Goal: Transaction & Acquisition: Purchase product/service

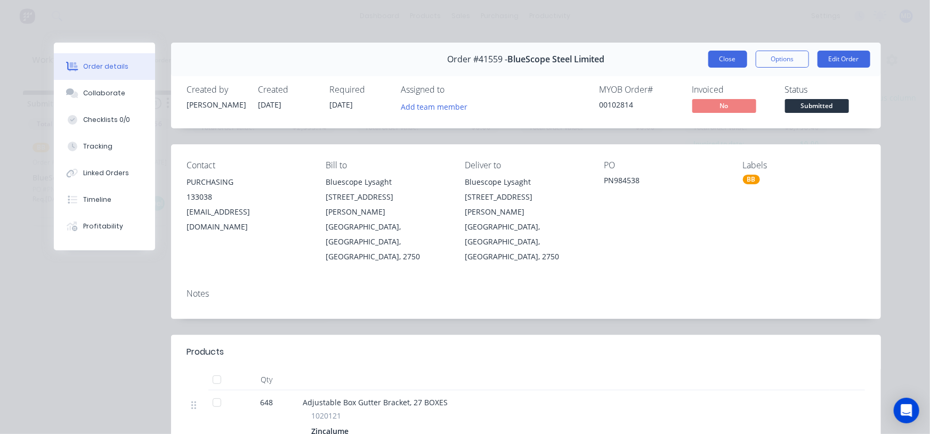
click at [726, 51] on button "Close" at bounding box center [727, 59] width 39 height 17
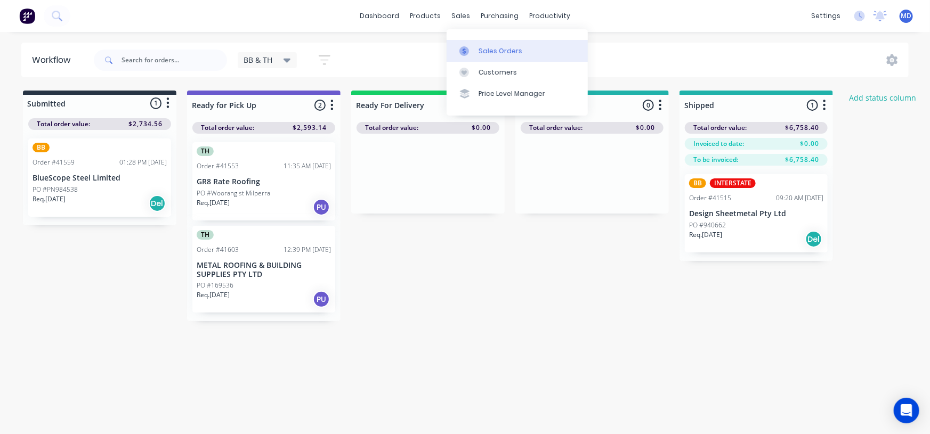
click at [501, 46] on link "Sales Orders" at bounding box center [516, 50] width 141 height 21
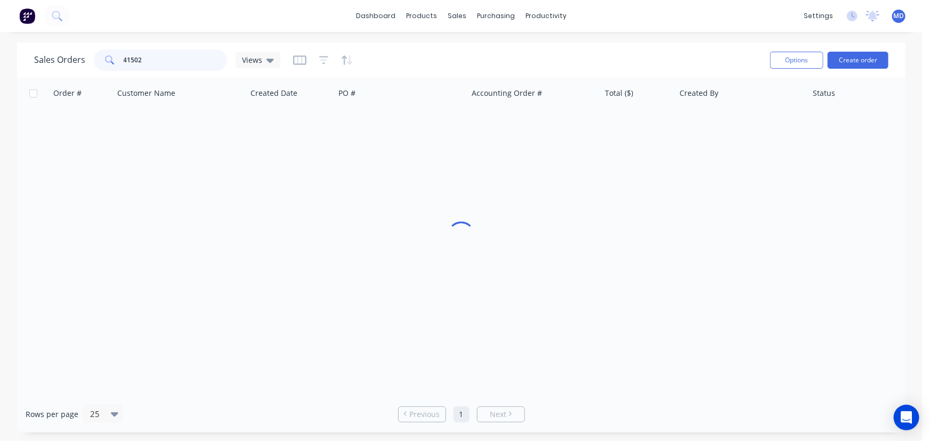
drag, startPoint x: 178, startPoint y: 62, endPoint x: 24, endPoint y: 53, distance: 154.2
click at [65, 59] on div "Sales Orders 41502 Views" at bounding box center [157, 60] width 246 height 21
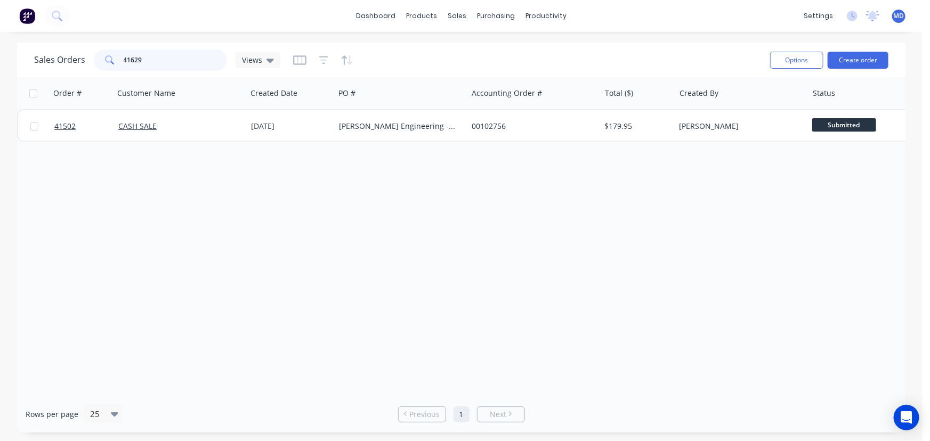
type input "41629"
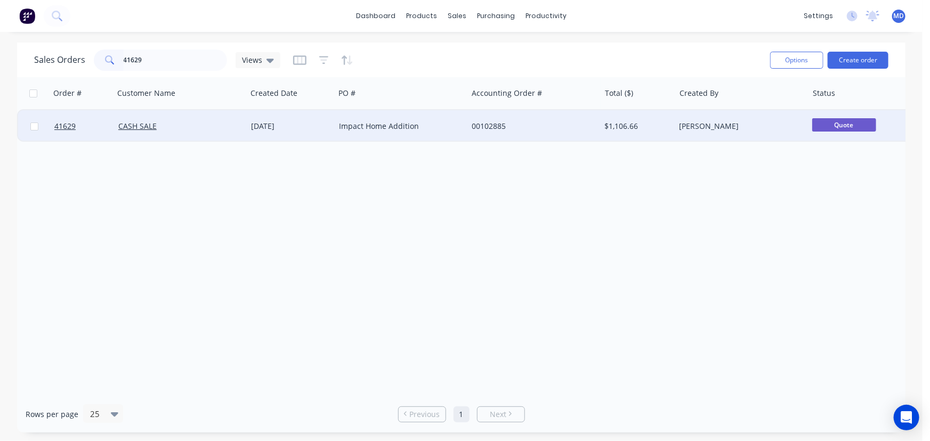
click at [578, 129] on div "00102885" at bounding box center [531, 126] width 118 height 11
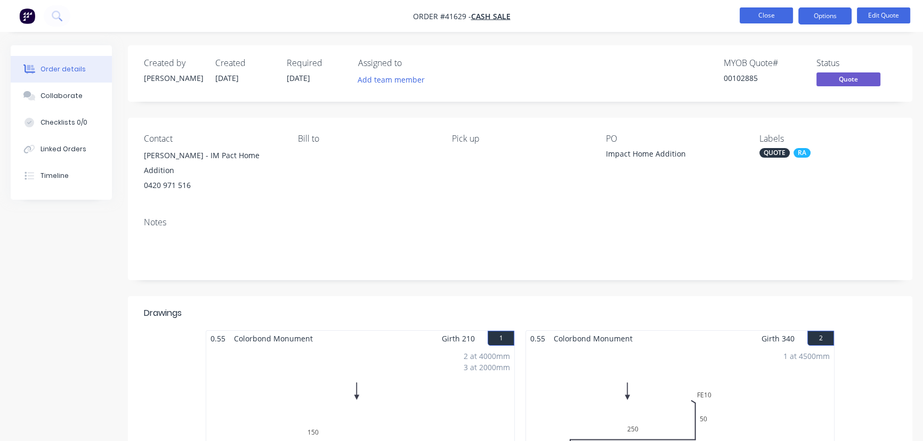
click at [757, 19] on button "Close" at bounding box center [766, 15] width 53 height 16
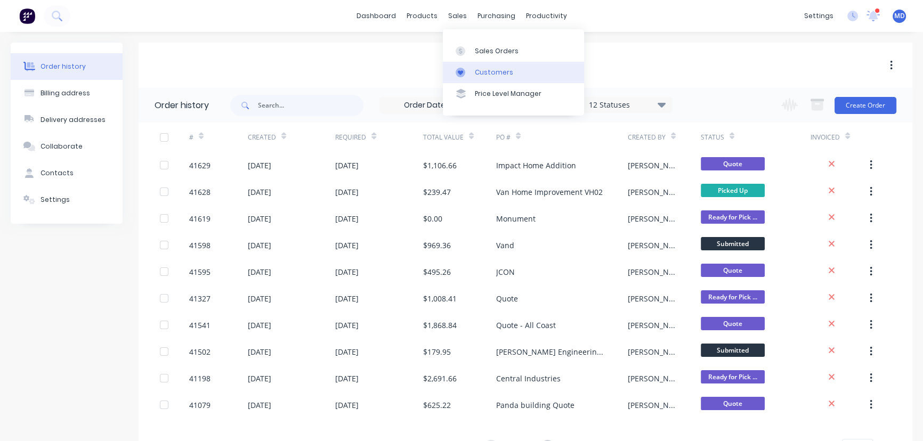
click at [490, 75] on div "Customers" at bounding box center [494, 73] width 38 height 10
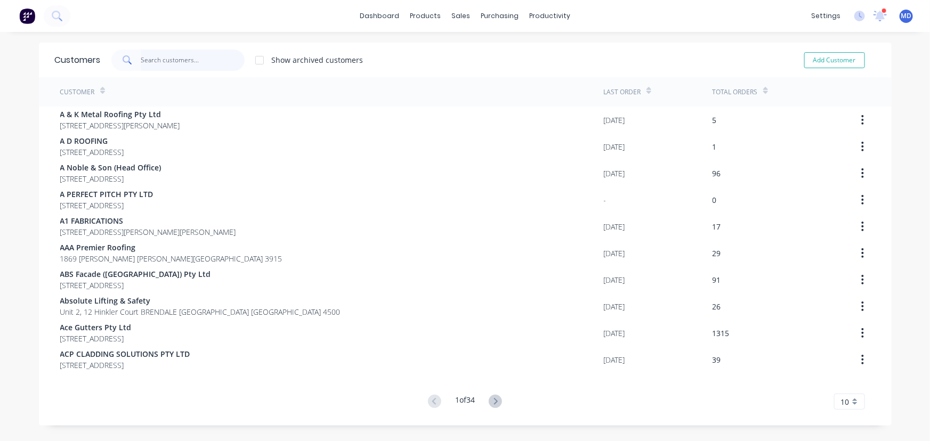
drag, startPoint x: 189, startPoint y: 69, endPoint x: 182, endPoint y: 69, distance: 6.9
click at [188, 69] on input "text" at bounding box center [193, 60] width 104 height 21
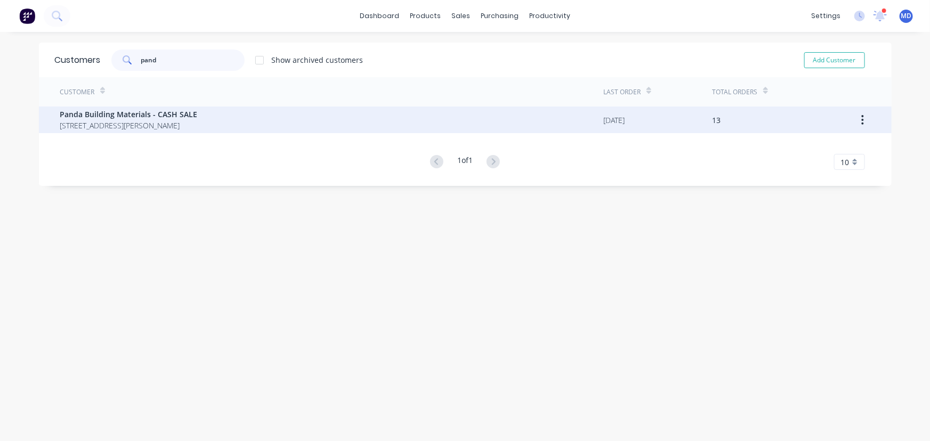
type input "pand"
click at [140, 109] on span "Panda Building Materials - CASH SALE" at bounding box center [128, 114] width 137 height 11
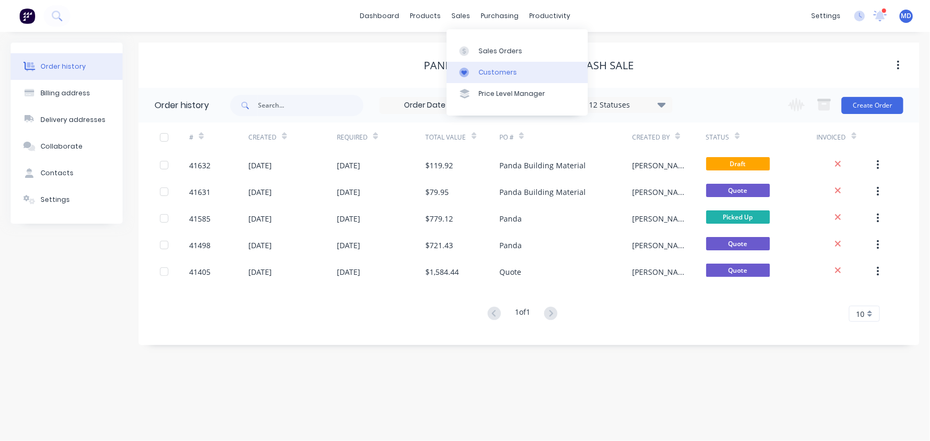
click at [502, 69] on div "Customers" at bounding box center [497, 73] width 38 height 10
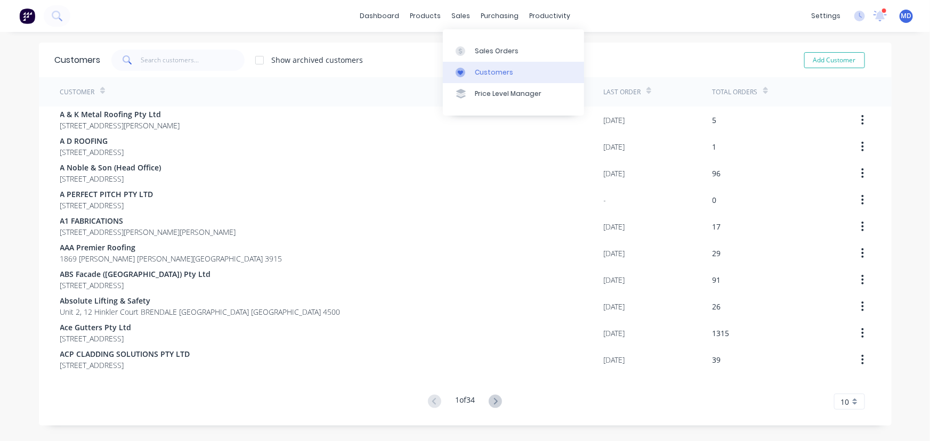
click at [492, 71] on div "Customers" at bounding box center [494, 73] width 38 height 10
click at [186, 61] on input "text" at bounding box center [193, 60] width 104 height 21
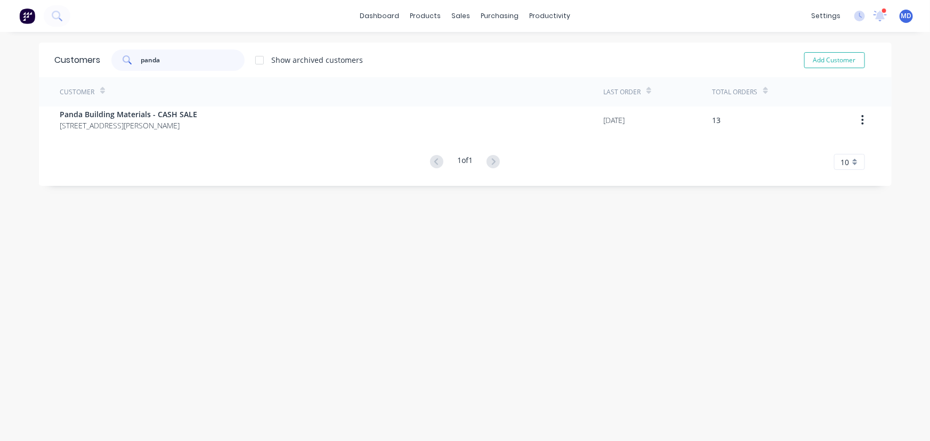
type input "panda"
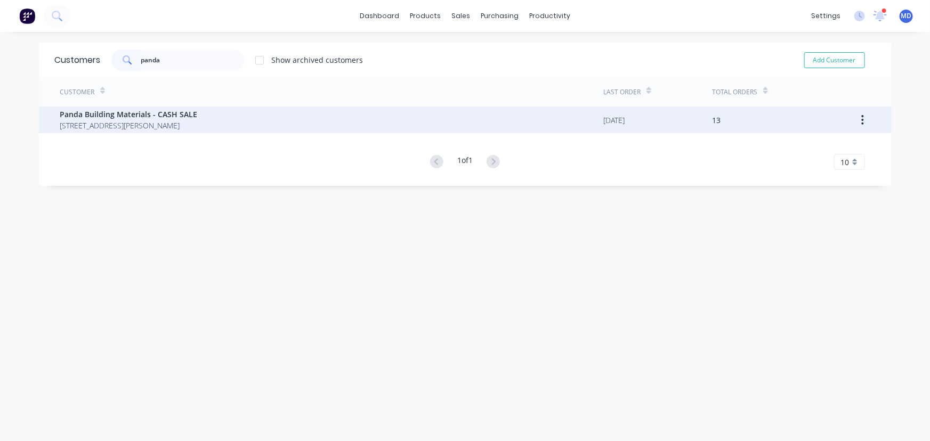
click at [181, 123] on span "[STREET_ADDRESS][PERSON_NAME]" at bounding box center [128, 125] width 137 height 11
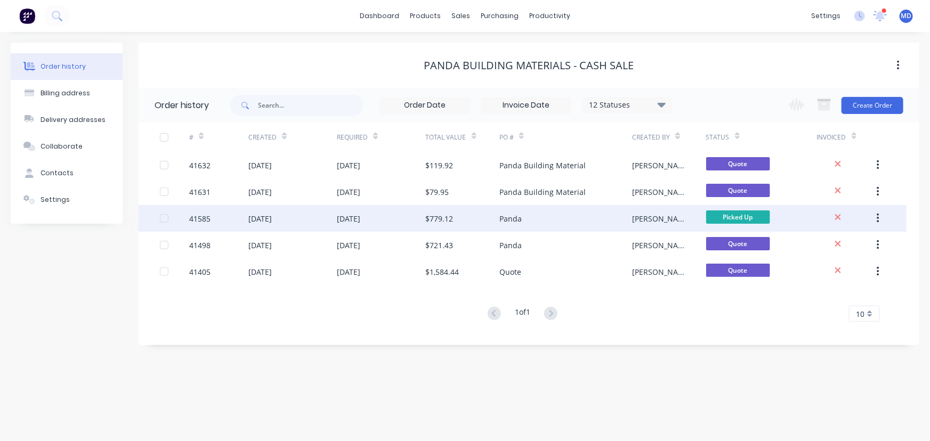
click at [359, 219] on div "[DATE]" at bounding box center [348, 218] width 23 height 11
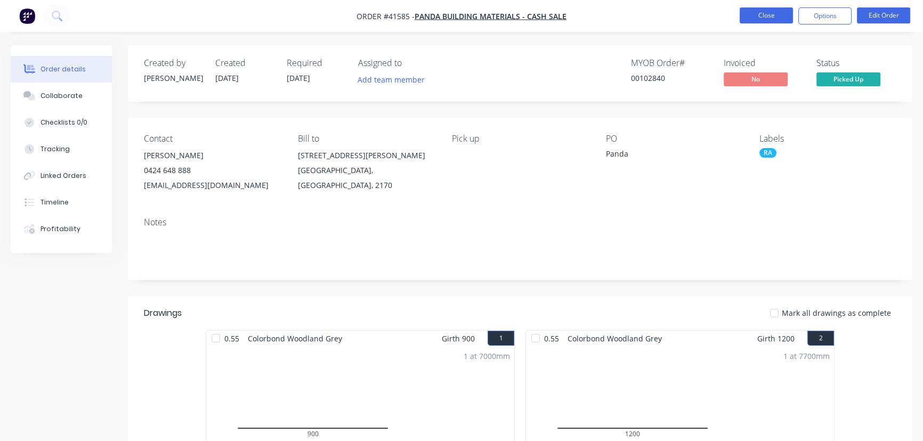
click at [766, 10] on button "Close" at bounding box center [766, 15] width 53 height 16
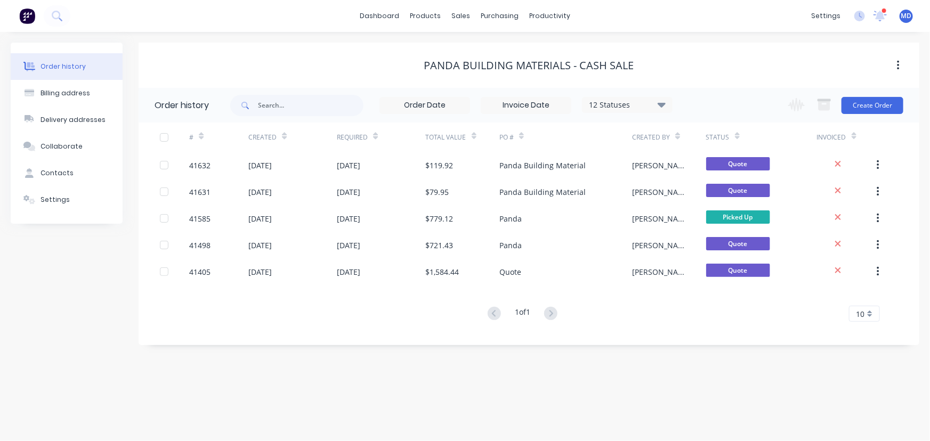
click at [656, 102] on div "12 Statuses" at bounding box center [627, 105] width 90 height 12
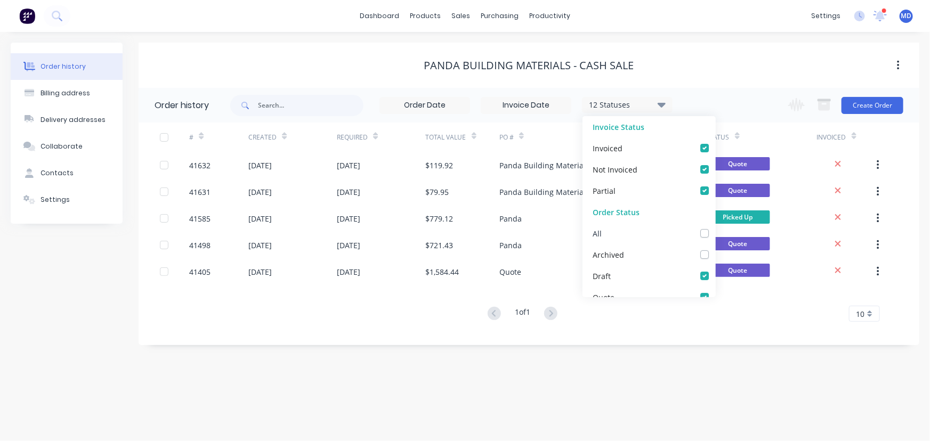
click at [715, 228] on label at bounding box center [715, 228] width 0 height 0
click at [715, 234] on input "checkbox" at bounding box center [719, 233] width 9 height 10
checkbox input "true"
click at [733, 43] on div "Panda Building Materials - CASH SALE" at bounding box center [529, 65] width 781 height 45
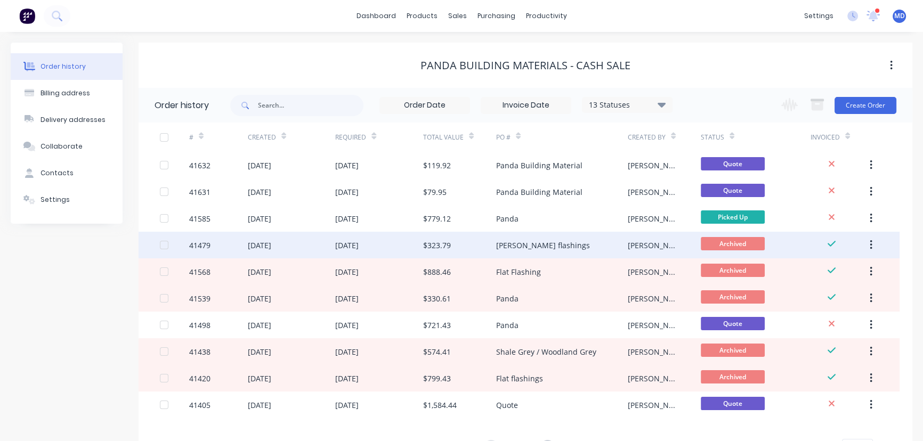
click at [519, 246] on div "[PERSON_NAME] flashings" at bounding box center [543, 245] width 94 height 11
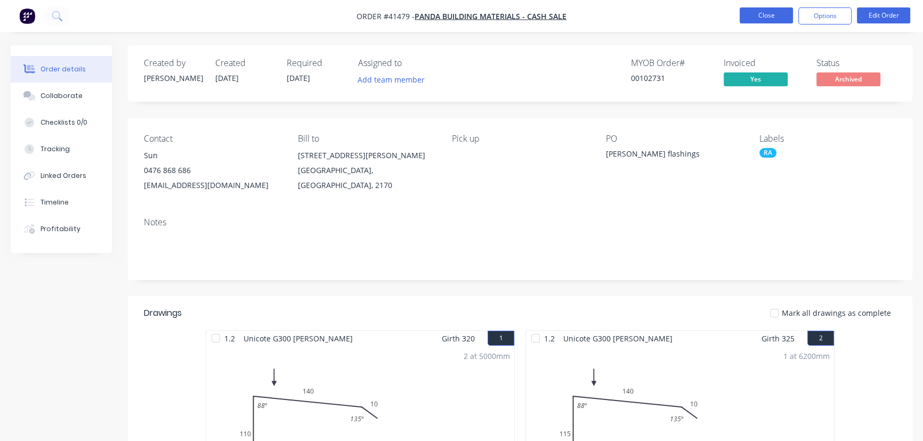
click at [757, 15] on button "Close" at bounding box center [766, 15] width 53 height 16
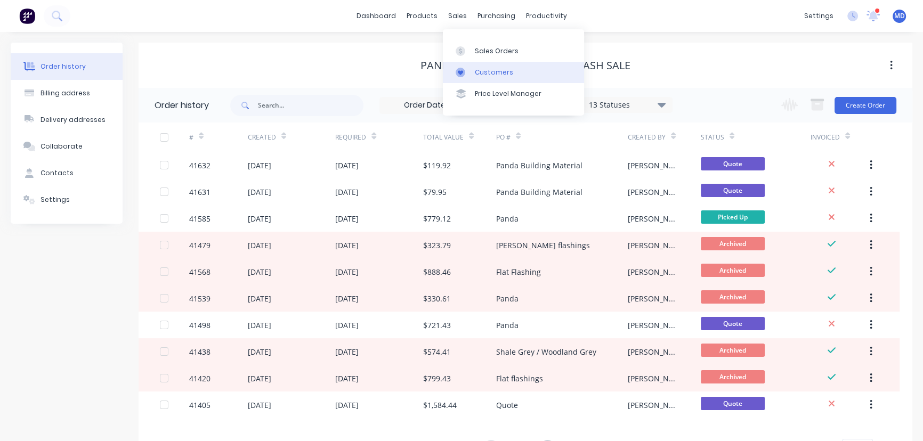
click at [482, 68] on div "Customers" at bounding box center [494, 73] width 38 height 10
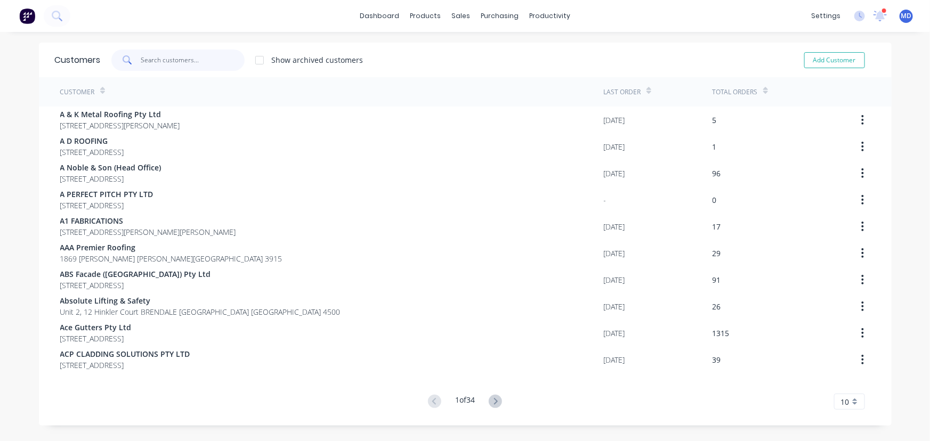
click at [229, 61] on input "text" at bounding box center [193, 60] width 104 height 21
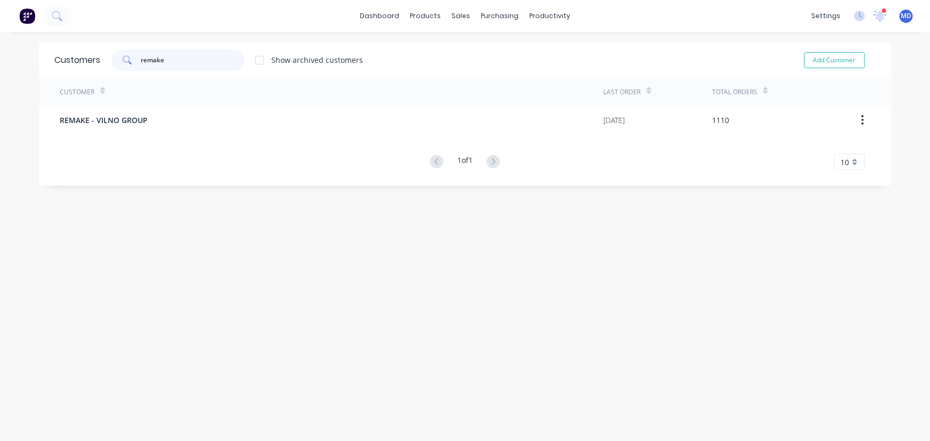
type input "remake"
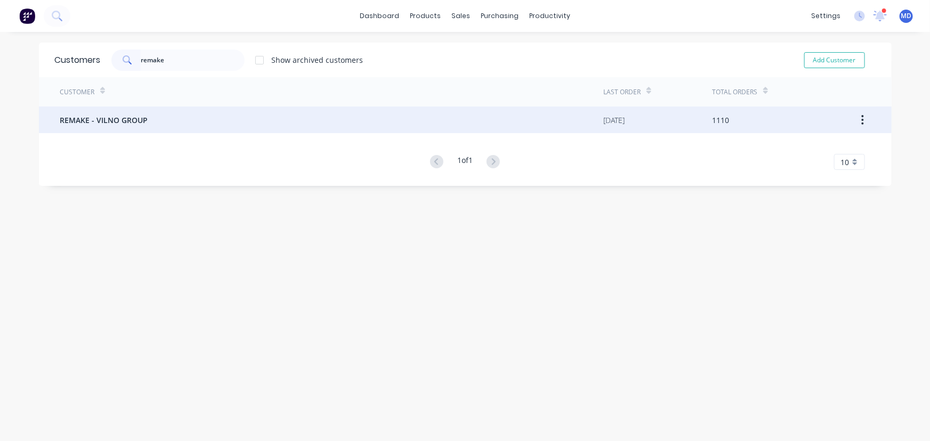
click at [96, 119] on span "REMAKE - VILNO GROUP" at bounding box center [104, 120] width 88 height 11
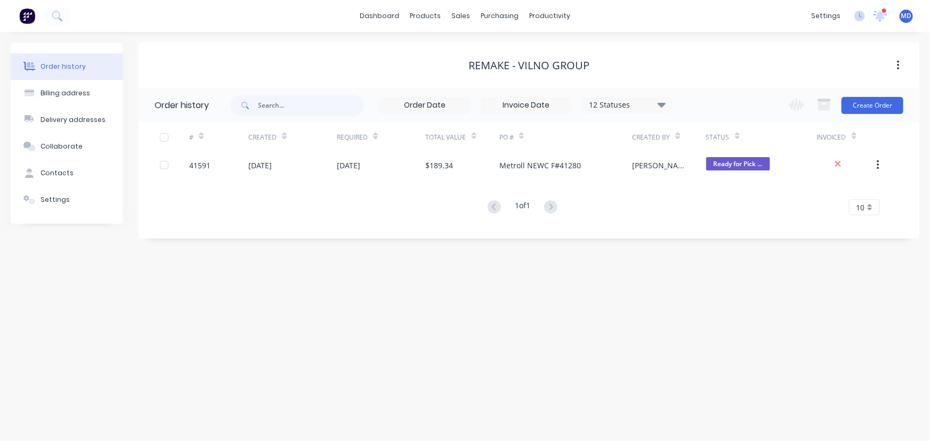
click at [660, 106] on icon at bounding box center [661, 104] width 8 height 13
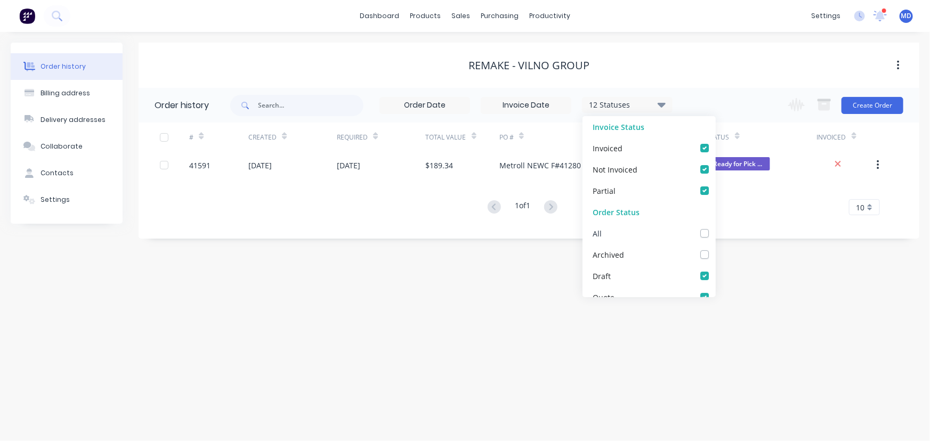
drag, startPoint x: 701, startPoint y: 234, endPoint x: 738, endPoint y: 261, distance: 46.3
click at [715, 228] on label at bounding box center [715, 228] width 0 height 0
click at [715, 234] on input "checkbox" at bounding box center [719, 233] width 9 height 10
checkbox input "true"
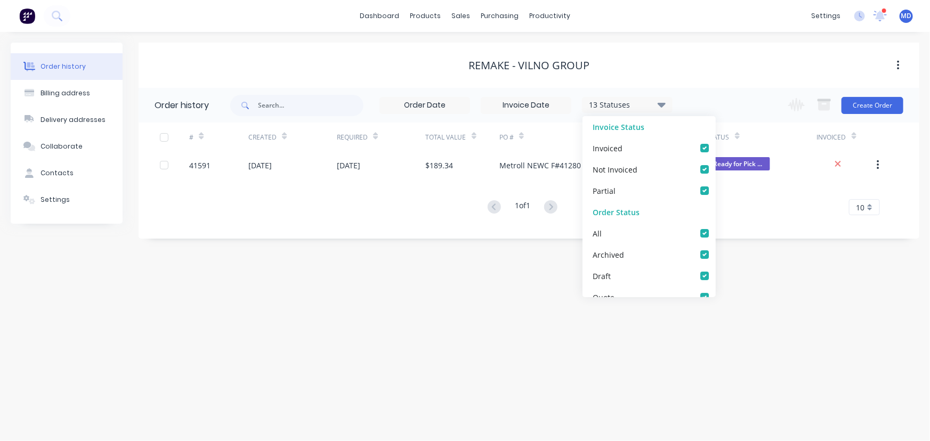
drag, startPoint x: 753, startPoint y: 272, endPoint x: 608, endPoint y: 343, distance: 161.1
click at [754, 272] on div "Order history Billing address Delivery addresses Collaborate Contacts Settings …" at bounding box center [465, 236] width 930 height 409
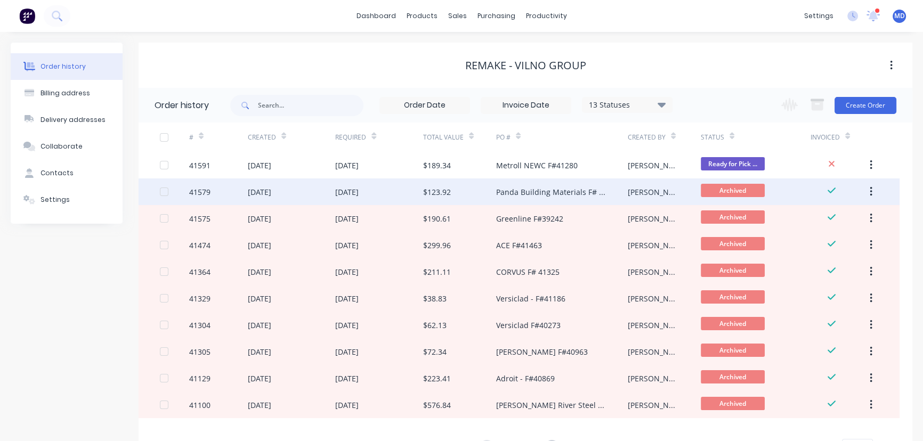
click at [544, 190] on div "Panda Building Materials F# 41479" at bounding box center [551, 191] width 110 height 11
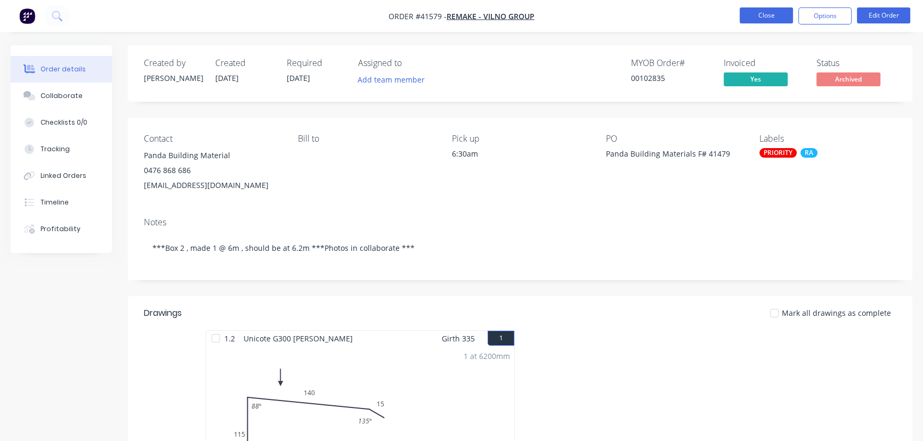
click at [757, 15] on button "Close" at bounding box center [766, 15] width 53 height 16
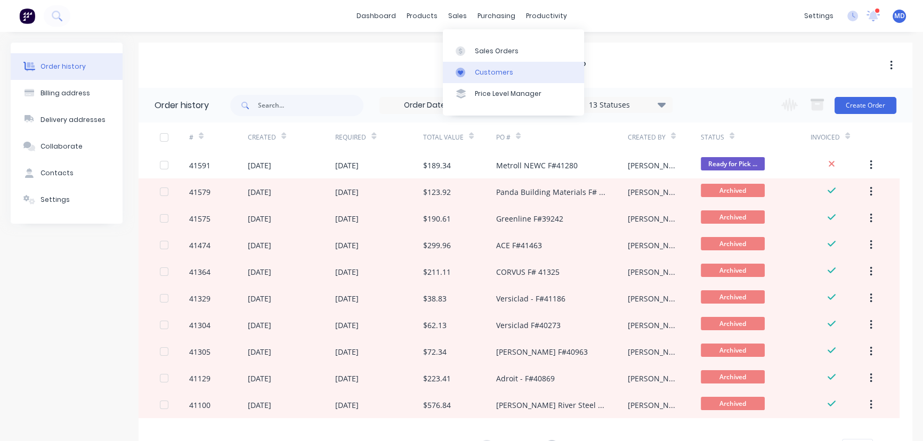
click at [499, 75] on div "Customers" at bounding box center [494, 73] width 38 height 10
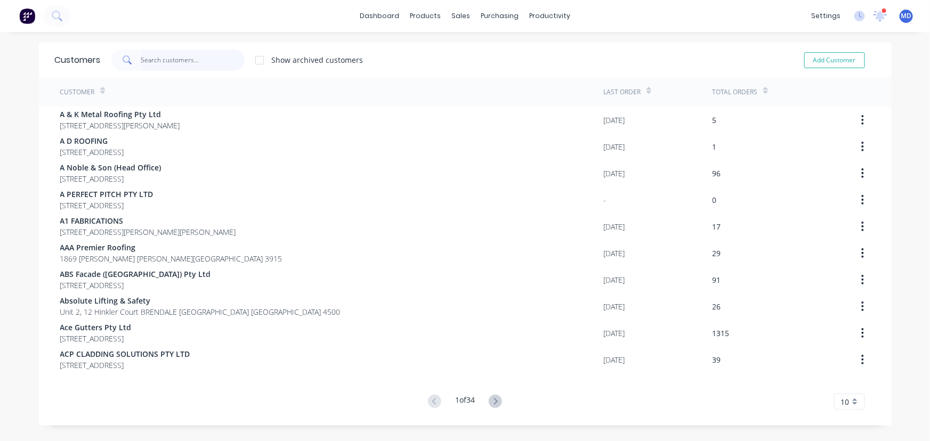
drag, startPoint x: 208, startPoint y: 56, endPoint x: 201, endPoint y: 41, distance: 16.4
click at [206, 58] on input "text" at bounding box center [193, 60] width 104 height 21
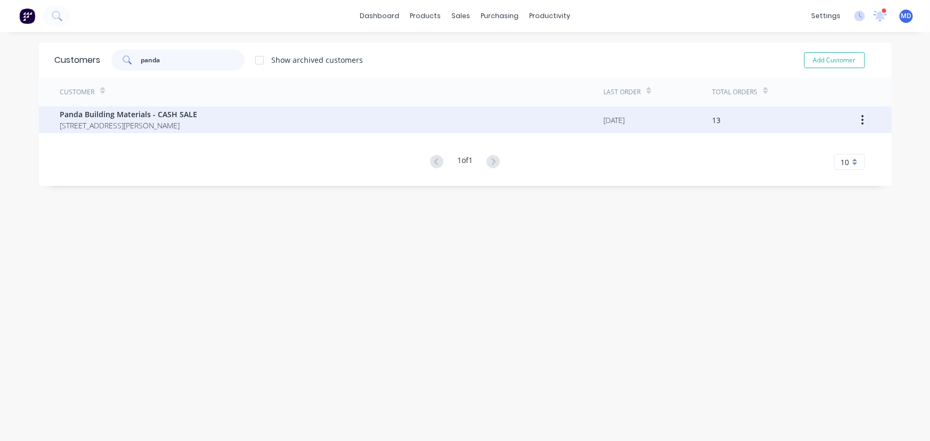
type input "panda"
click at [133, 120] on span "[STREET_ADDRESS][PERSON_NAME]" at bounding box center [128, 125] width 137 height 11
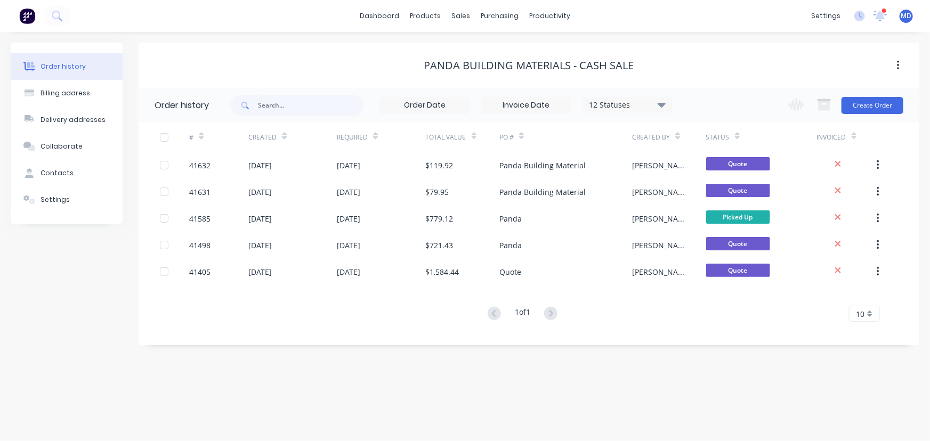
click at [46, 211] on button "Settings" at bounding box center [67, 199] width 112 height 27
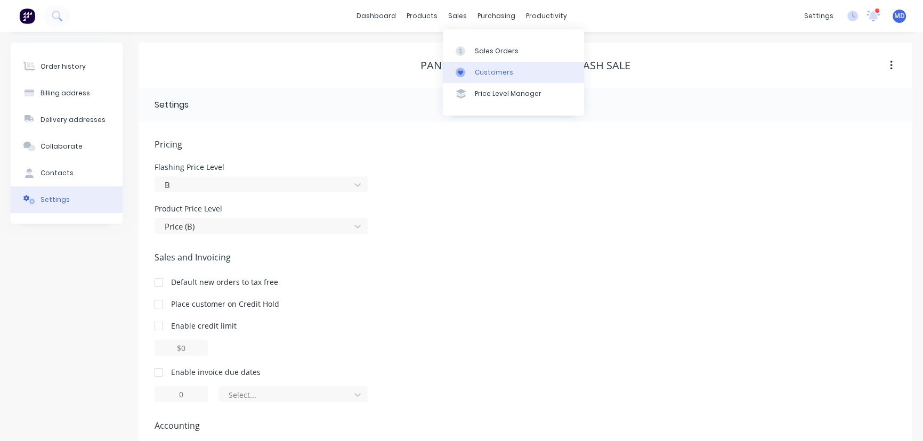
click at [497, 71] on div "Customers" at bounding box center [494, 73] width 38 height 10
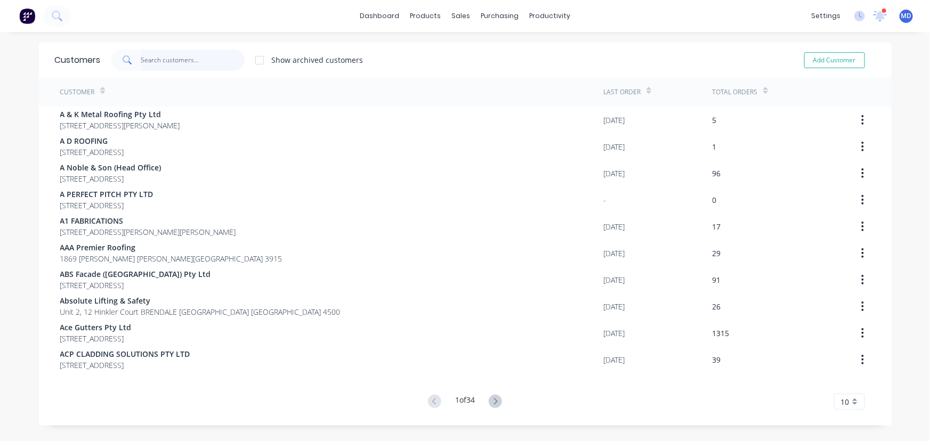
click at [165, 57] on input "text" at bounding box center [193, 60] width 104 height 21
drag, startPoint x: 489, startPoint y: 52, endPoint x: 460, endPoint y: 54, distance: 28.8
click at [489, 52] on div "Sales Orders" at bounding box center [497, 51] width 44 height 10
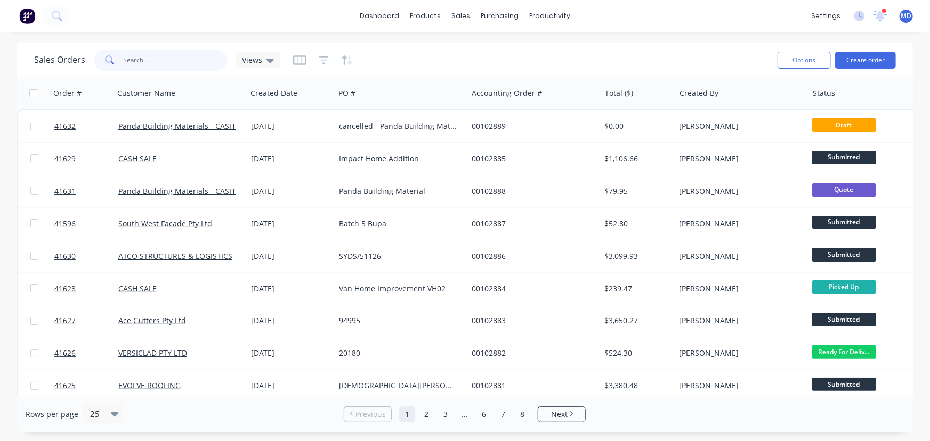
drag, startPoint x: 168, startPoint y: 64, endPoint x: 163, endPoint y: 65, distance: 5.4
click at [165, 67] on input "text" at bounding box center [176, 60] width 104 height 21
type input "41320"
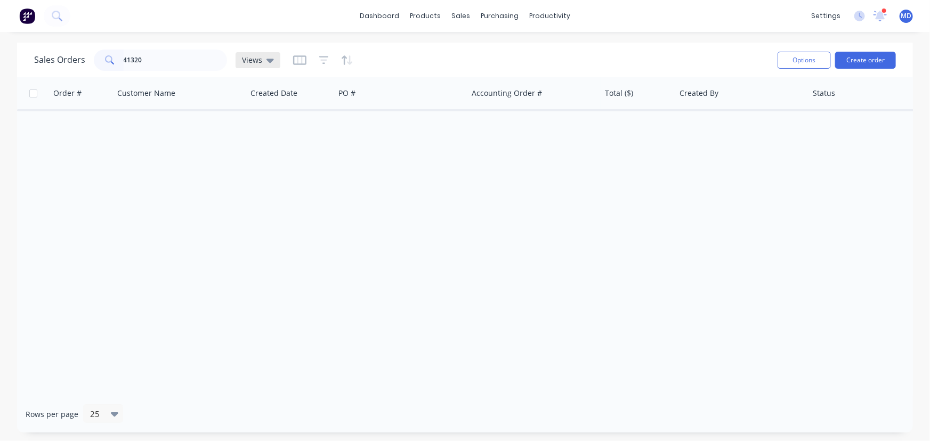
click at [272, 60] on div "Views" at bounding box center [257, 60] width 45 height 16
click at [259, 171] on button "ARCHIVED" at bounding box center [299, 172] width 121 height 12
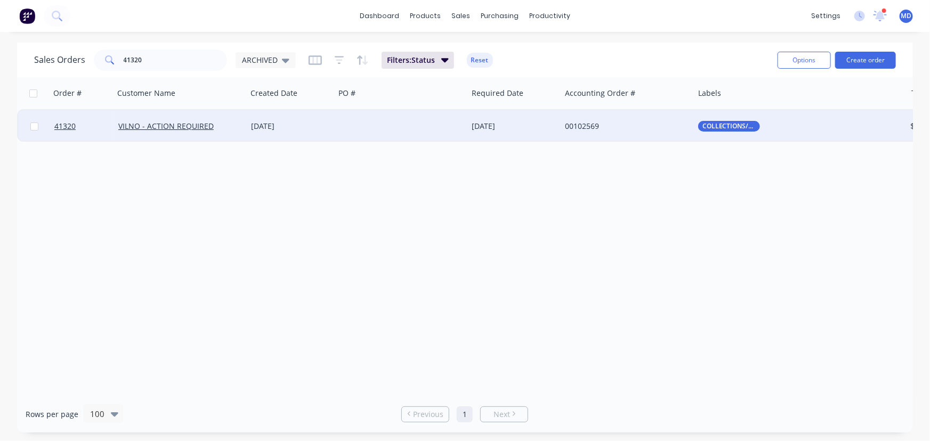
click at [394, 127] on div at bounding box center [401, 126] width 133 height 32
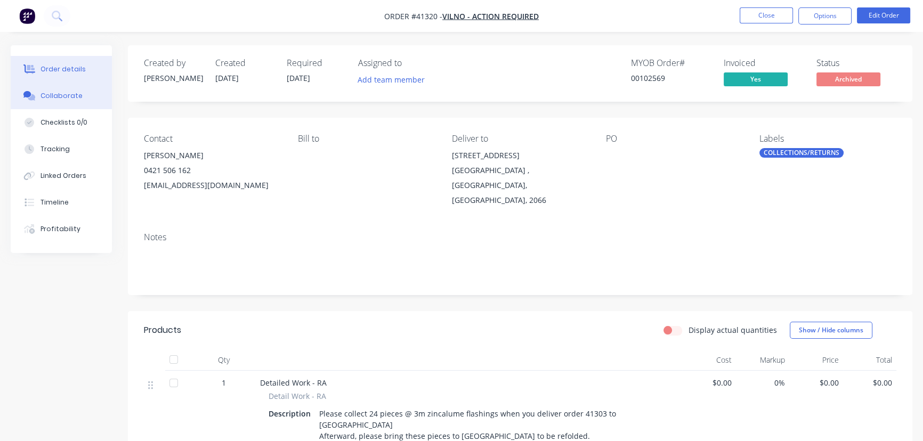
click at [60, 96] on div "Collaborate" at bounding box center [61, 96] width 42 height 10
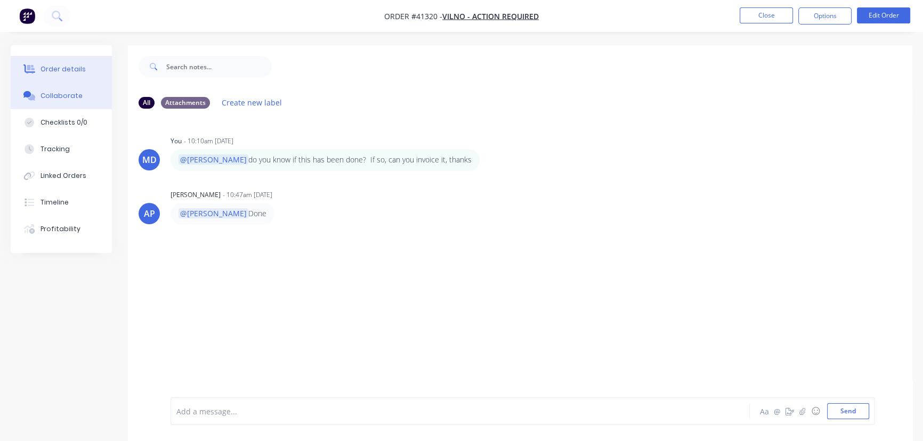
click at [54, 70] on div "Order details" at bounding box center [62, 69] width 45 height 10
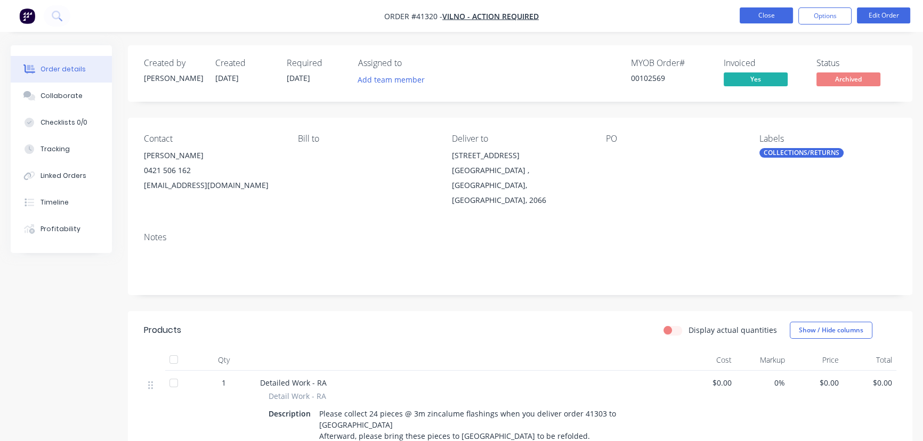
click at [762, 18] on button "Close" at bounding box center [766, 15] width 53 height 16
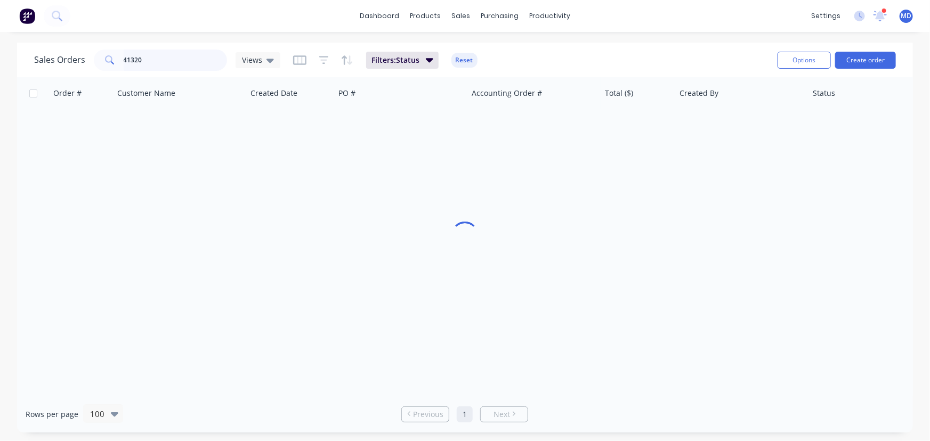
drag, startPoint x: 81, startPoint y: 55, endPoint x: 42, endPoint y: 47, distance: 39.7
click at [31, 53] on div "Sales Orders 41320 Views Filters: Status Reset Options Create order" at bounding box center [465, 60] width 896 height 35
click at [491, 68] on div "Customers" at bounding box center [497, 73] width 38 height 10
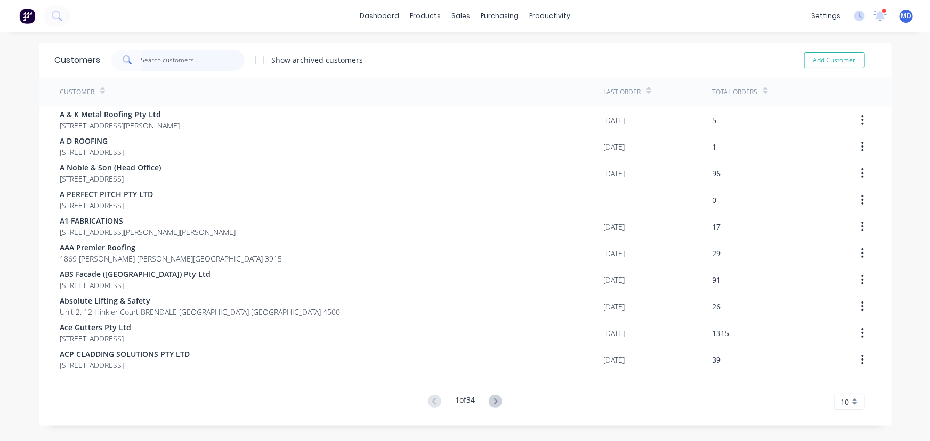
click at [175, 64] on input "text" at bounding box center [193, 60] width 104 height 21
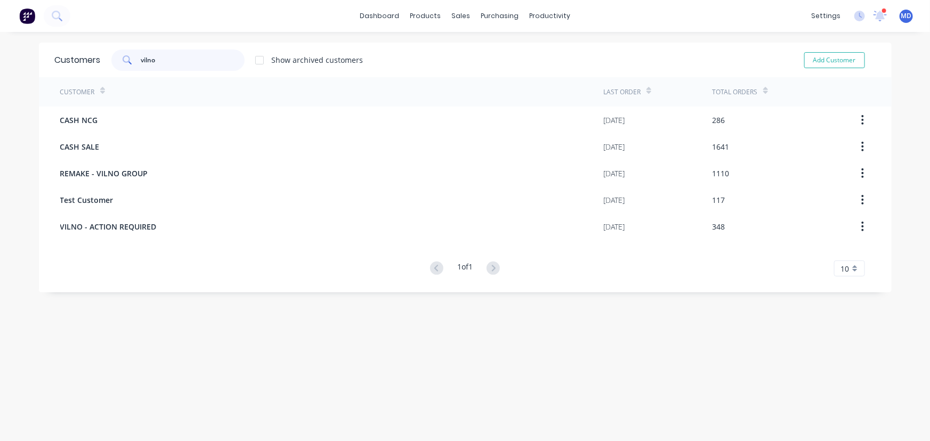
type input "vilno"
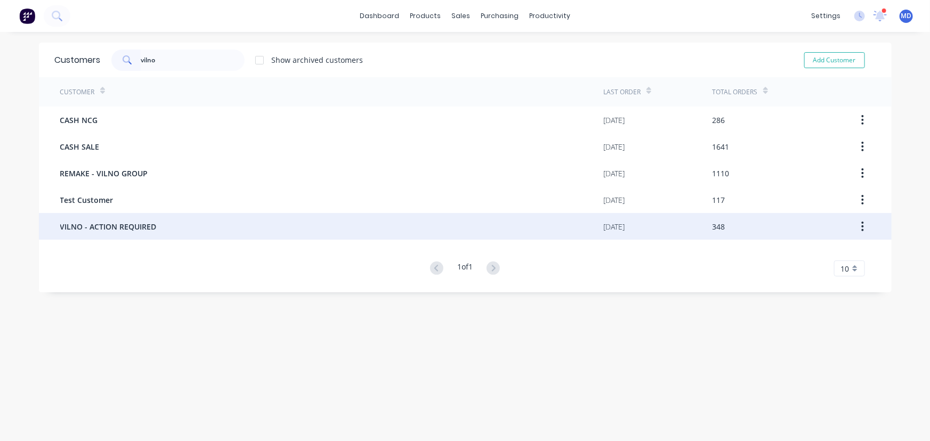
click at [105, 234] on div "VILNO - ACTION REQUIRED" at bounding box center [331, 226] width 543 height 27
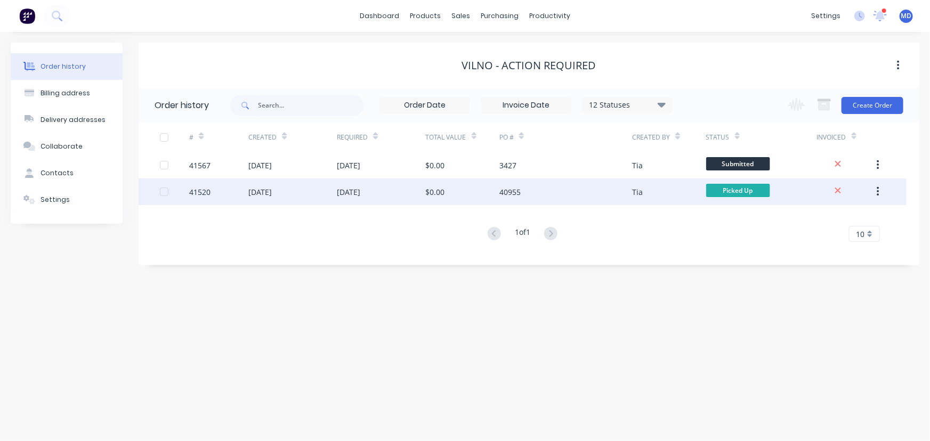
click at [586, 193] on div "40955" at bounding box center [565, 191] width 133 height 27
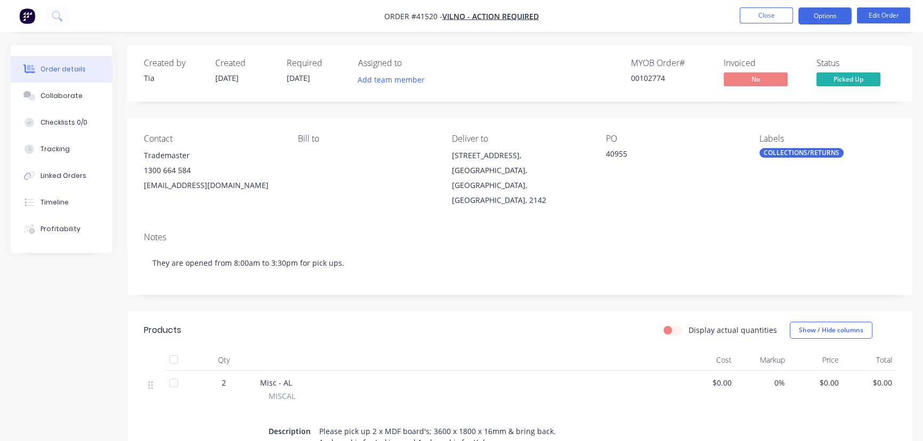
click at [819, 15] on button "Options" at bounding box center [824, 15] width 53 height 17
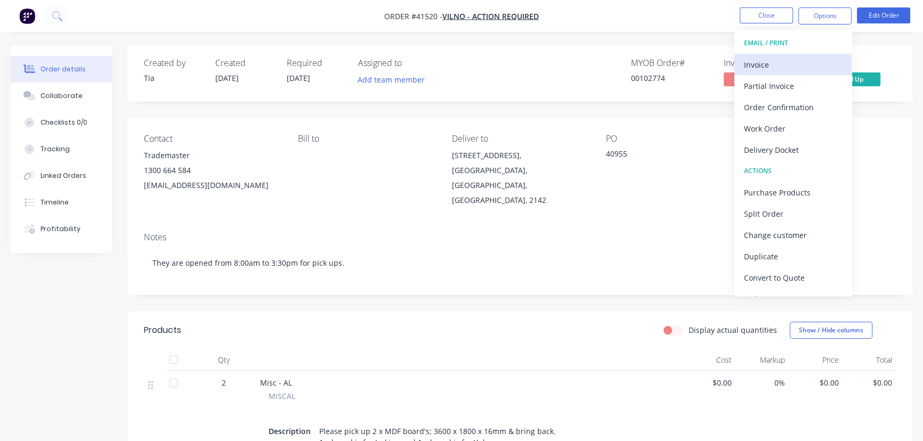
click at [750, 61] on div "Invoice" at bounding box center [793, 64] width 98 height 15
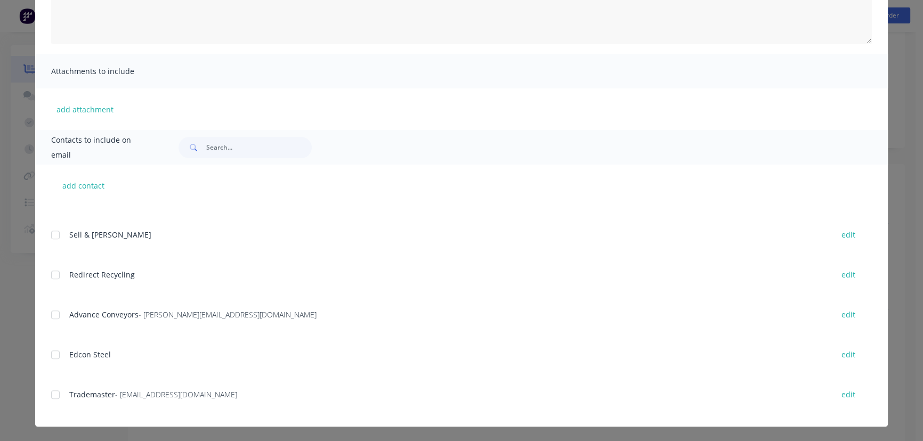
scroll to position [191, 0]
click at [229, 152] on input "text" at bounding box center [258, 147] width 105 height 21
type input "vilno"
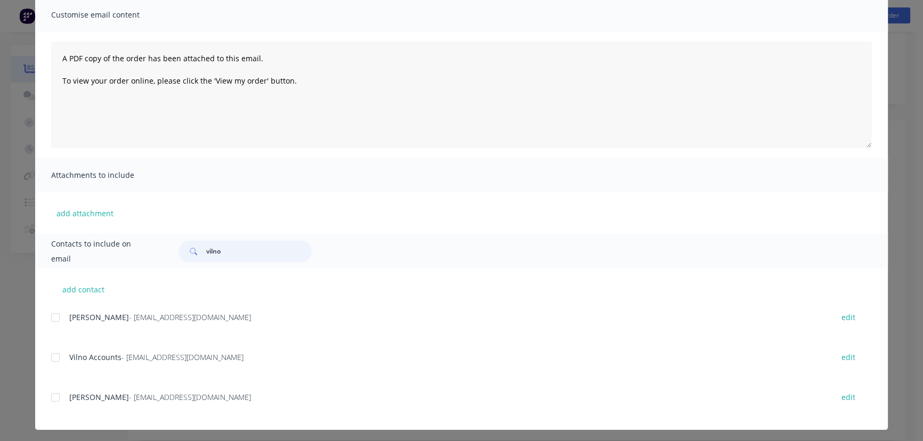
scroll to position [83, 0]
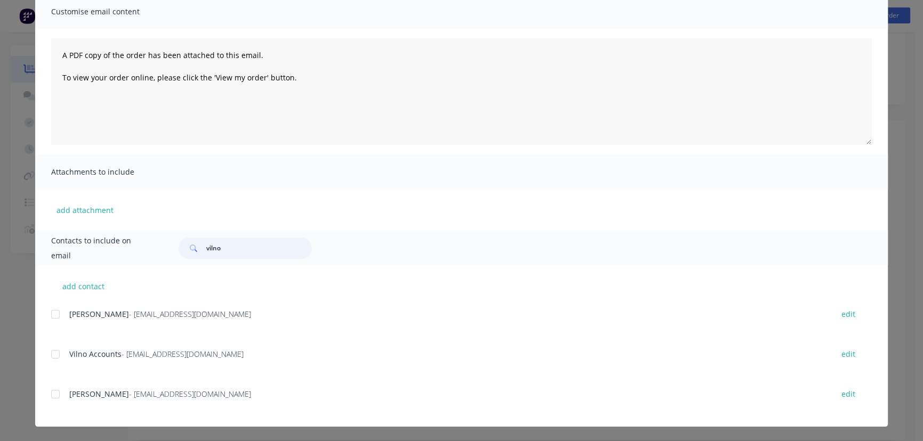
click at [52, 355] on div at bounding box center [55, 354] width 21 height 21
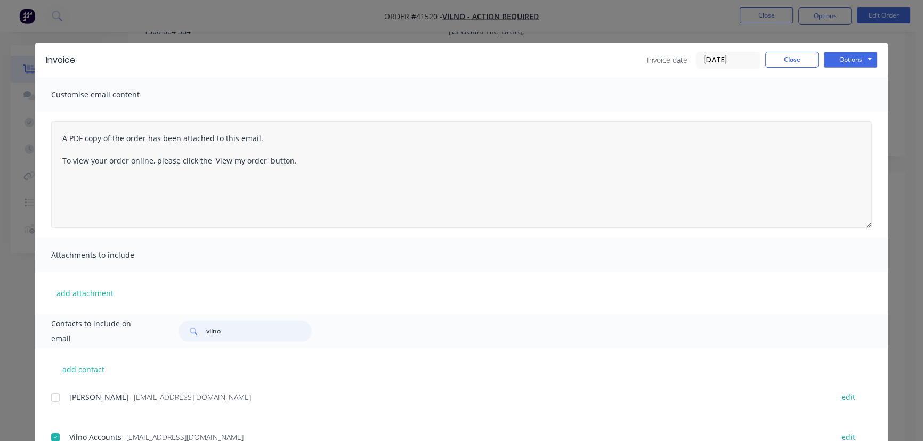
scroll to position [0, 0]
click at [847, 58] on button "Options" at bounding box center [850, 60] width 53 height 16
click at [846, 115] on button "Email" at bounding box center [858, 114] width 68 height 18
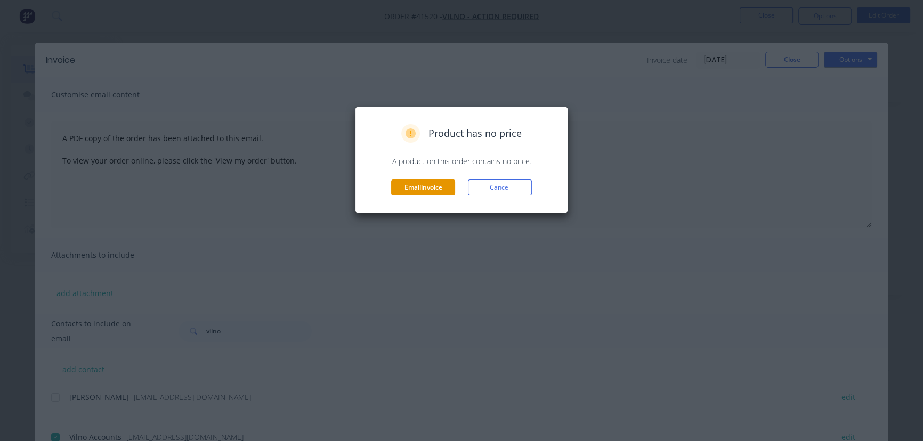
click at [435, 184] on button "Email invoice" at bounding box center [423, 188] width 64 height 16
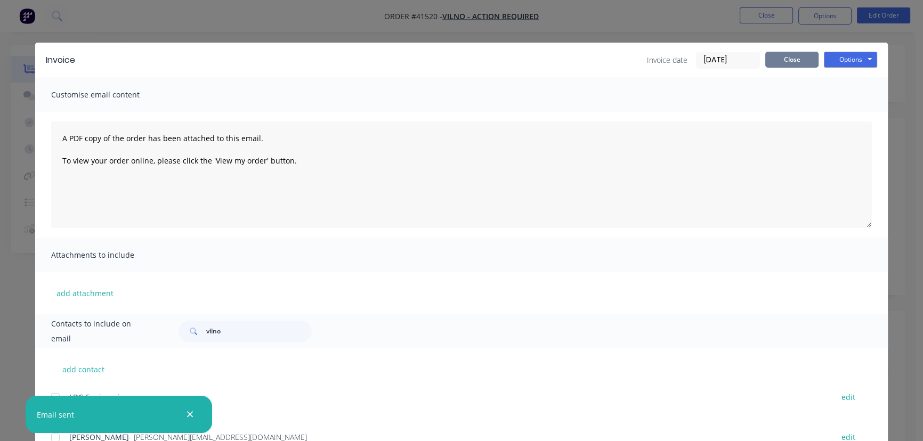
click at [787, 53] on button "Close" at bounding box center [791, 60] width 53 height 16
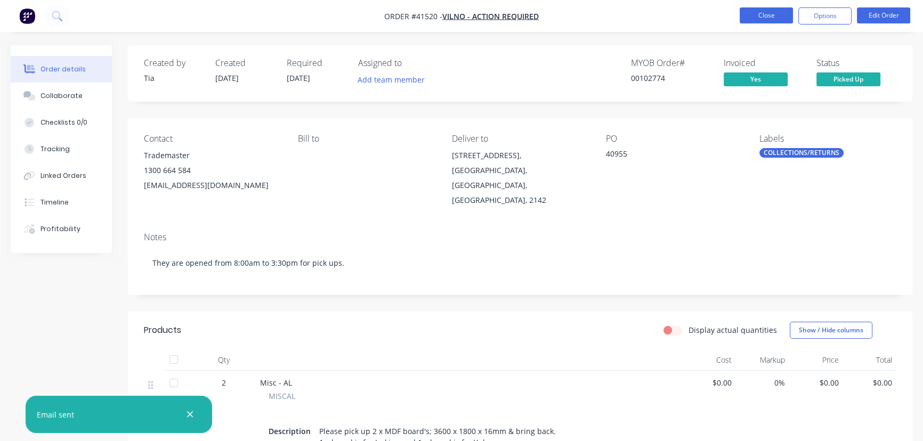
click at [762, 15] on button "Close" at bounding box center [766, 15] width 53 height 16
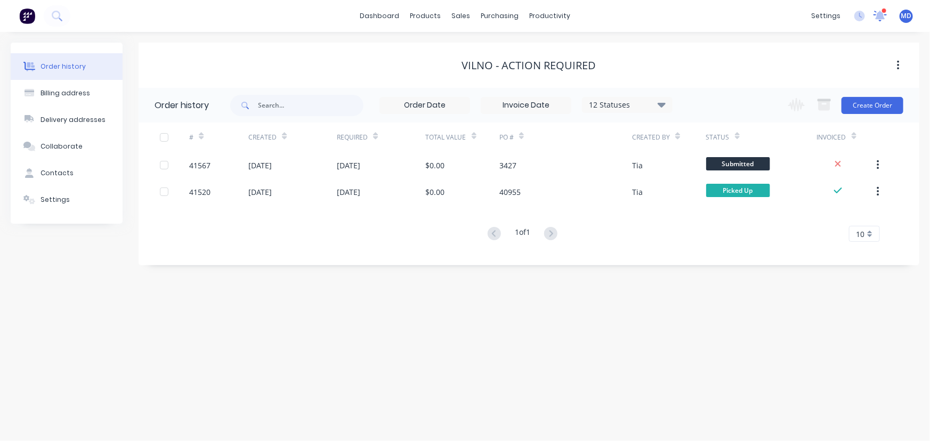
click at [881, 14] on icon at bounding box center [880, 15] width 10 height 9
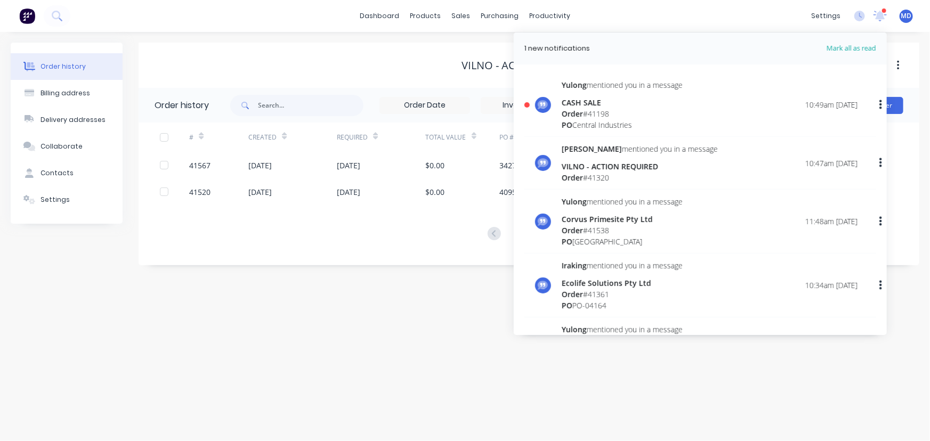
click at [683, 104] on div "CASH SALE" at bounding box center [622, 102] width 121 height 11
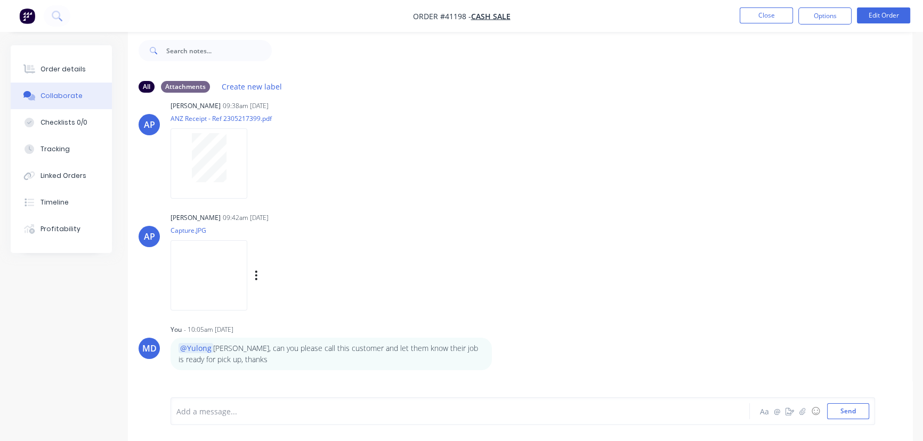
scroll to position [173, 0]
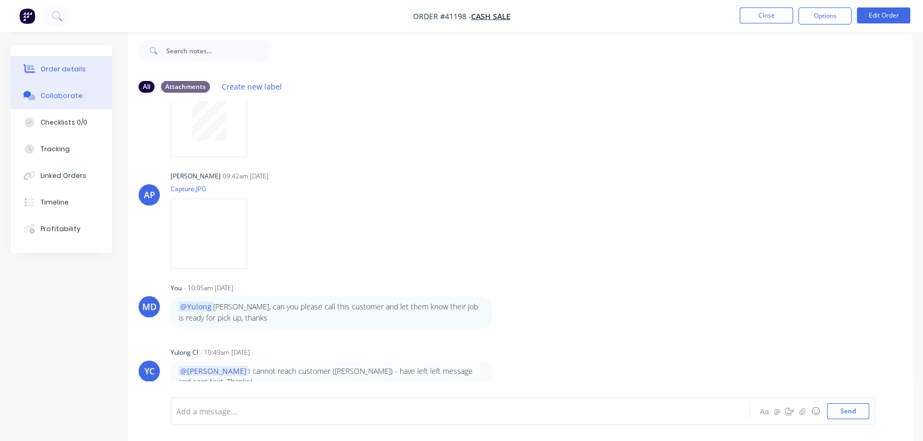
click at [61, 70] on div "Order details" at bounding box center [62, 69] width 45 height 10
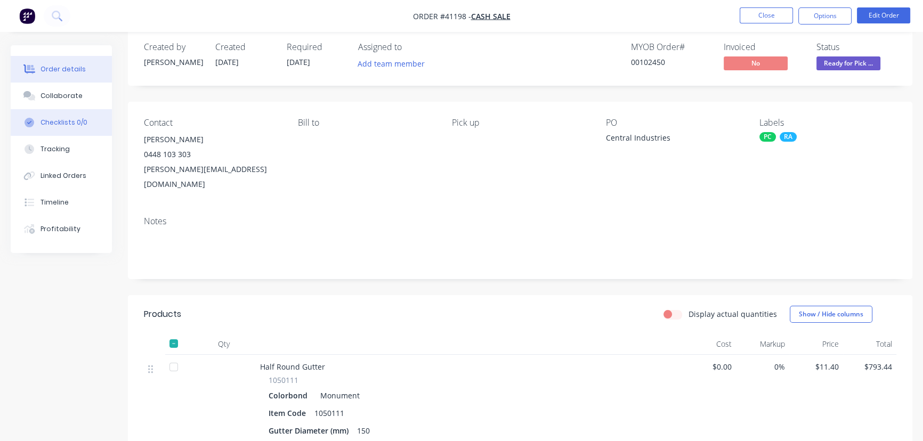
drag, startPoint x: 61, startPoint y: 91, endPoint x: 111, endPoint y: 127, distance: 61.4
click at [61, 91] on div "Collaborate" at bounding box center [61, 96] width 42 height 10
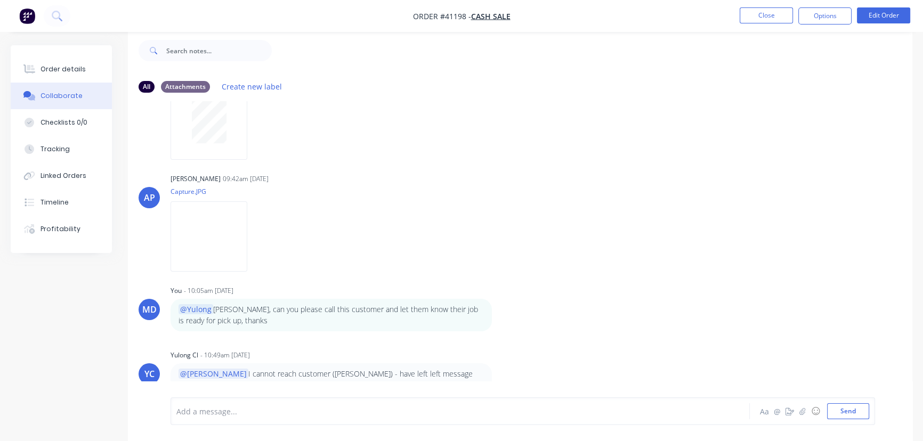
scroll to position [173, 0]
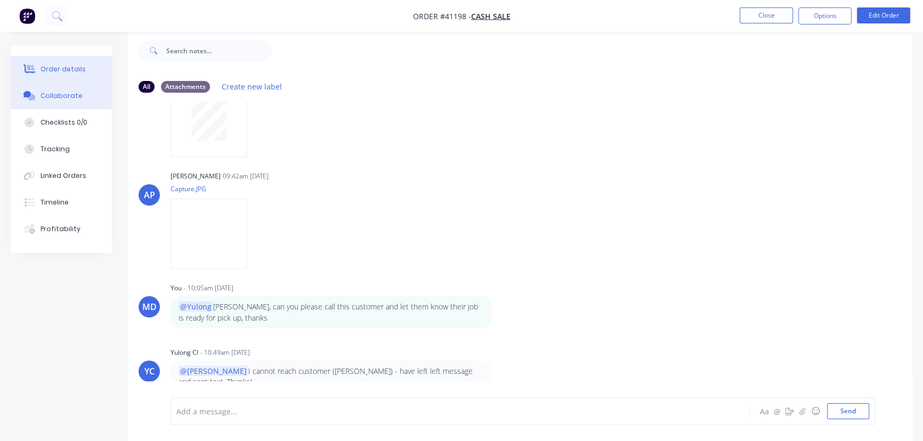
click at [55, 70] on div "Order details" at bounding box center [62, 69] width 45 height 10
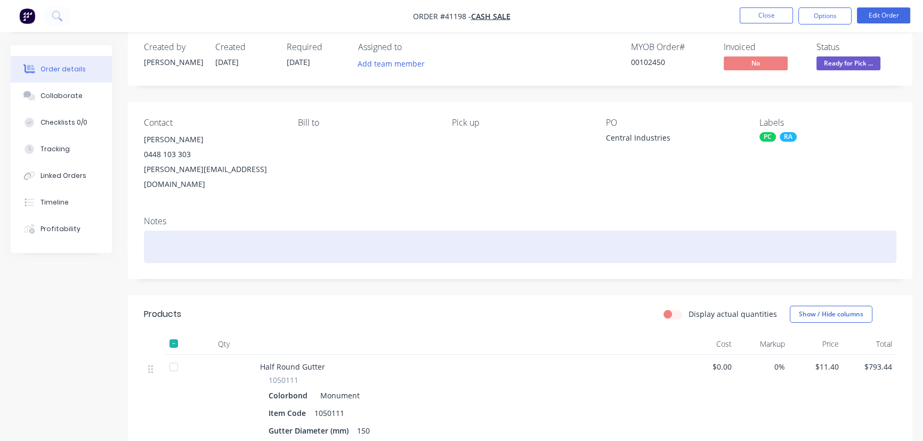
drag, startPoint x: 181, startPoint y: 238, endPoint x: 182, endPoint y: 228, distance: 9.6
click at [179, 239] on div at bounding box center [520, 247] width 752 height 33
click at [416, 235] on div "10/09 Msg left with [PERSON_NAME] to say his order is ready" at bounding box center [520, 247] width 752 height 33
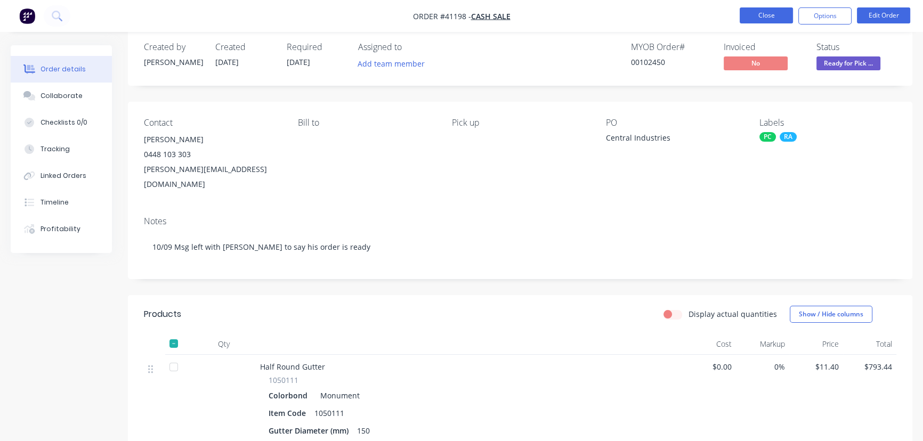
click at [766, 17] on button "Close" at bounding box center [766, 15] width 53 height 16
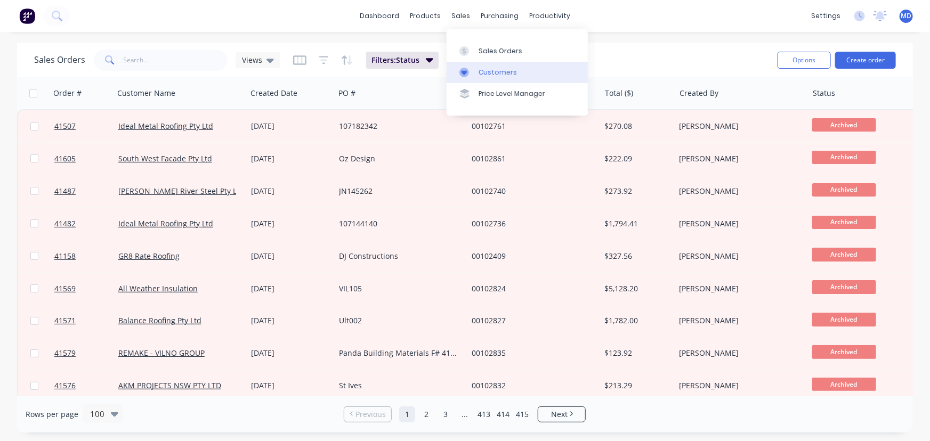
click at [499, 76] on div "Customers" at bounding box center [497, 73] width 38 height 10
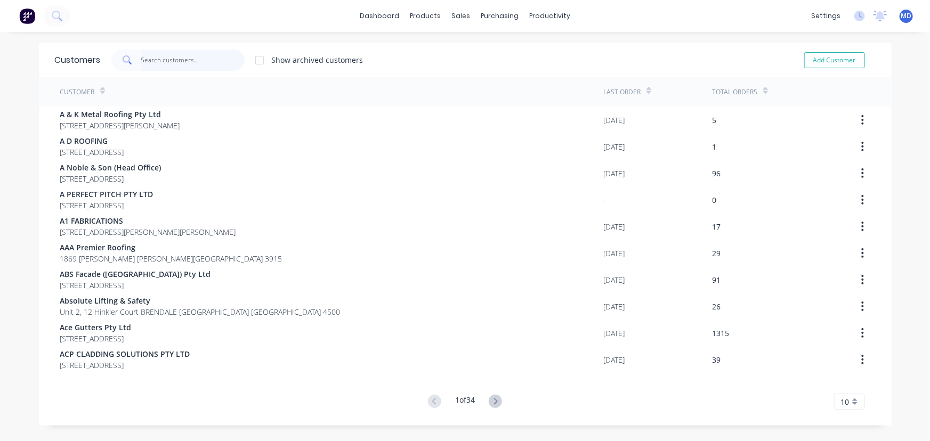
click at [178, 59] on input "text" at bounding box center [193, 60] width 104 height 21
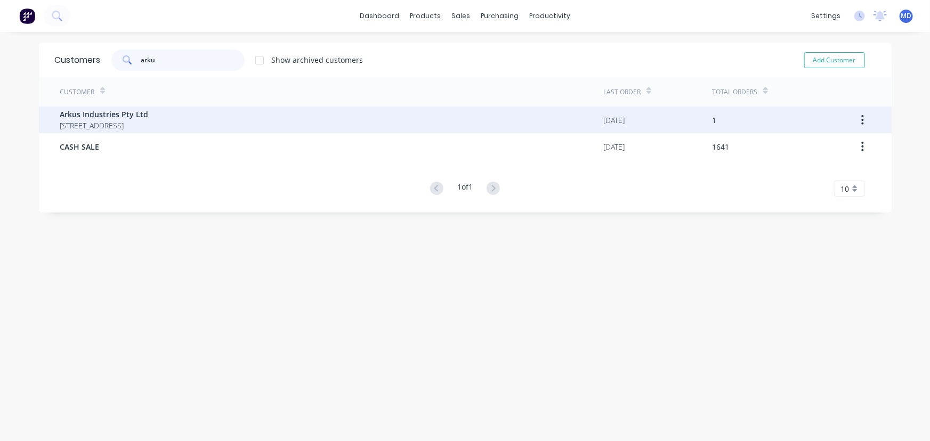
type input "arku"
click at [101, 121] on span "[STREET_ADDRESS]" at bounding box center [104, 125] width 88 height 11
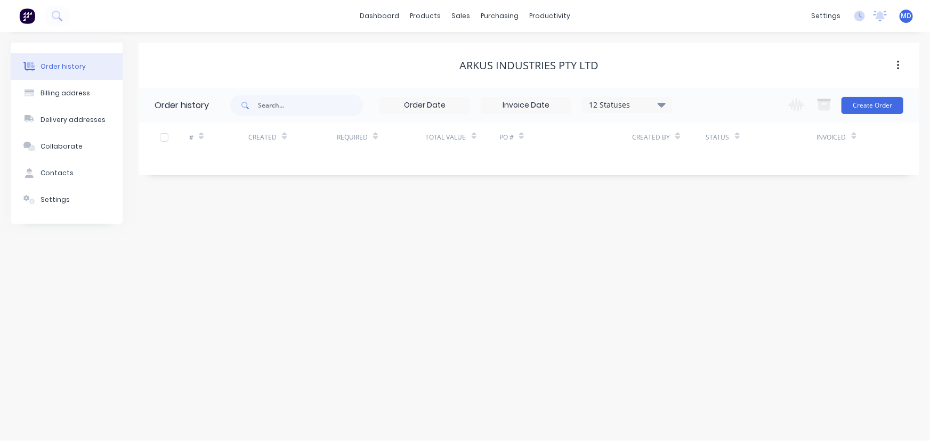
click at [58, 167] on button "Contacts" at bounding box center [67, 173] width 112 height 27
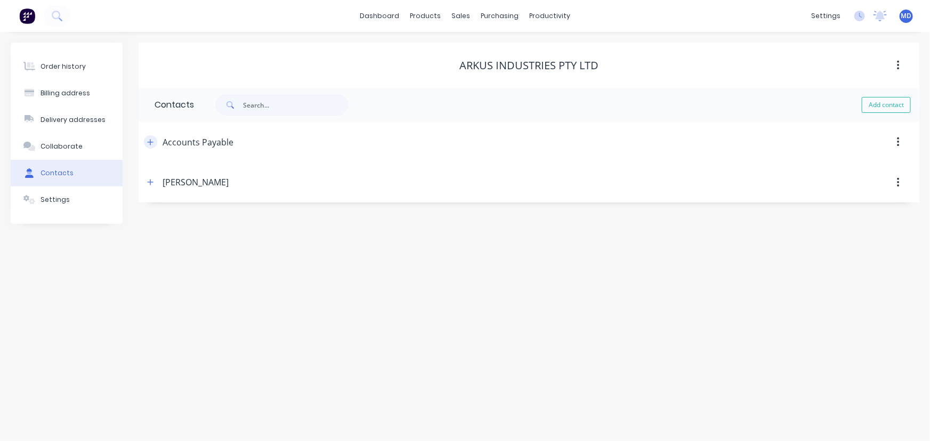
click at [149, 143] on icon "button" at bounding box center [150, 142] width 6 height 7
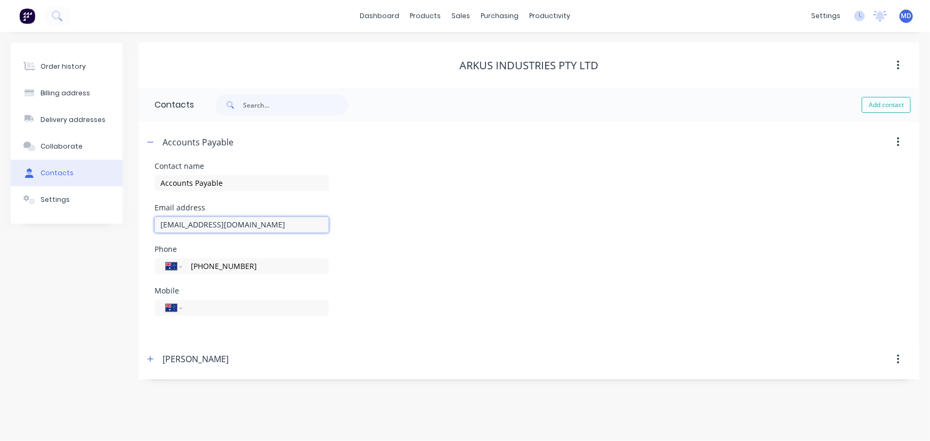
drag, startPoint x: 181, startPoint y: 229, endPoint x: 60, endPoint y: 254, distance: 123.6
click at [95, 235] on div "Order history Billing address Delivery addresses Collaborate Contacts Settings …" at bounding box center [465, 211] width 908 height 337
type input "[EMAIL_ADDRESS][DOMAIN_NAME]"
click at [648, 258] on div "Phone International [GEOGRAPHIC_DATA] [GEOGRAPHIC_DATA] [GEOGRAPHIC_DATA] [GEOG…" at bounding box center [529, 267] width 749 height 42
click at [466, 15] on div "sales" at bounding box center [460, 16] width 29 height 16
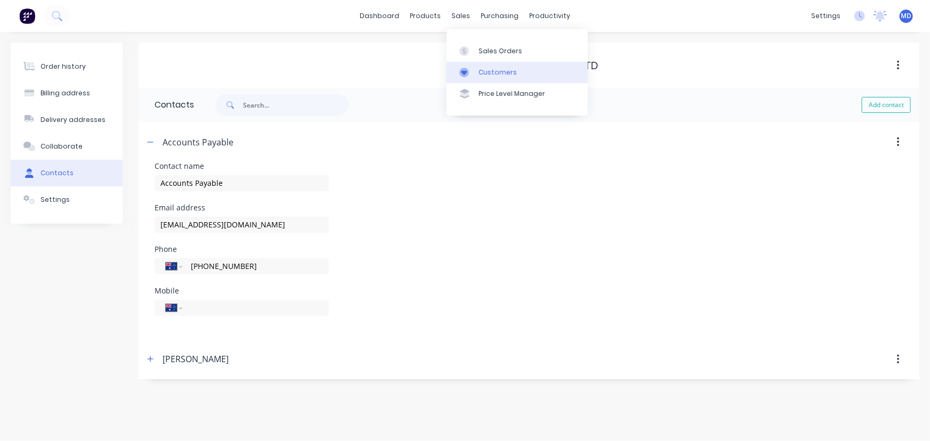
click at [505, 77] on div "Customers" at bounding box center [497, 73] width 38 height 10
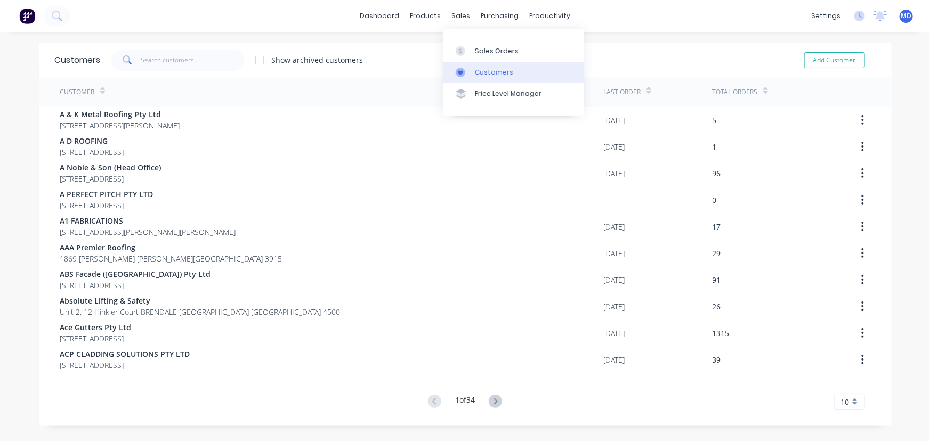
click at [495, 73] on div "Customers" at bounding box center [494, 73] width 38 height 10
click at [193, 58] on input "text" at bounding box center [193, 60] width 104 height 21
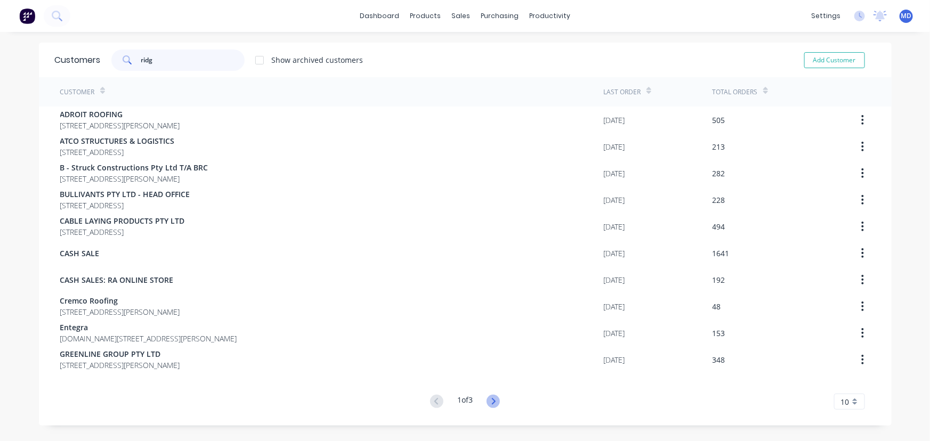
type input "ridg"
click at [493, 399] on icon at bounding box center [492, 401] width 13 height 13
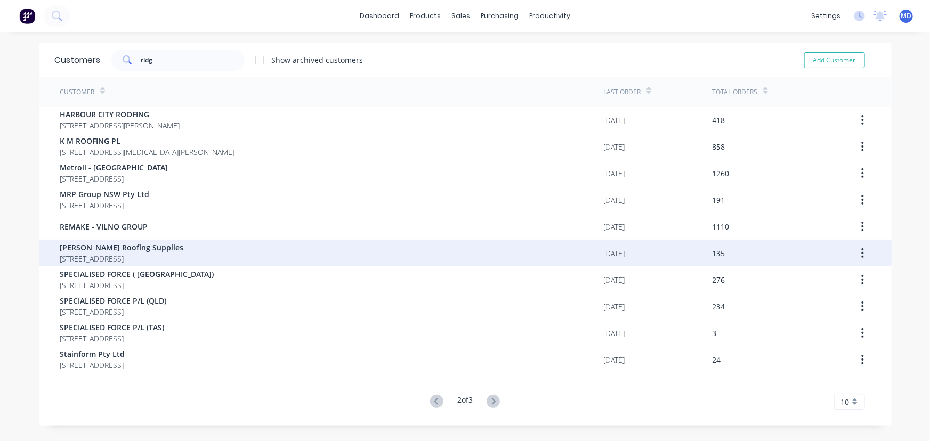
click at [149, 251] on span "[PERSON_NAME] Roofing Supplies" at bounding box center [122, 247] width 124 height 11
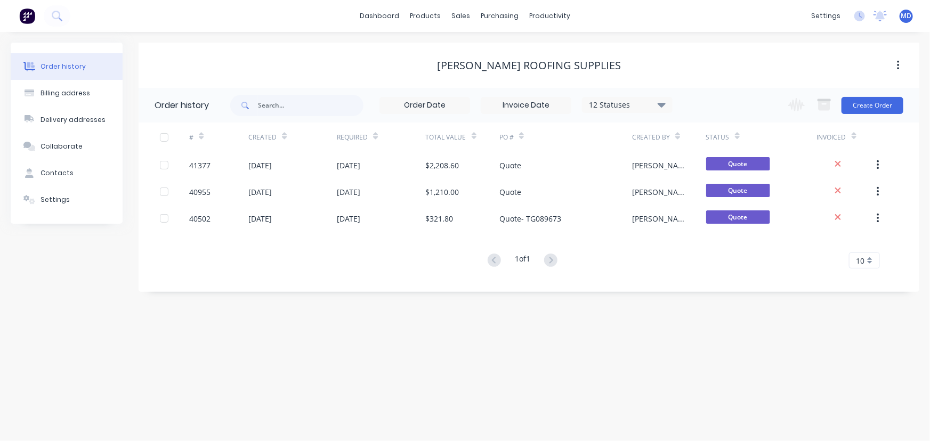
click at [663, 103] on icon at bounding box center [661, 104] width 8 height 5
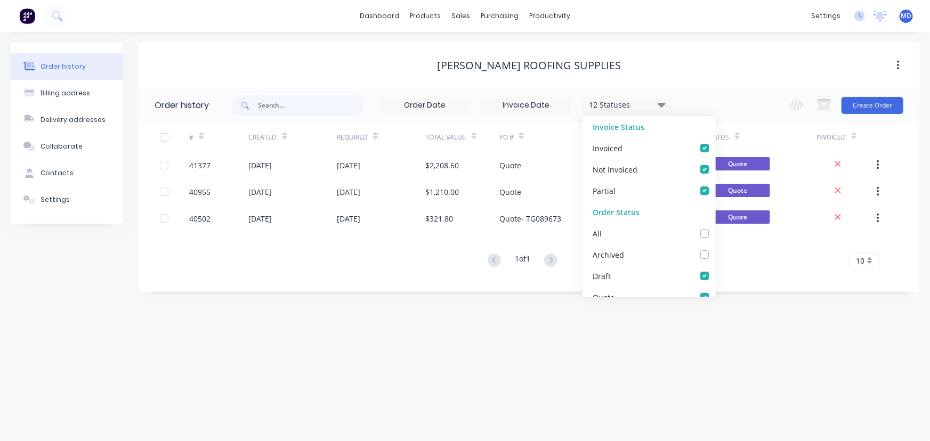
drag, startPoint x: 698, startPoint y: 233, endPoint x: 746, endPoint y: 263, distance: 56.2
click at [715, 228] on label at bounding box center [715, 228] width 0 height 0
click at [715, 234] on input "checkbox" at bounding box center [719, 233] width 9 height 10
checkbox input "true"
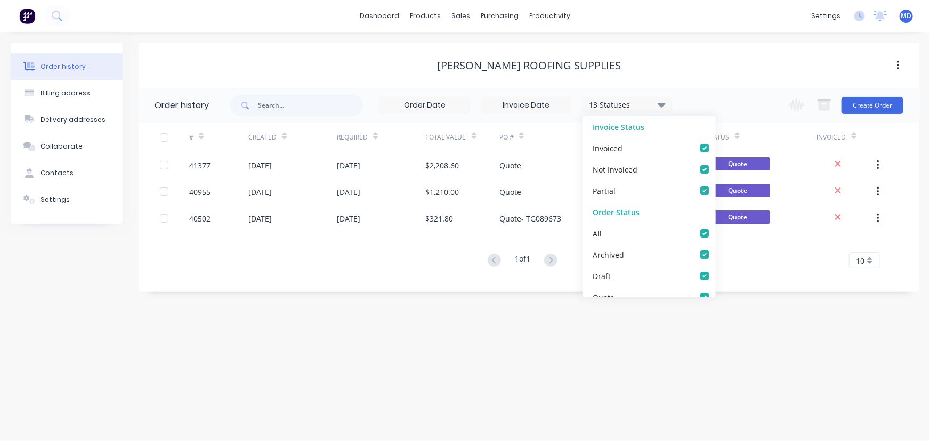
drag, startPoint x: 746, startPoint y: 263, endPoint x: 497, endPoint y: 323, distance: 256.1
click at [746, 263] on div "1 of 1 10 5 10 15 20 25 30 35" at bounding box center [523, 260] width 768 height 15
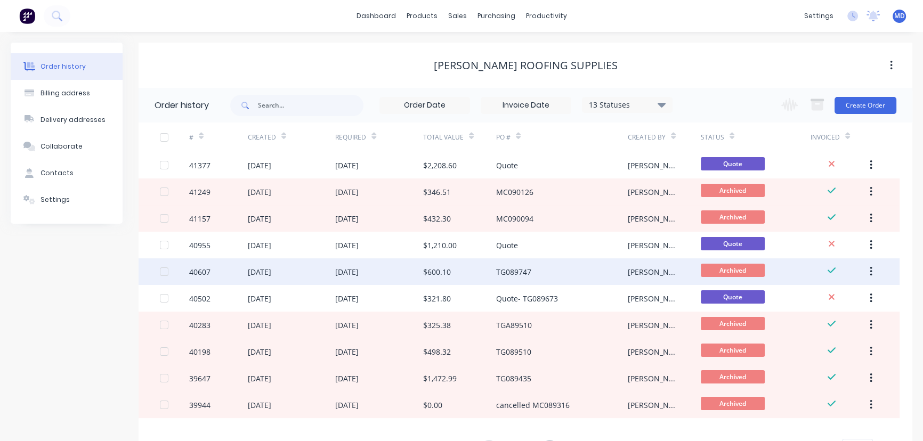
click at [463, 271] on div "$600.10" at bounding box center [459, 271] width 73 height 27
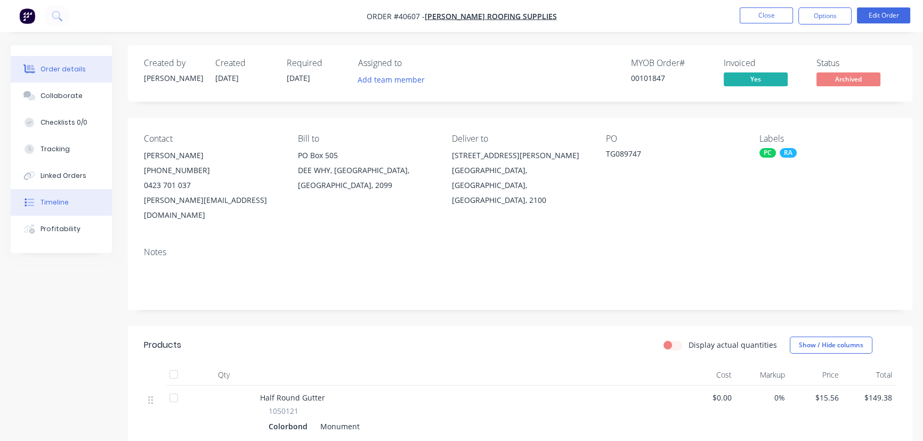
click at [57, 201] on div "Timeline" at bounding box center [54, 203] width 28 height 10
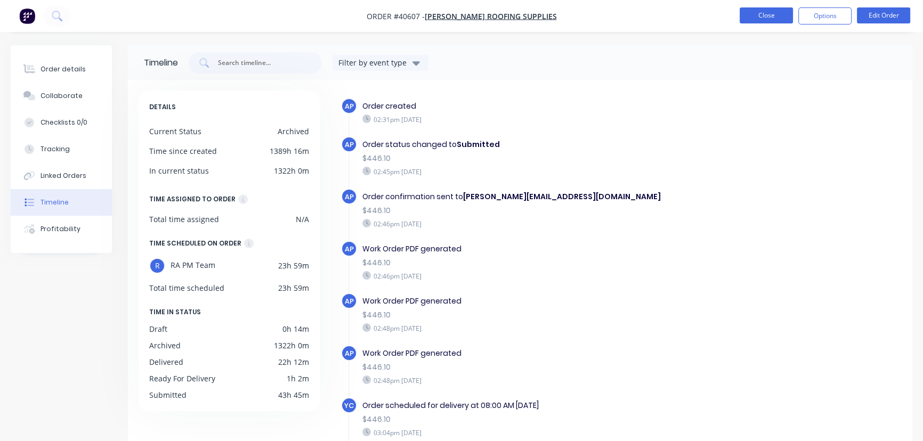
click at [756, 17] on button "Close" at bounding box center [766, 15] width 53 height 16
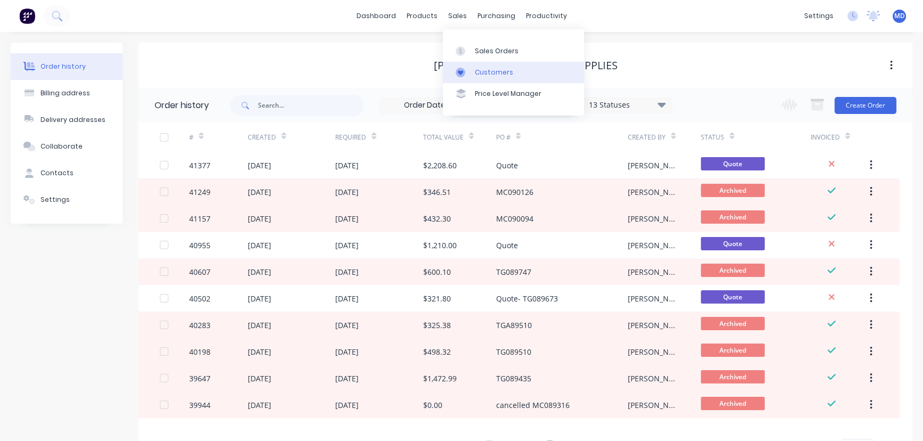
click at [500, 76] on div "Customers" at bounding box center [494, 73] width 38 height 10
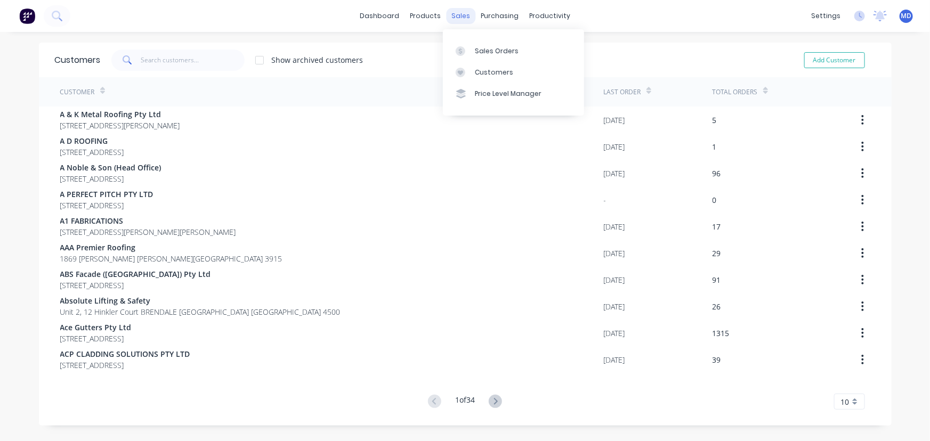
click at [462, 17] on div "sales" at bounding box center [460, 16] width 29 height 16
drag, startPoint x: 486, startPoint y: 69, endPoint x: 424, endPoint y: 68, distance: 61.8
click at [486, 68] on div "Customers" at bounding box center [494, 73] width 38 height 10
click at [184, 62] on input "text" at bounding box center [193, 60] width 104 height 21
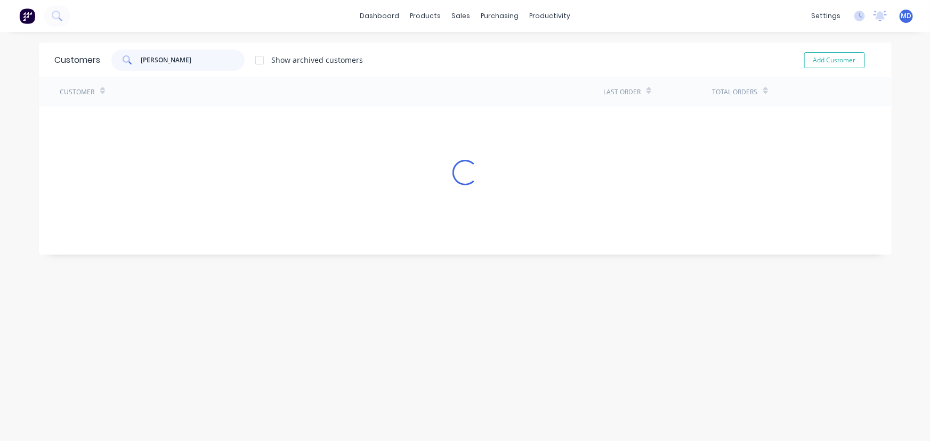
type input "[PERSON_NAME]"
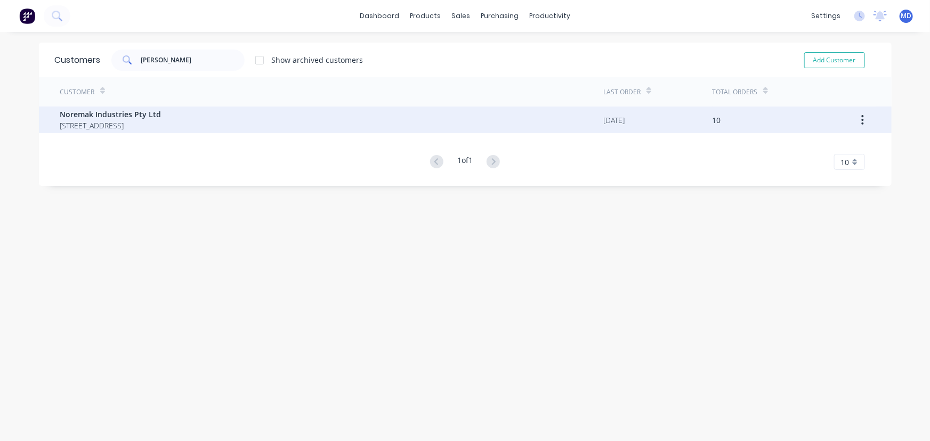
click at [116, 127] on span "[STREET_ADDRESS]" at bounding box center [110, 125] width 101 height 11
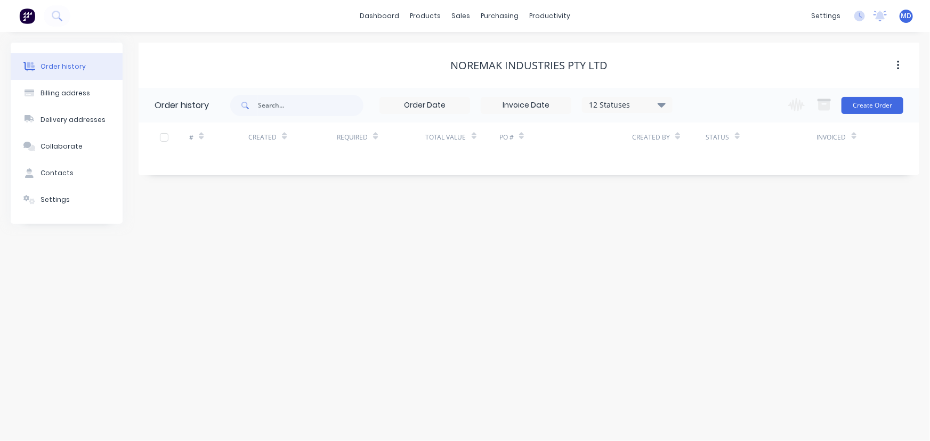
click at [661, 104] on icon at bounding box center [661, 104] width 8 height 5
click at [715, 228] on label at bounding box center [715, 228] width 0 height 0
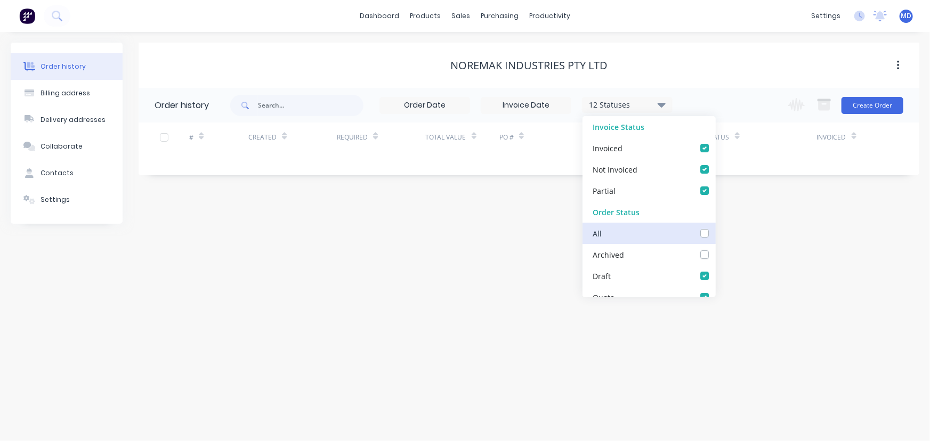
click at [715, 234] on input "checkbox" at bounding box center [719, 233] width 9 height 10
checkbox input "true"
click at [757, 250] on div "Order history Billing address Delivery addresses Collaborate Contacts Settings …" at bounding box center [465, 236] width 930 height 409
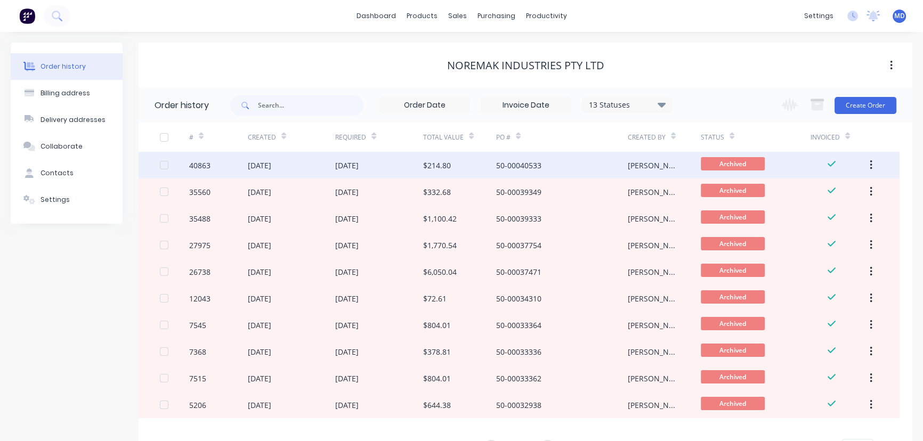
click at [577, 161] on div "50-00040533" at bounding box center [562, 165] width 132 height 27
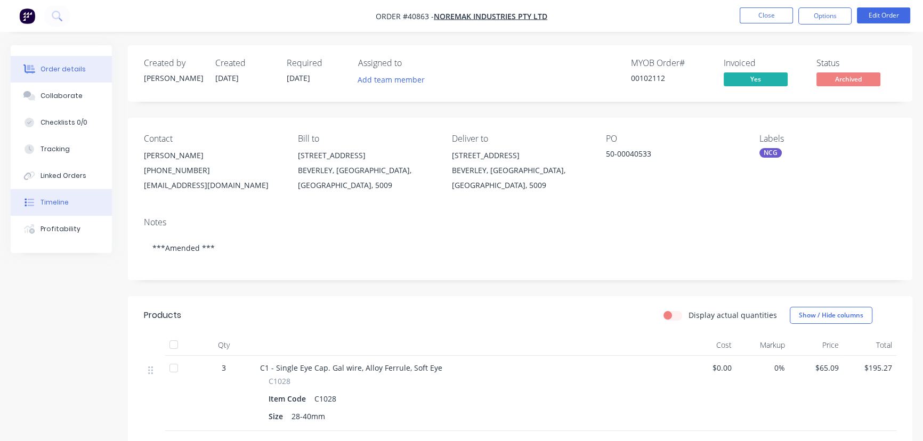
click at [58, 199] on div "Timeline" at bounding box center [54, 203] width 28 height 10
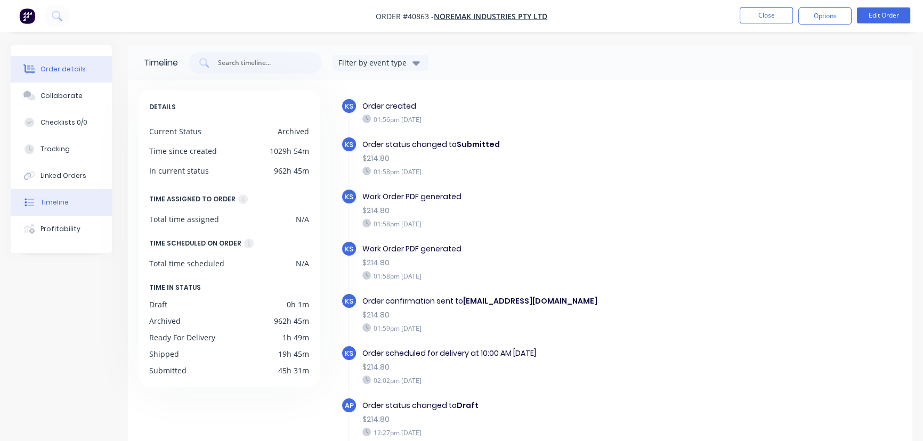
click at [70, 68] on div "Order details" at bounding box center [62, 69] width 45 height 10
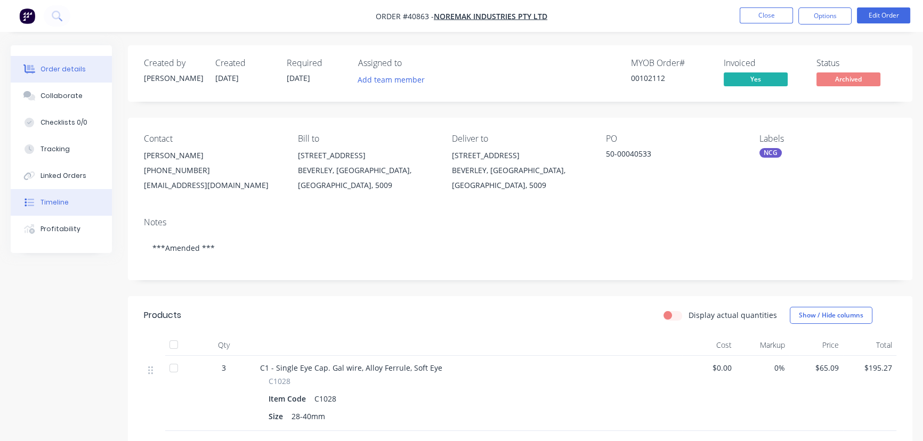
click at [61, 200] on div "Timeline" at bounding box center [54, 203] width 28 height 10
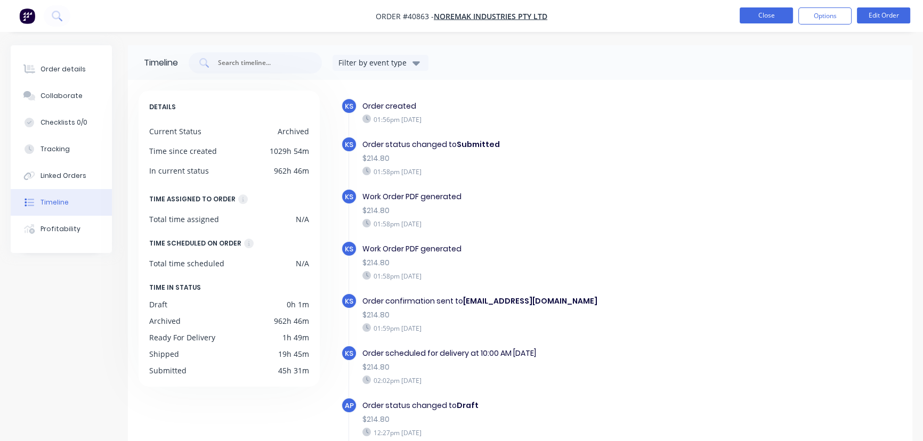
click at [754, 17] on button "Close" at bounding box center [766, 15] width 53 height 16
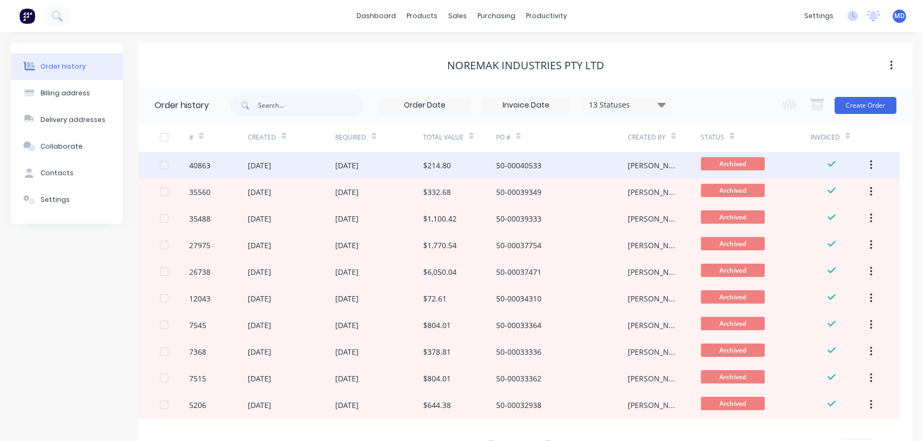
click at [474, 159] on div "$214.80" at bounding box center [459, 165] width 73 height 27
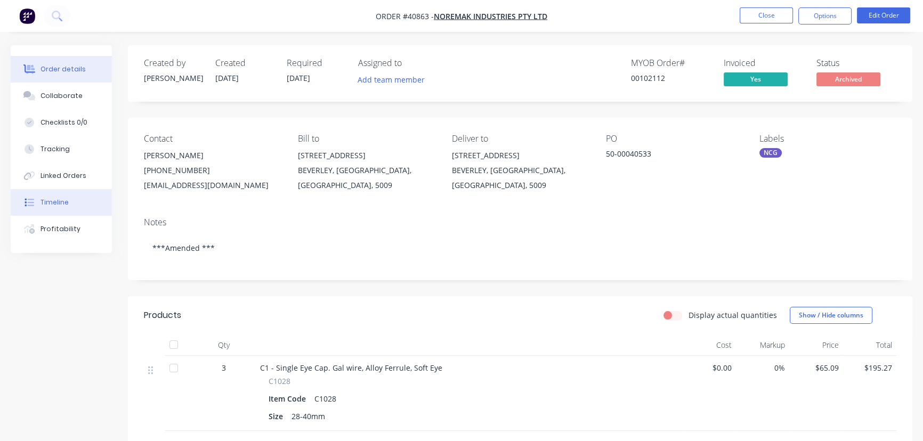
click at [52, 202] on div "Timeline" at bounding box center [54, 203] width 28 height 10
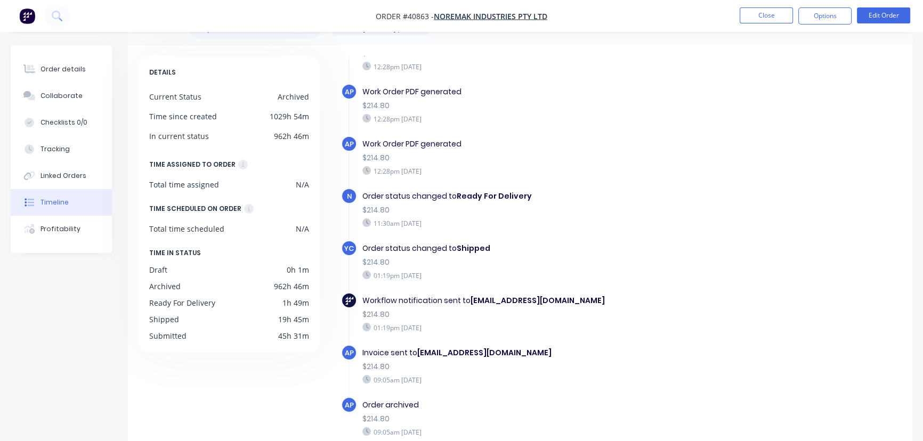
scroll to position [84, 0]
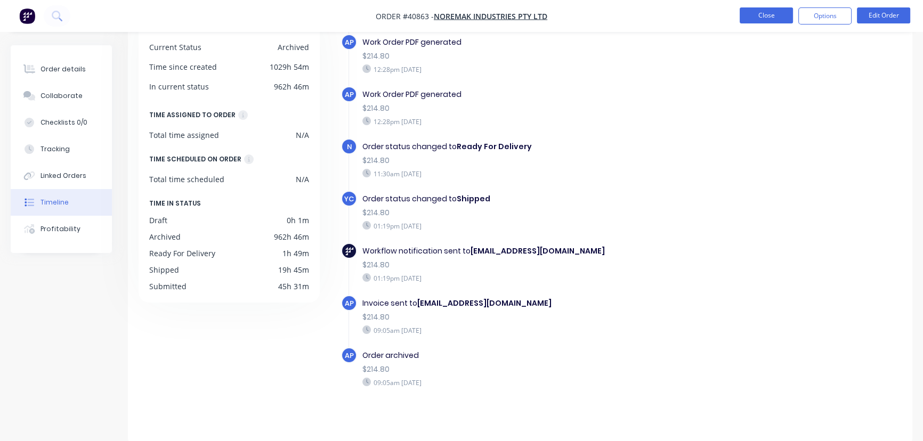
click at [775, 17] on button "Close" at bounding box center [766, 15] width 53 height 16
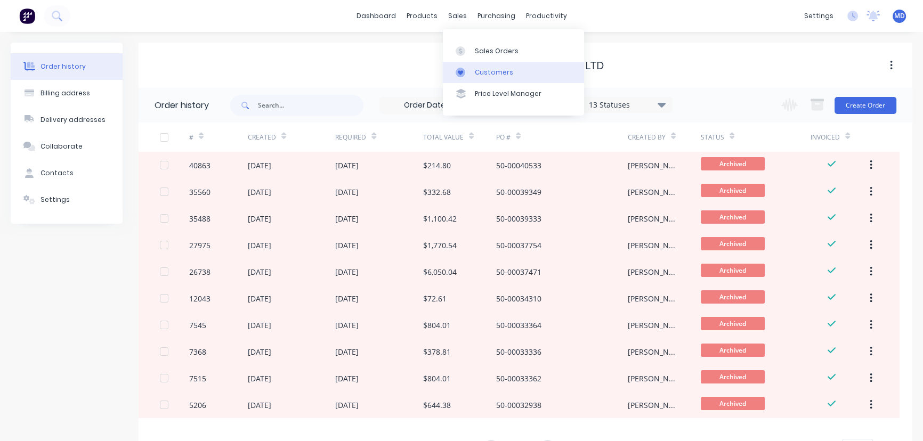
click at [498, 68] on div "Customers" at bounding box center [494, 73] width 38 height 10
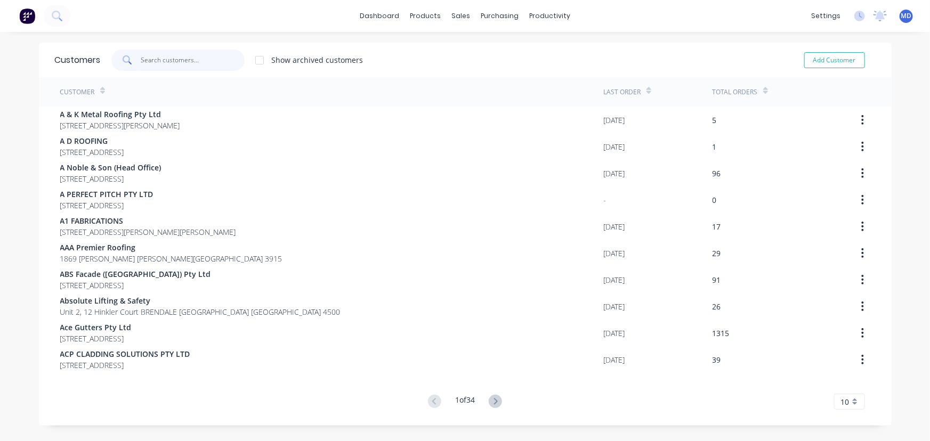
drag, startPoint x: 170, startPoint y: 60, endPoint x: 160, endPoint y: 51, distance: 13.9
click at [170, 60] on input "text" at bounding box center [193, 60] width 104 height 21
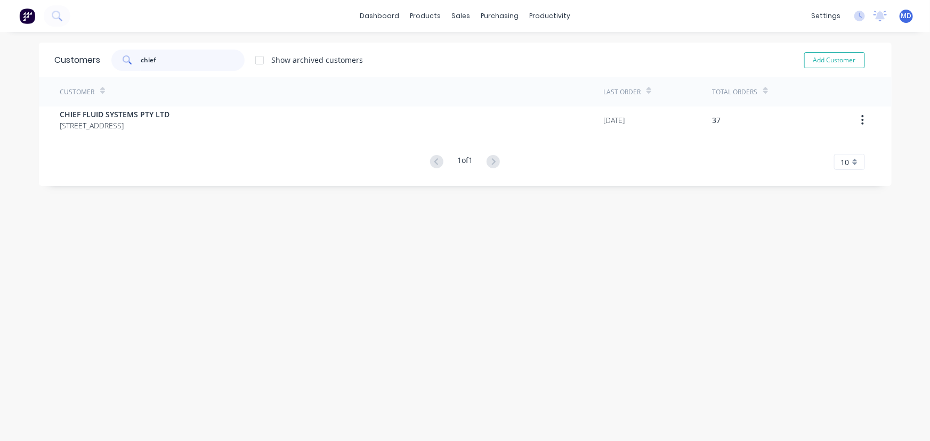
type input "chief"
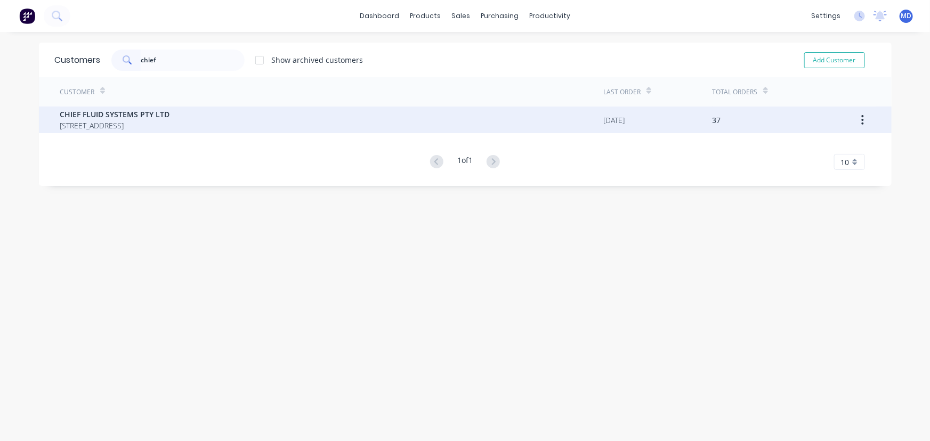
click at [128, 110] on span "CHIEF FLUID SYSTEMS PTY LTD" at bounding box center [115, 114] width 110 height 11
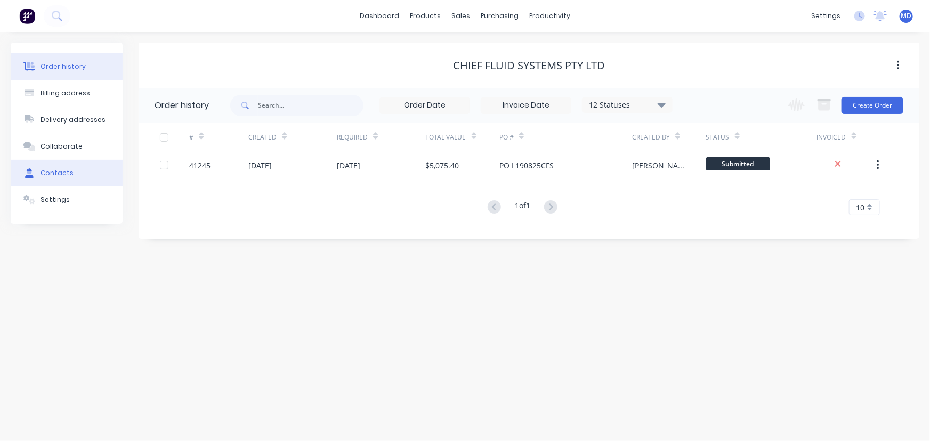
click at [67, 169] on div "Contacts" at bounding box center [56, 173] width 33 height 10
select select "AU"
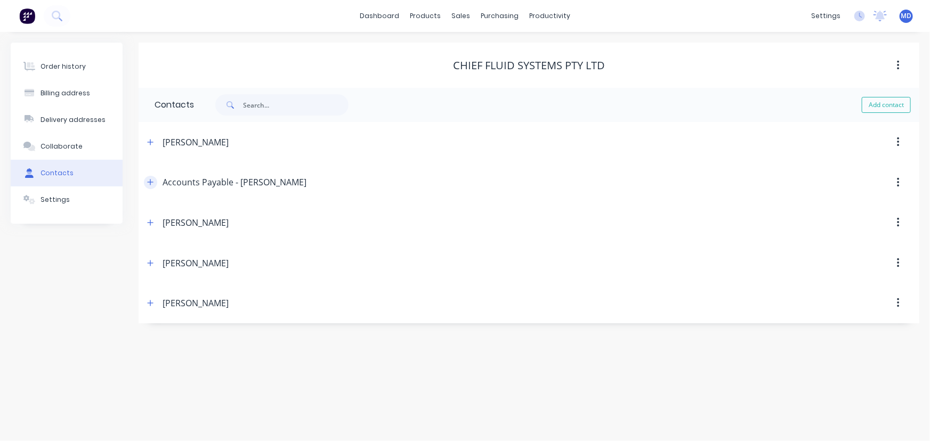
click at [150, 183] on icon "button" at bounding box center [150, 181] width 6 height 7
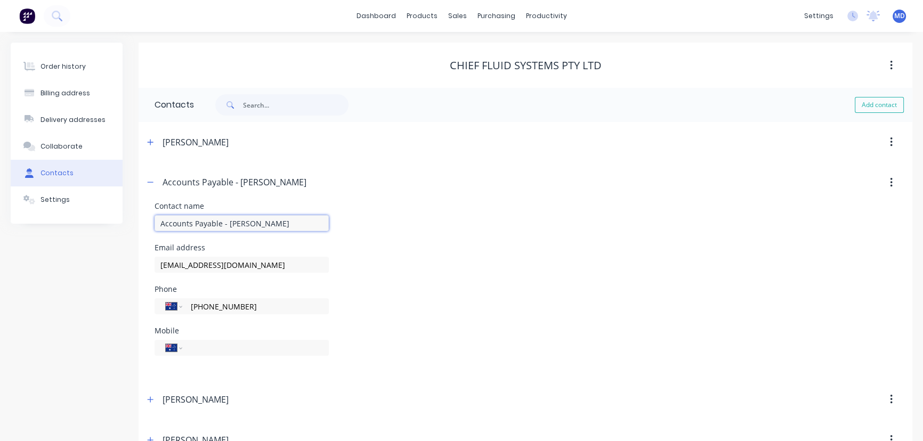
click at [294, 223] on input "Accounts Payable - [PERSON_NAME]" at bounding box center [242, 223] width 174 height 16
type input "Accounts Payable1"
drag, startPoint x: 182, startPoint y: 268, endPoint x: 61, endPoint y: 264, distance: 120.5
click at [71, 265] on div "Order history Billing address Delivery addresses Collaborate Contacts Settings …" at bounding box center [461, 272] width 901 height 458
type input "[EMAIL_ADDRESS][DOMAIN_NAME]"
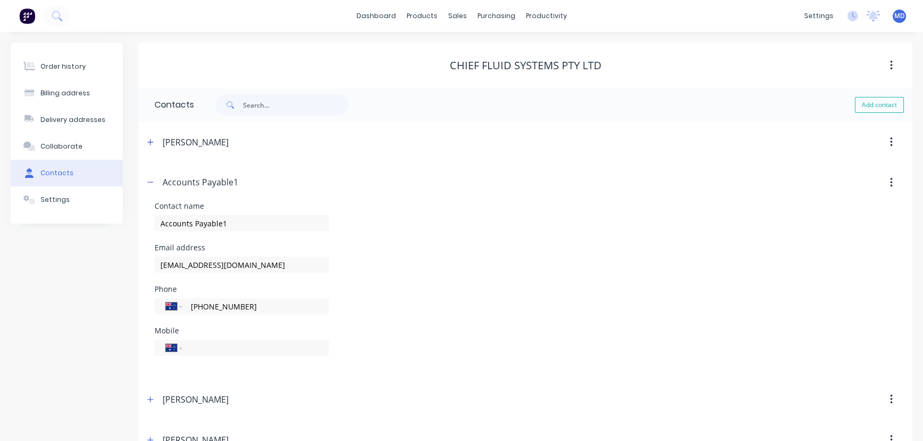
click at [478, 245] on div "Email address [EMAIL_ADDRESS][DOMAIN_NAME]" at bounding box center [526, 265] width 742 height 42
click at [879, 106] on button "Add contact" at bounding box center [879, 105] width 49 height 16
select select "AU"
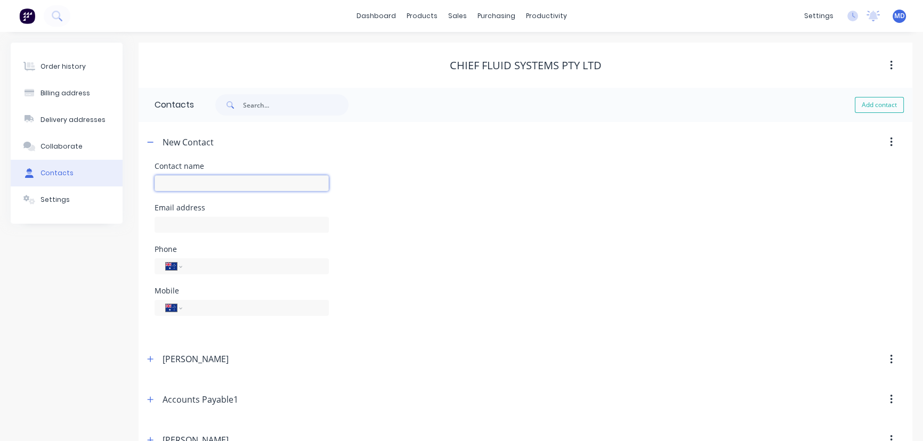
click at [293, 189] on input "text" at bounding box center [242, 183] width 174 height 16
type input "Accounts Payable2"
select select "AU"
click at [281, 219] on input "text" at bounding box center [242, 225] width 174 height 16
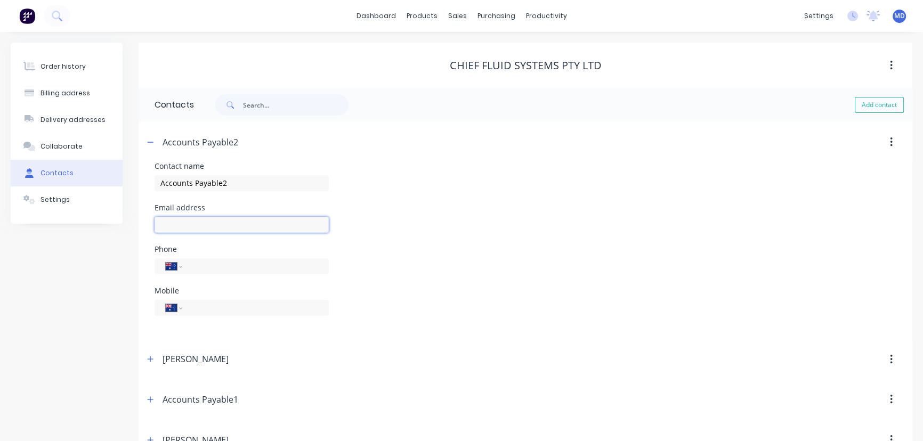
paste input "[PERSON_NAME][EMAIL_ADDRESS][DOMAIN_NAME]"
type input "[PERSON_NAME][EMAIL_ADDRESS][DOMAIN_NAME]"
click at [254, 272] on div "International [GEOGRAPHIC_DATA] [GEOGRAPHIC_DATA] [GEOGRAPHIC_DATA] [GEOGRAPHIC…" at bounding box center [242, 266] width 174 height 16
click at [247, 269] on input "tel" at bounding box center [254, 266] width 128 height 12
paste input "9726 8008"
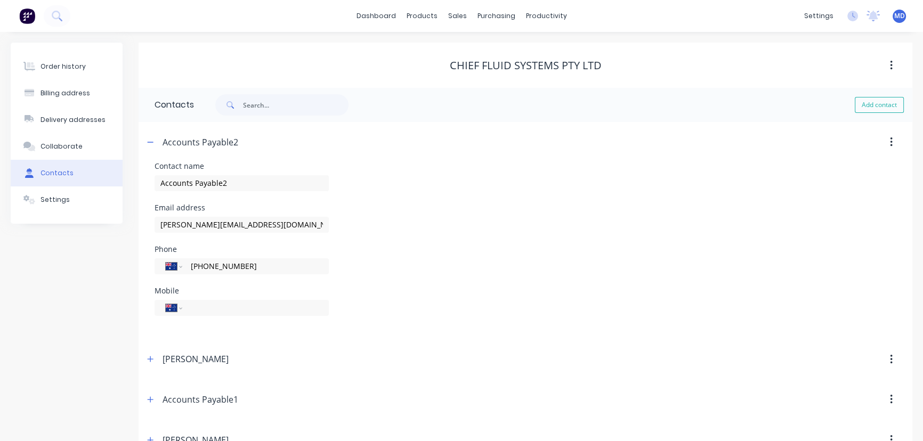
type input "[PHONE_NUMBER]"
click at [634, 281] on div "Phone International [GEOGRAPHIC_DATA] [GEOGRAPHIC_DATA] [GEOGRAPHIC_DATA] [GEOG…" at bounding box center [526, 267] width 742 height 42
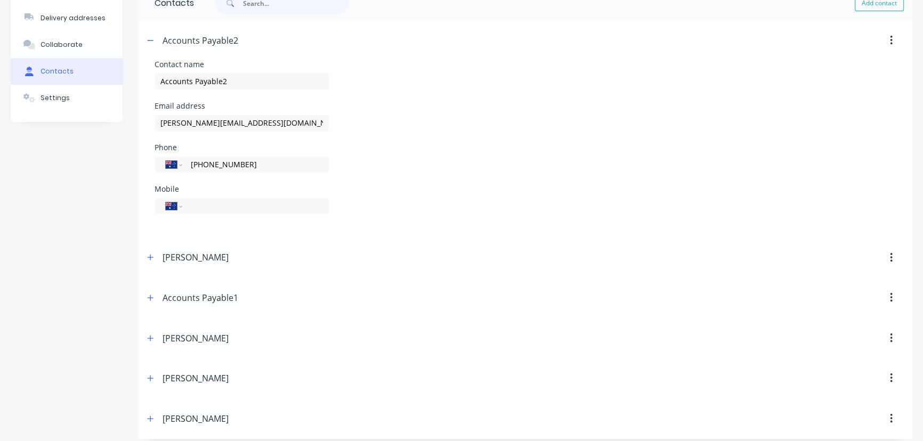
scroll to position [61, 0]
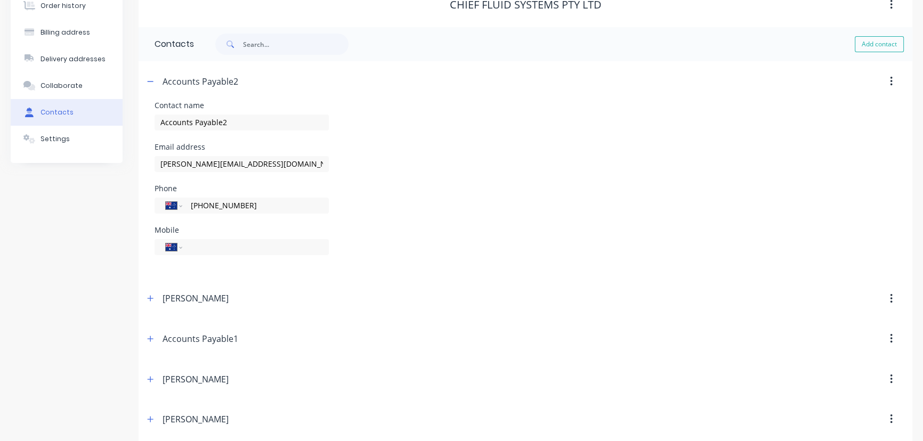
drag, startPoint x: 154, startPoint y: 341, endPoint x: 168, endPoint y: 337, distance: 15.0
click at [154, 340] on button "button" at bounding box center [150, 338] width 13 height 13
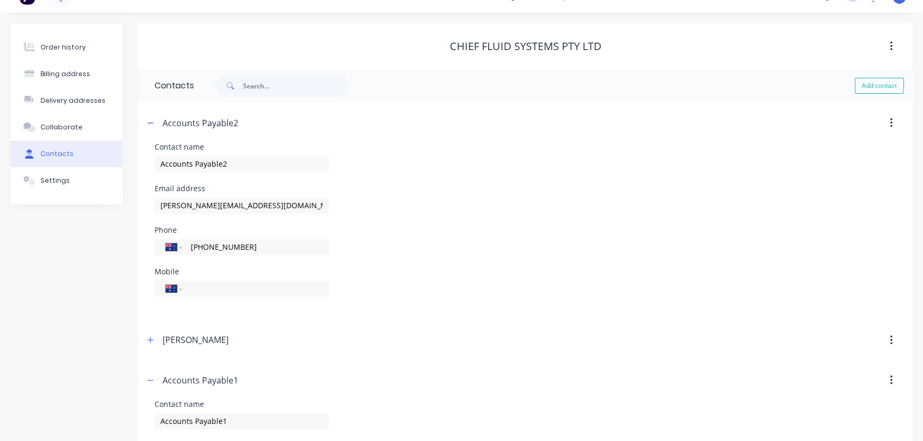
scroll to position [12, 0]
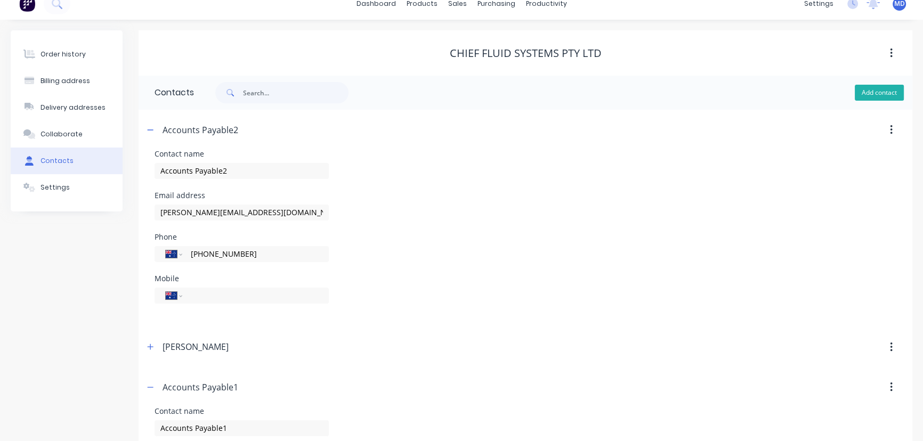
click at [874, 87] on button "Add contact" at bounding box center [879, 93] width 49 height 16
select select "AU"
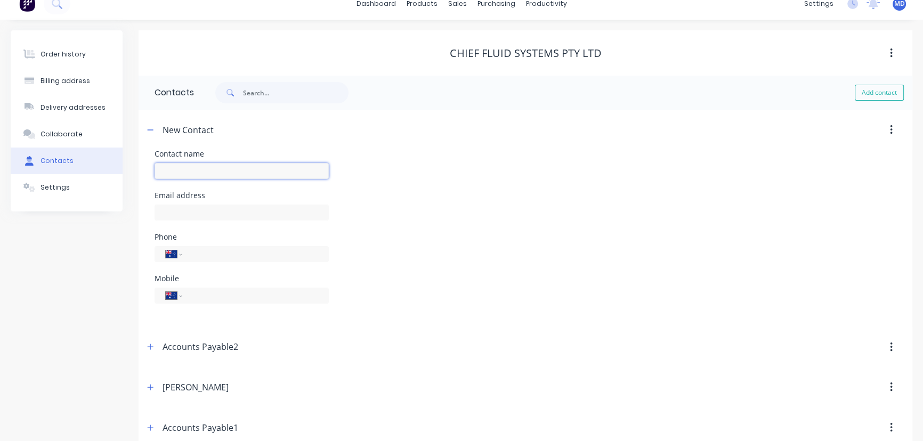
drag, startPoint x: 251, startPoint y: 166, endPoint x: 245, endPoint y: 166, distance: 6.9
click at [250, 166] on input "text" at bounding box center [242, 171] width 174 height 16
type input "Accounts Payable3"
select select "AU"
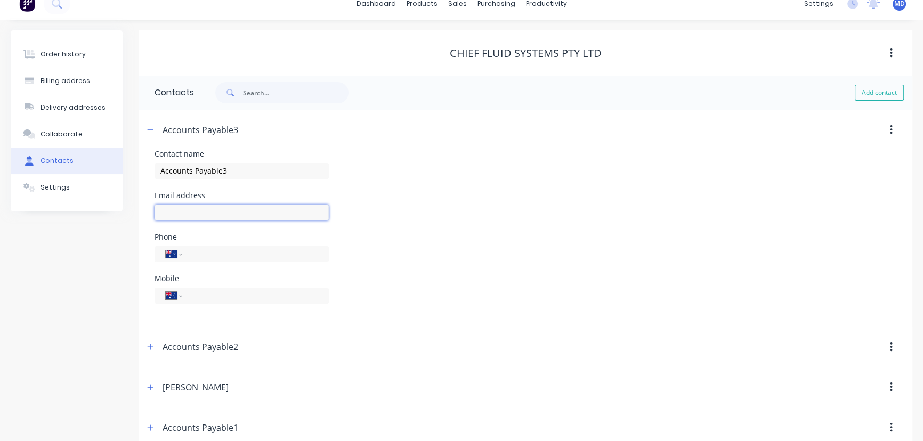
click at [266, 213] on input "text" at bounding box center [242, 213] width 174 height 16
paste input "[EMAIL_ADDRESS][DOMAIN_NAME]"
type input "[EMAIL_ADDRESS][DOMAIN_NAME]"
click at [262, 258] on input "tel" at bounding box center [254, 254] width 128 height 12
paste input "9726 8008"
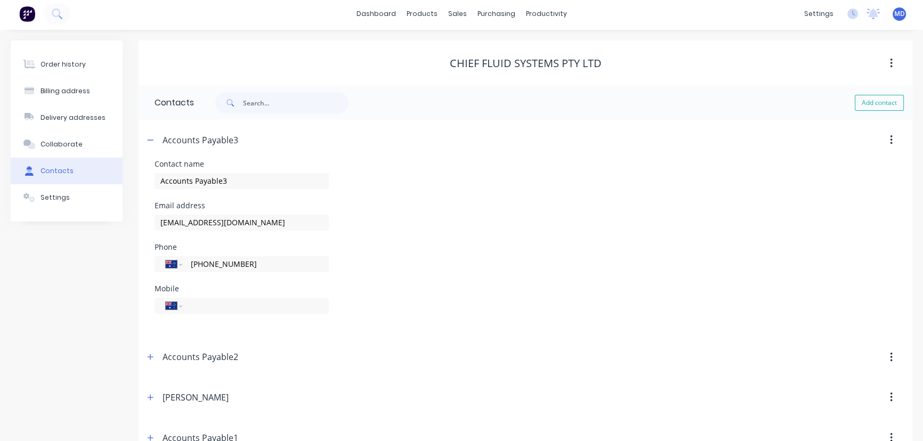
scroll to position [0, 0]
type input "[PHONE_NUMBER]"
click at [677, 294] on div "Mobile International [GEOGRAPHIC_DATA] [GEOGRAPHIC_DATA] [GEOGRAPHIC_DATA] [GEO…" at bounding box center [526, 308] width 742 height 42
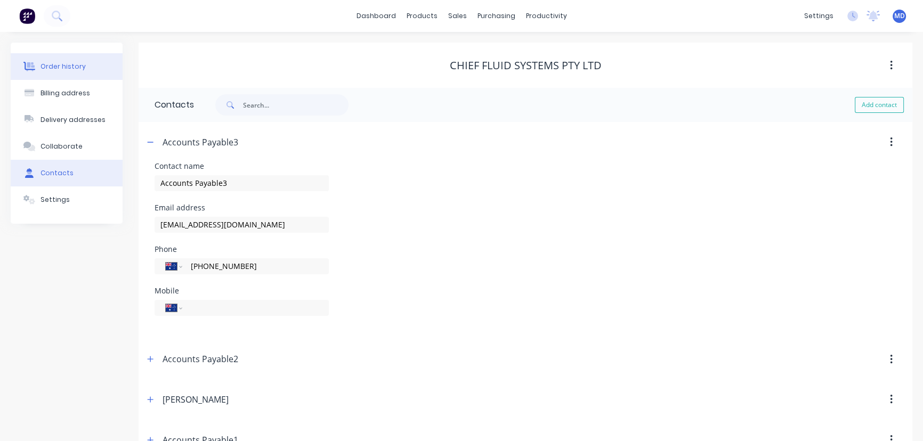
click at [84, 64] on button "Order history" at bounding box center [67, 66] width 112 height 27
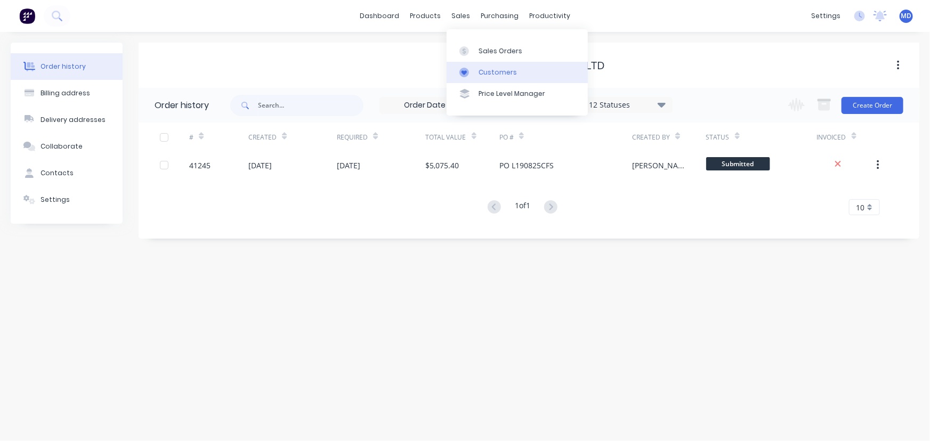
click at [513, 72] on div "Customers" at bounding box center [497, 73] width 38 height 10
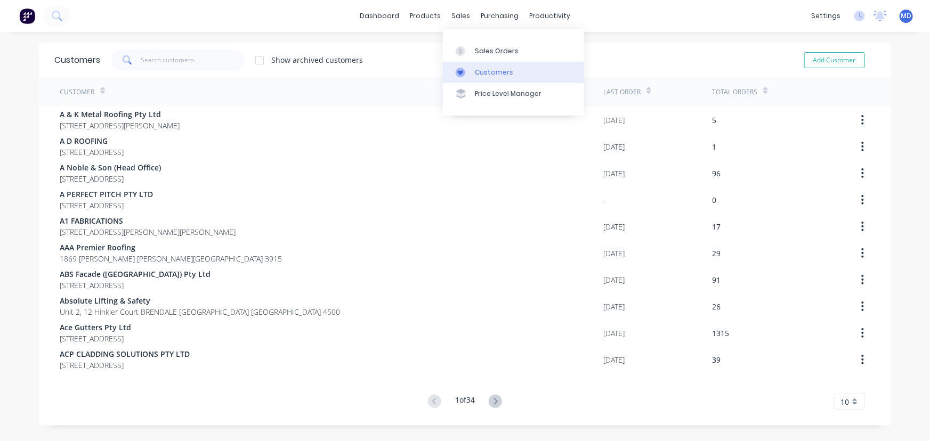
click at [498, 77] on link "Customers" at bounding box center [513, 72] width 141 height 21
click at [192, 59] on input "text" at bounding box center [193, 60] width 104 height 21
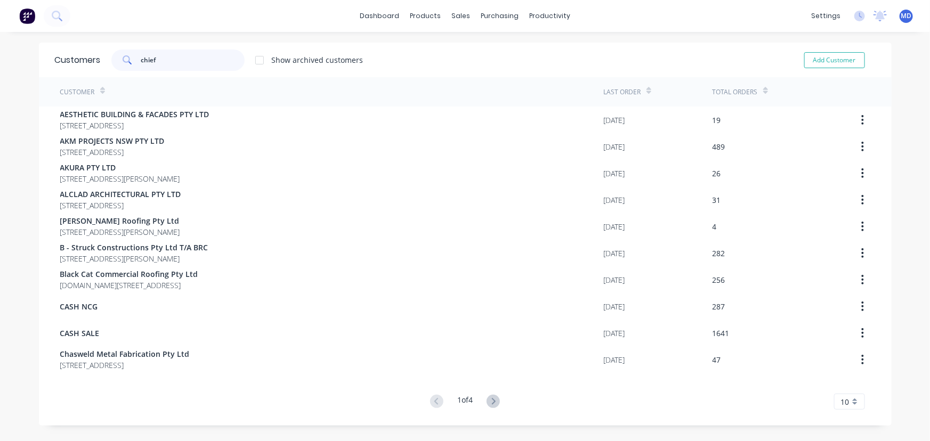
type input "chief"
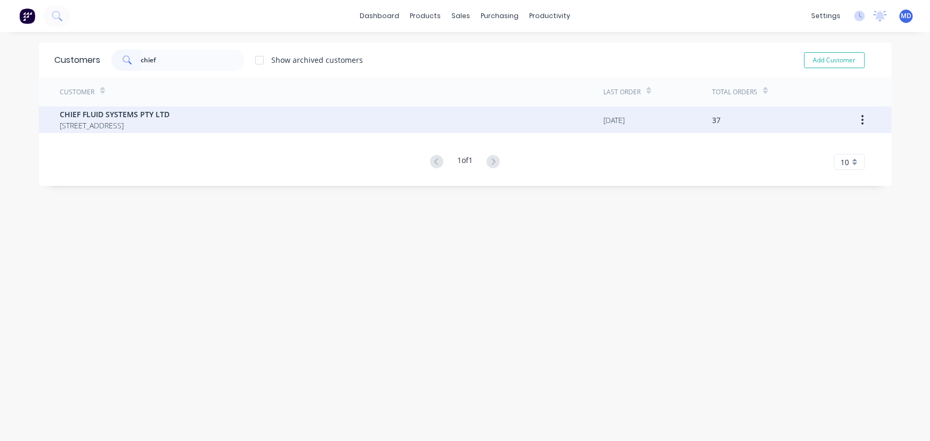
click at [121, 120] on span "[STREET_ADDRESS]" at bounding box center [115, 125] width 110 height 11
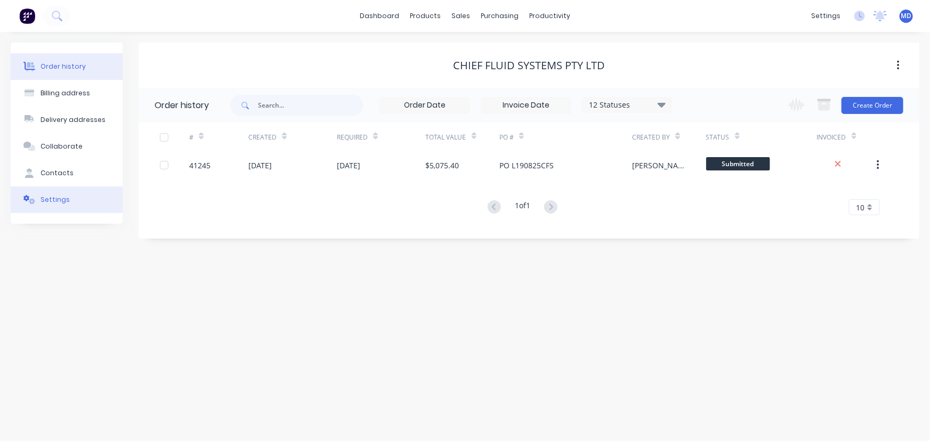
click at [48, 193] on button "Settings" at bounding box center [67, 199] width 112 height 27
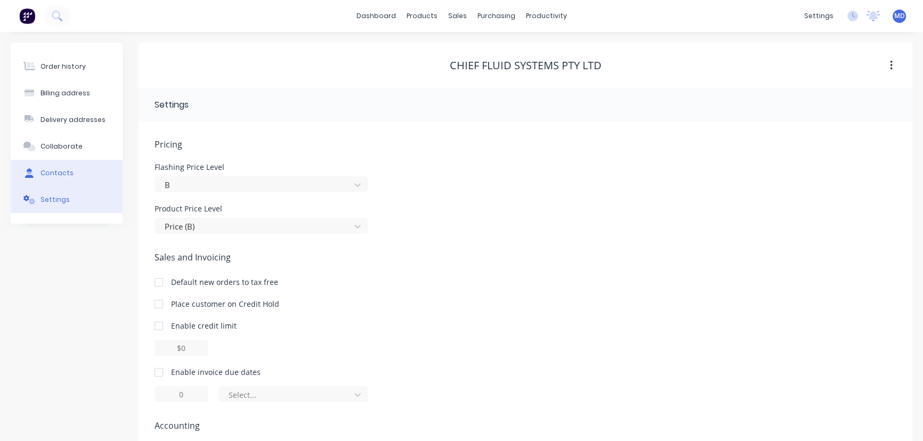
click at [48, 171] on div "Contacts" at bounding box center [56, 173] width 33 height 10
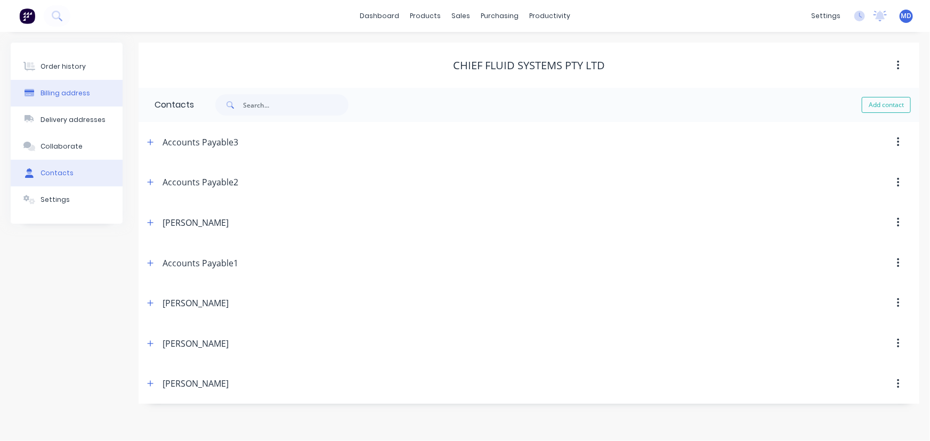
click at [73, 96] on div "Billing address" at bounding box center [65, 93] width 50 height 10
select select "AU"
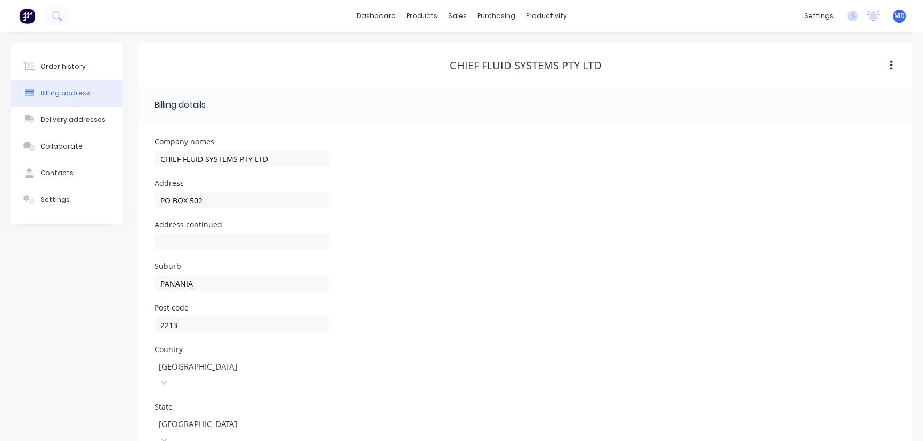
click at [71, 119] on div "Delivery addresses" at bounding box center [72, 120] width 65 height 10
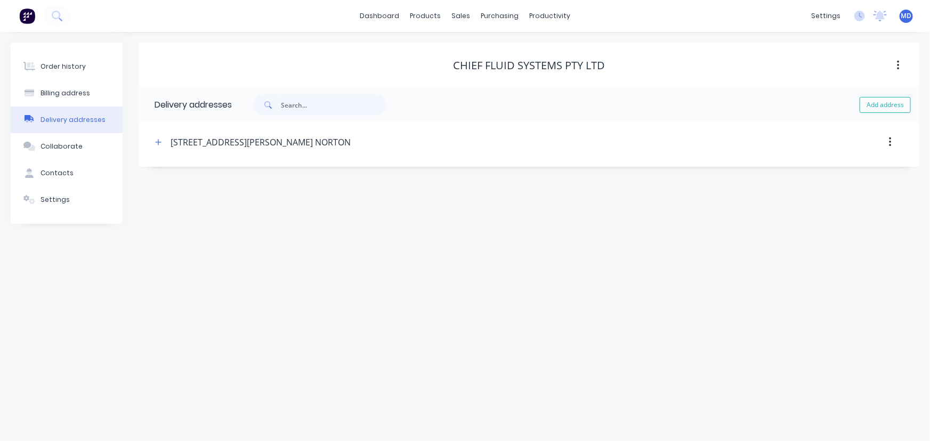
click at [58, 88] on div "Billing address" at bounding box center [65, 93] width 50 height 10
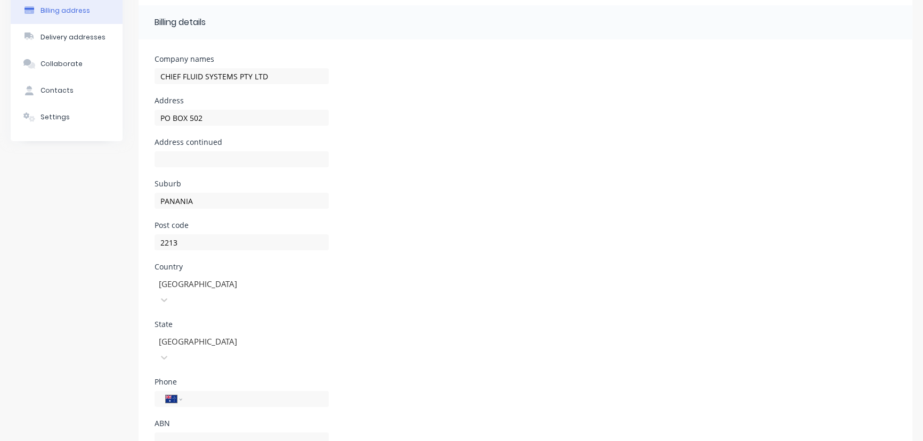
scroll to position [92, 0]
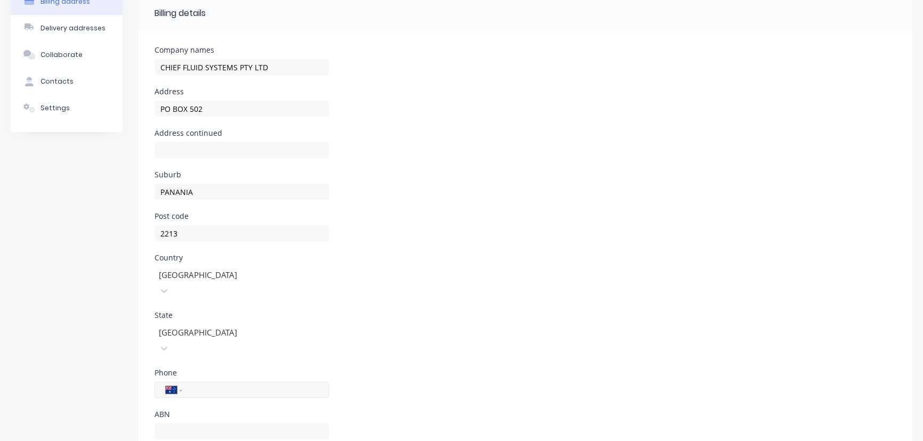
click at [234, 384] on input "tel" at bounding box center [254, 390] width 128 height 12
paste input "9726 8008"
type input "[PHONE_NUMBER]"
click at [652, 271] on div "Country [GEOGRAPHIC_DATA]" at bounding box center [526, 283] width 742 height 58
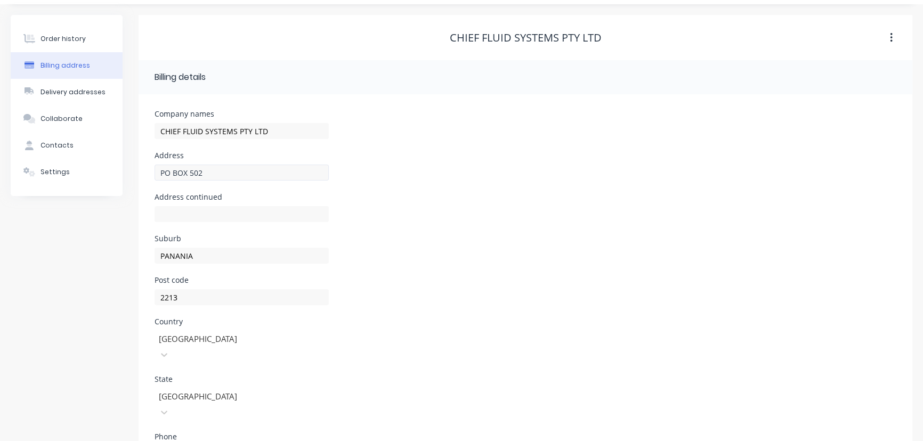
scroll to position [0, 0]
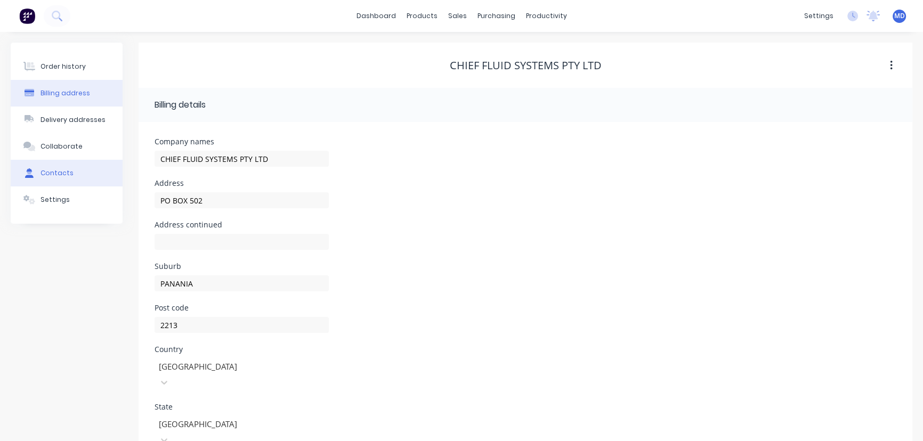
click at [63, 173] on div "Contacts" at bounding box center [56, 173] width 33 height 10
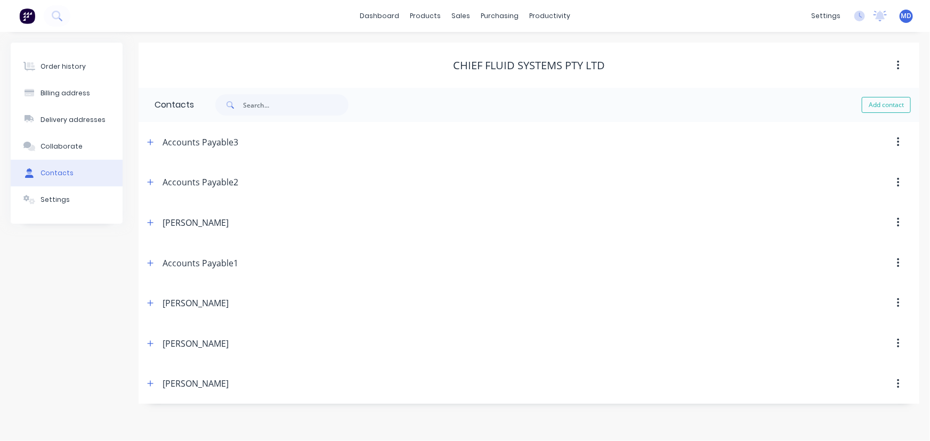
click at [896, 218] on button "button" at bounding box center [898, 222] width 25 height 19
click at [832, 250] on div "Delete" at bounding box center [860, 250] width 82 height 15
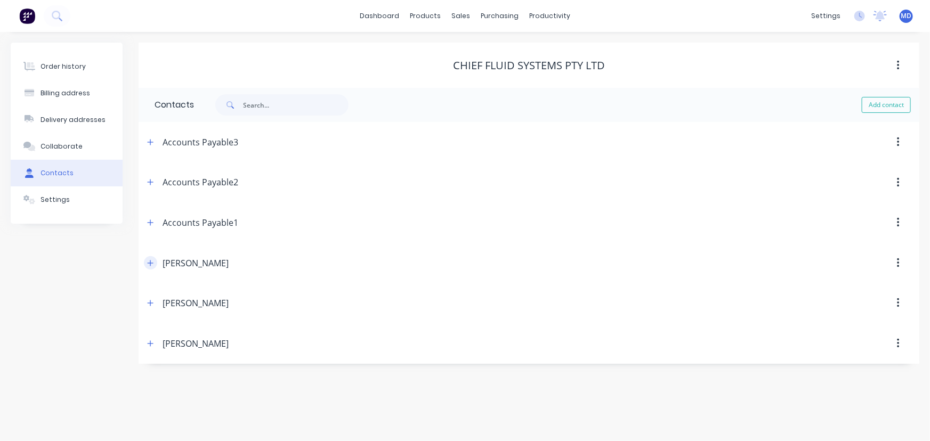
click at [148, 260] on icon "button" at bounding box center [150, 262] width 6 height 7
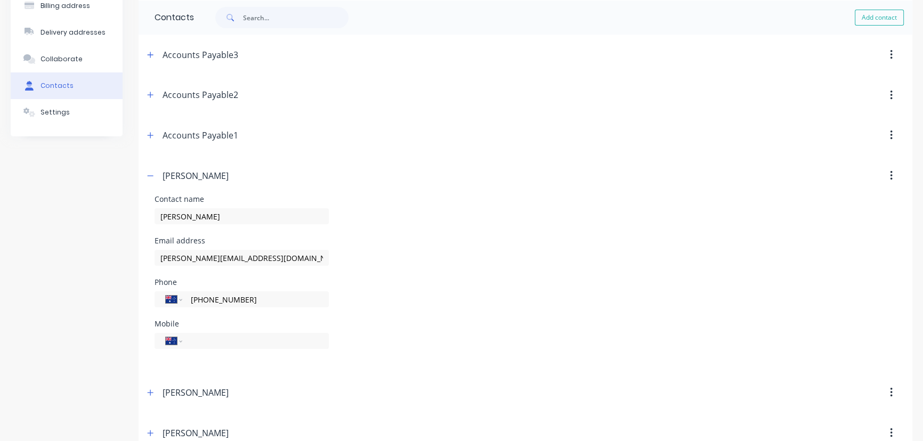
scroll to position [96, 0]
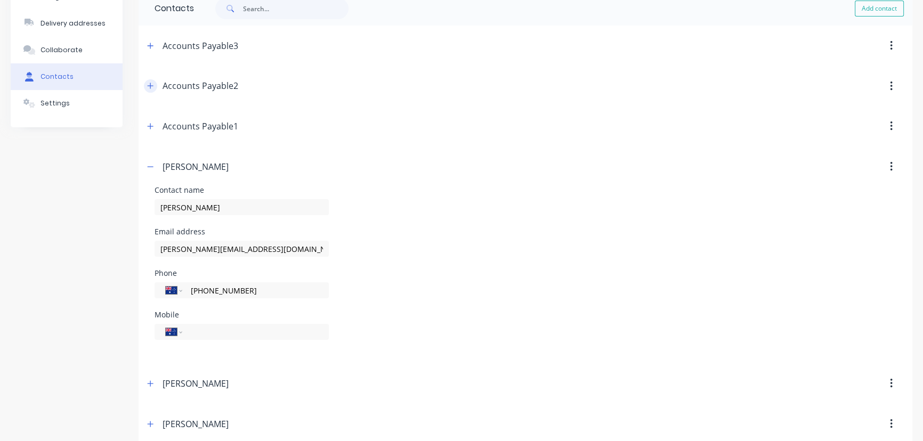
click at [154, 87] on button "button" at bounding box center [150, 85] width 13 height 13
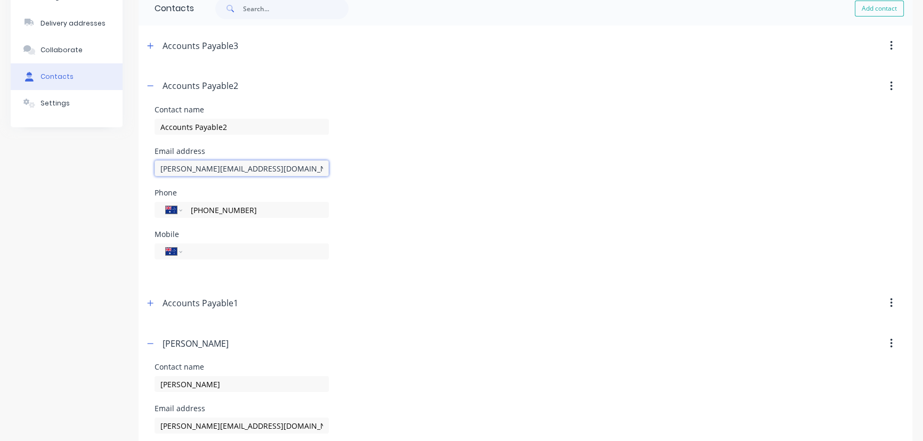
drag, startPoint x: 276, startPoint y: 170, endPoint x: 16, endPoint y: 178, distance: 260.1
click at [23, 171] on div "Order history Billing address Delivery addresses Collaborate Contacts Settings …" at bounding box center [461, 283] width 901 height 675
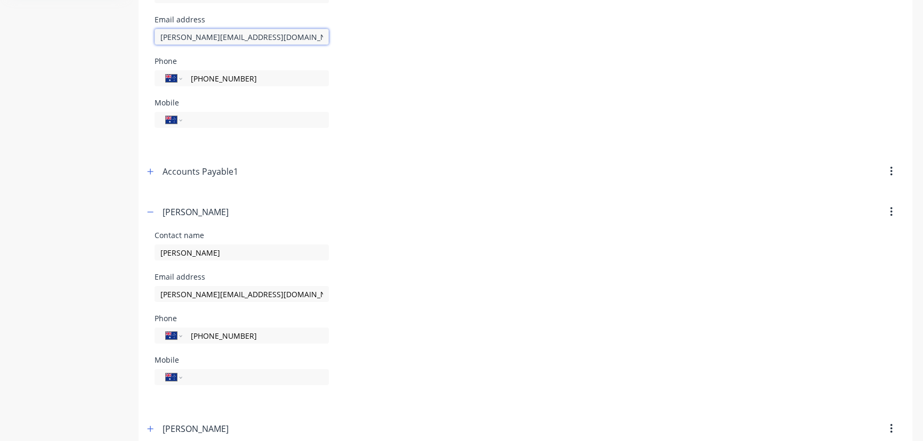
scroll to position [242, 0]
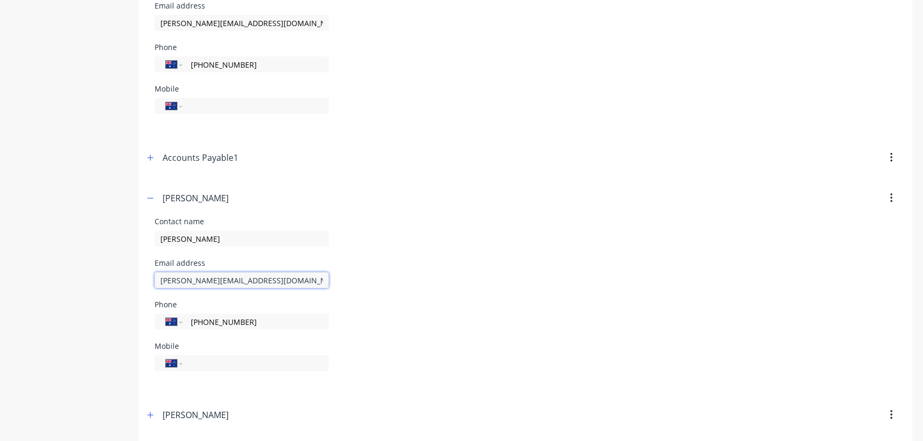
click at [307, 282] on input "[PERSON_NAME][EMAIL_ADDRESS][DOMAIN_NAME]" at bounding box center [242, 280] width 174 height 16
type input "L"
paste input "[PERSON_NAME][EMAIL_ADDRESS][DOMAIN_NAME]"
type input "[PERSON_NAME][EMAIL_ADDRESS][DOMAIN_NAME]"
drag, startPoint x: 261, startPoint y: 241, endPoint x: 267, endPoint y: 230, distance: 12.9
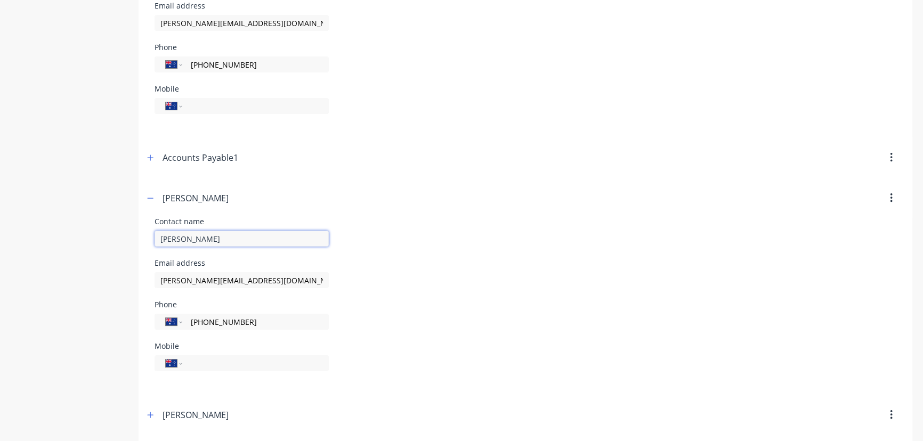
click at [261, 240] on input "[PERSON_NAME]" at bounding box center [242, 239] width 174 height 16
type input "[PERSON_NAME]"
click at [559, 259] on div "Email address [PERSON_NAME][EMAIL_ADDRESS][DOMAIN_NAME]" at bounding box center [526, 280] width 742 height 42
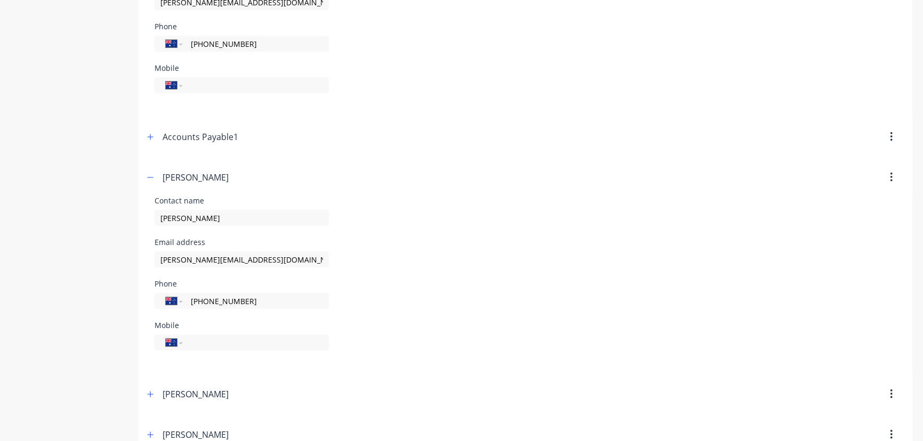
scroll to position [286, 0]
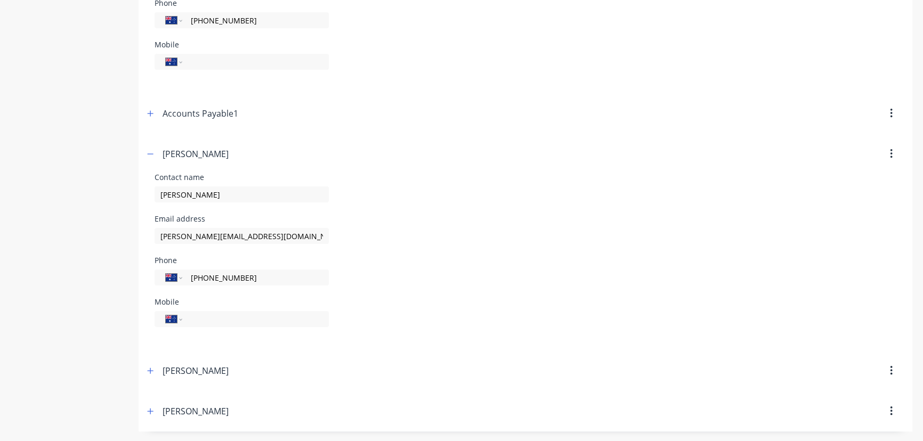
click at [890, 369] on icon "button" at bounding box center [891, 371] width 3 height 12
click at [827, 398] on div "Delete" at bounding box center [853, 398] width 82 height 15
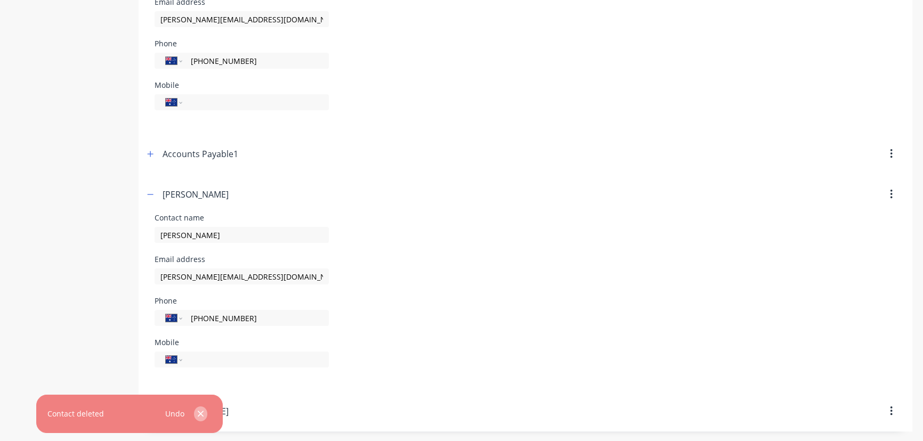
click at [202, 413] on icon "button" at bounding box center [200, 414] width 7 height 10
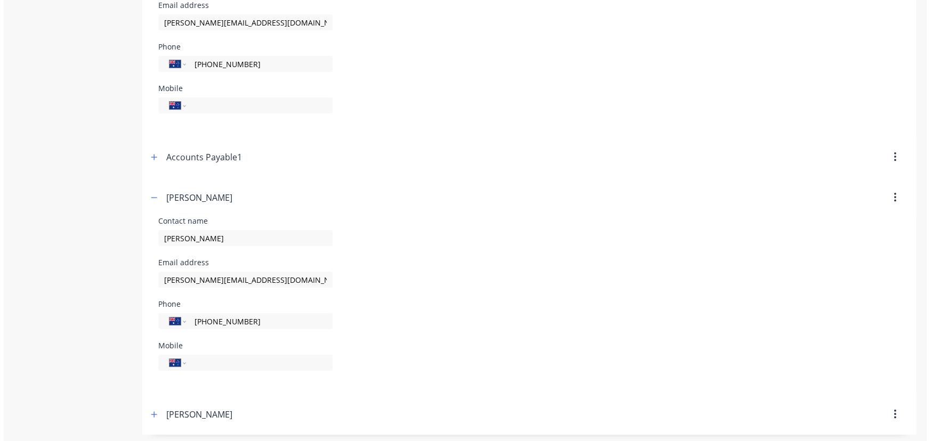
scroll to position [0, 0]
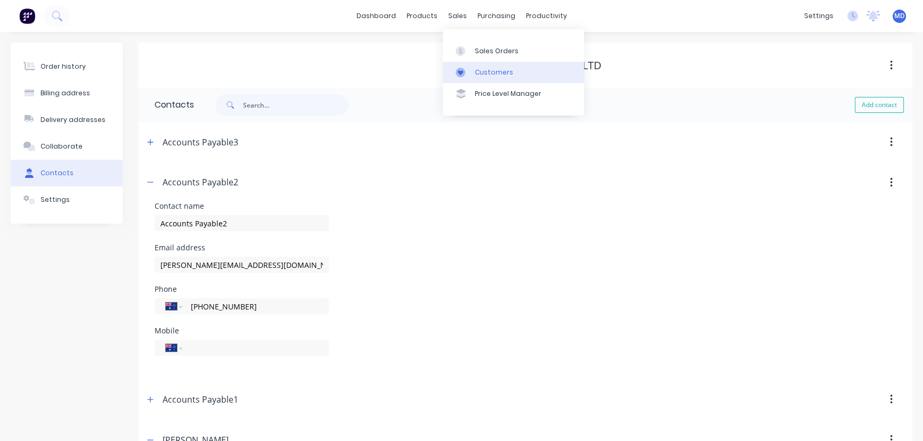
click at [500, 69] on div "Customers" at bounding box center [494, 73] width 38 height 10
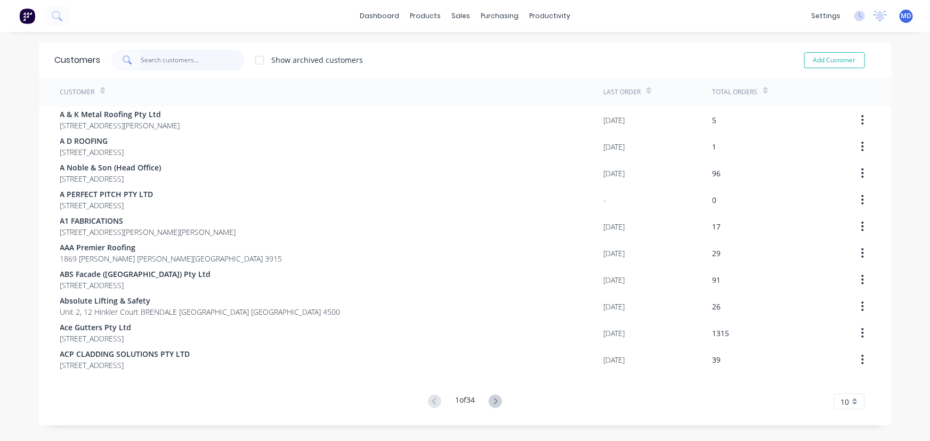
click at [203, 61] on input "text" at bounding box center [193, 60] width 104 height 21
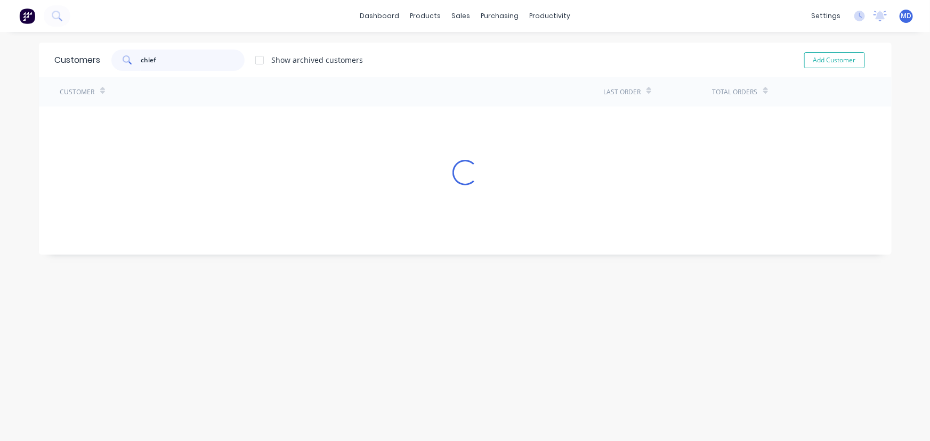
type input "chief"
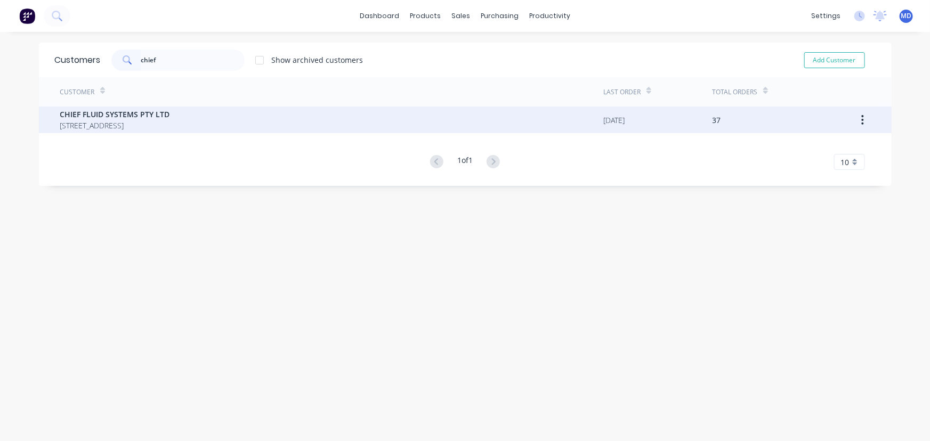
click at [341, 113] on div "CHIEF FLUID SYSTEMS PTY LTD [STREET_ADDRESS]" at bounding box center [331, 120] width 543 height 27
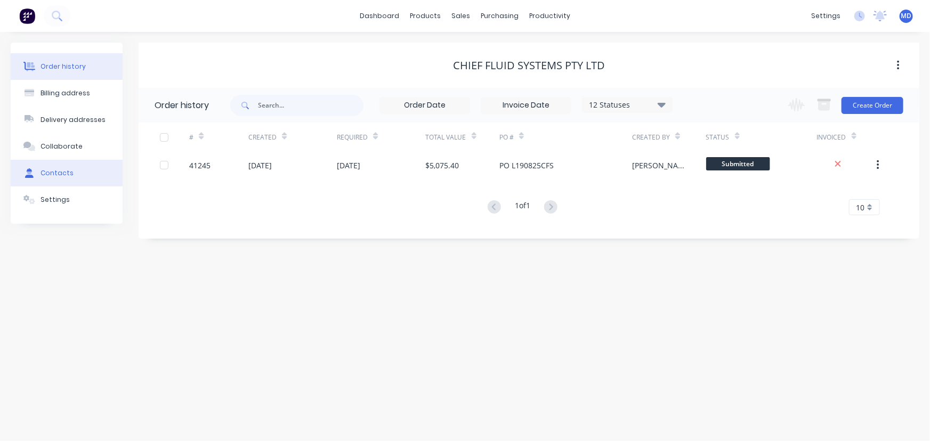
click at [62, 172] on div "Contacts" at bounding box center [56, 173] width 33 height 10
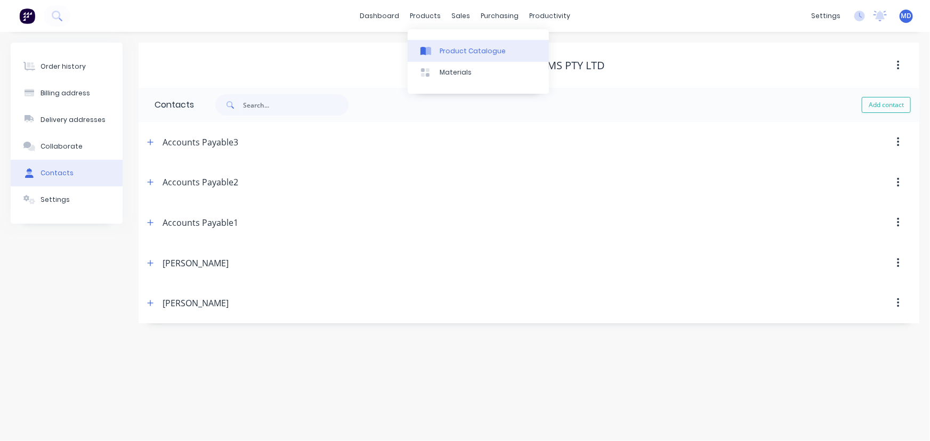
click at [484, 46] on div "Product Catalogue" at bounding box center [473, 51] width 66 height 10
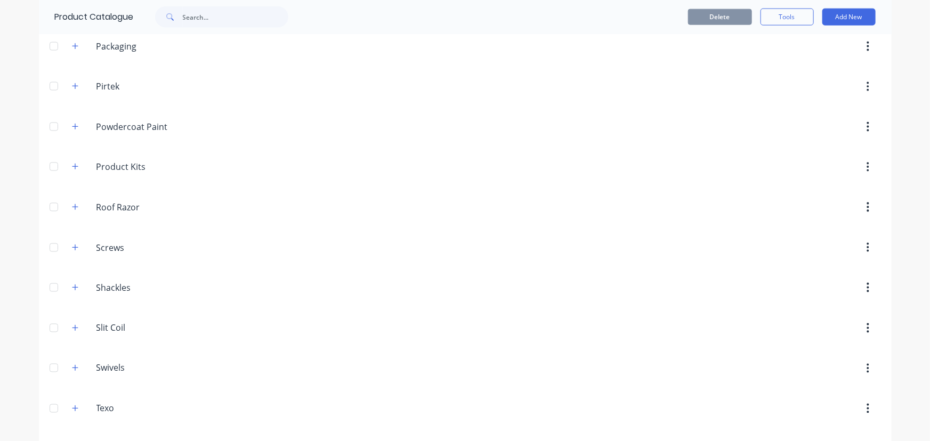
scroll to position [726, 0]
click at [72, 202] on icon "button" at bounding box center [75, 205] width 6 height 6
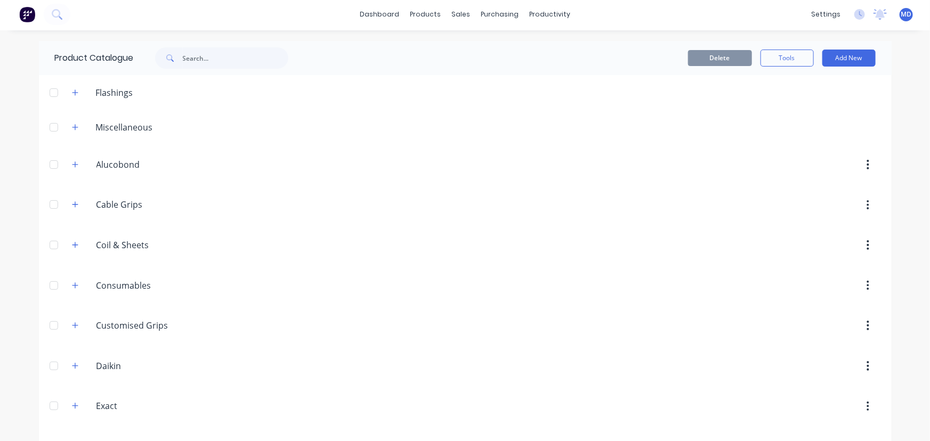
scroll to position [0, 0]
click at [255, 60] on input "text" at bounding box center [235, 59] width 105 height 21
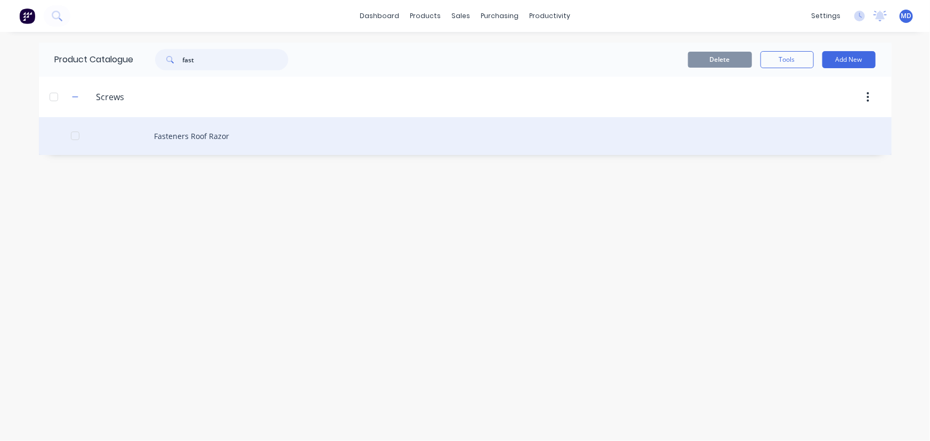
type input "fast"
click at [202, 135] on div "Fasteners Roof Razor" at bounding box center [465, 136] width 852 height 38
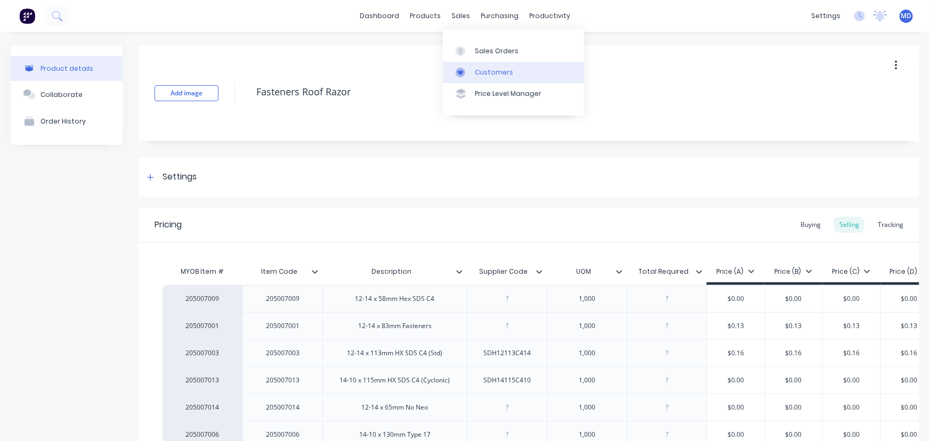
click at [492, 69] on div "Customers" at bounding box center [494, 73] width 38 height 10
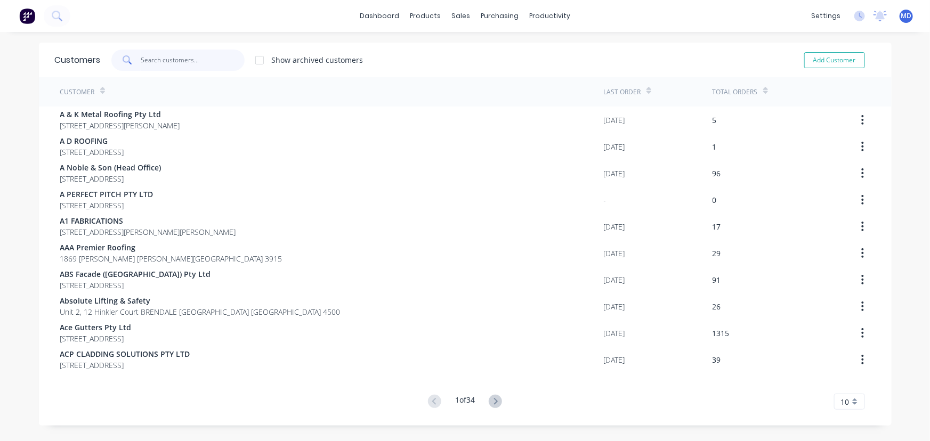
click at [197, 64] on input "text" at bounding box center [193, 60] width 104 height 21
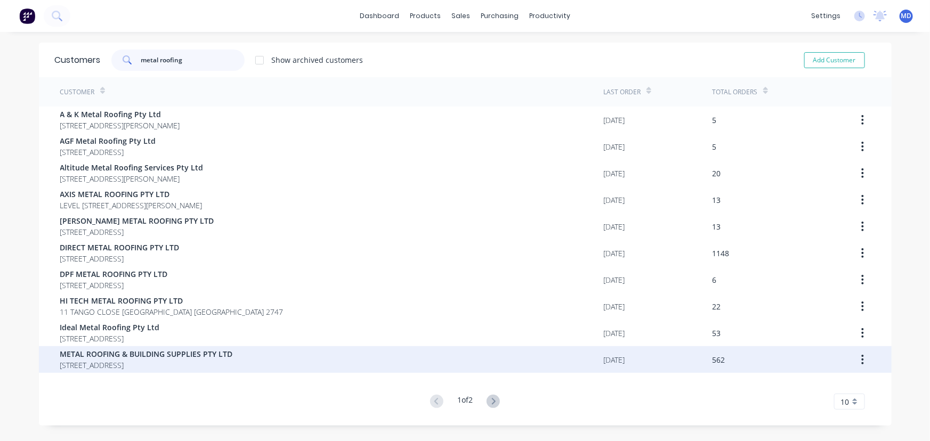
type input "metal roofing"
click at [181, 357] on span "METAL ROOFING & BUILDING SUPPLIES PTY LTD" at bounding box center [146, 353] width 173 height 11
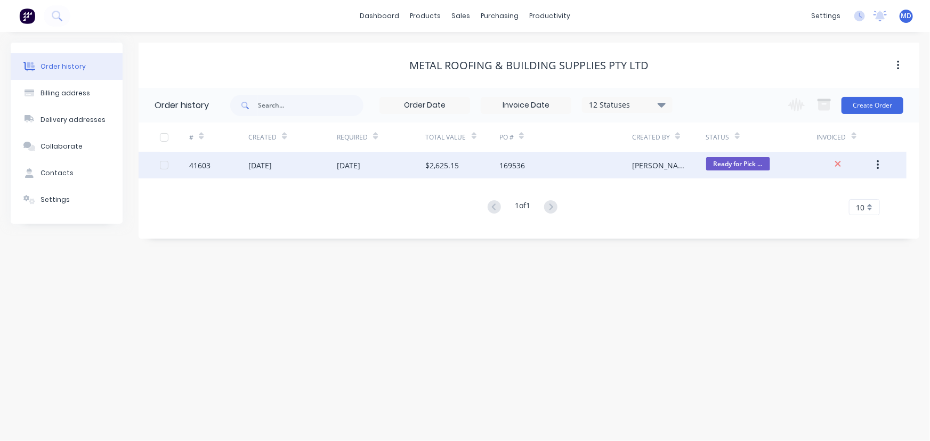
click at [581, 165] on div "169536" at bounding box center [565, 165] width 133 height 27
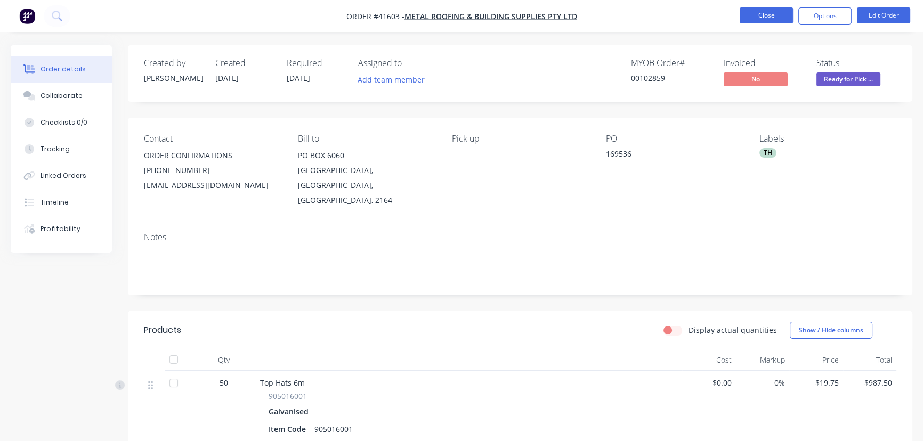
click at [762, 18] on button "Close" at bounding box center [766, 15] width 53 height 16
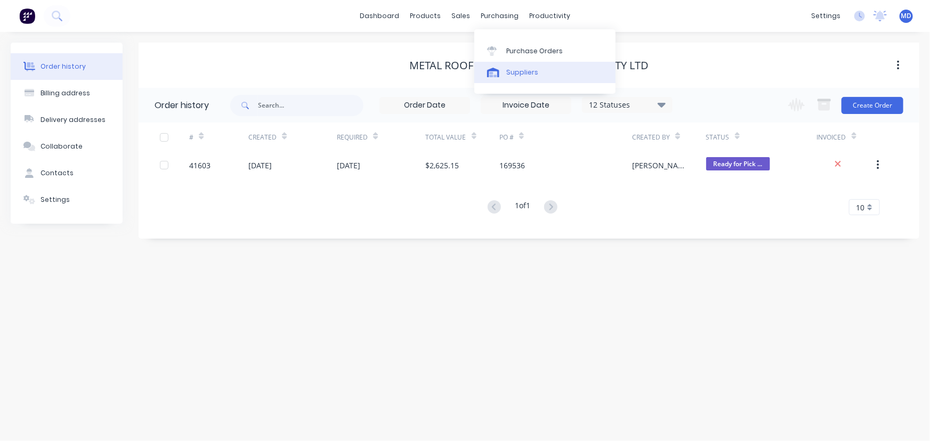
click at [518, 71] on div "Suppliers" at bounding box center [522, 73] width 32 height 10
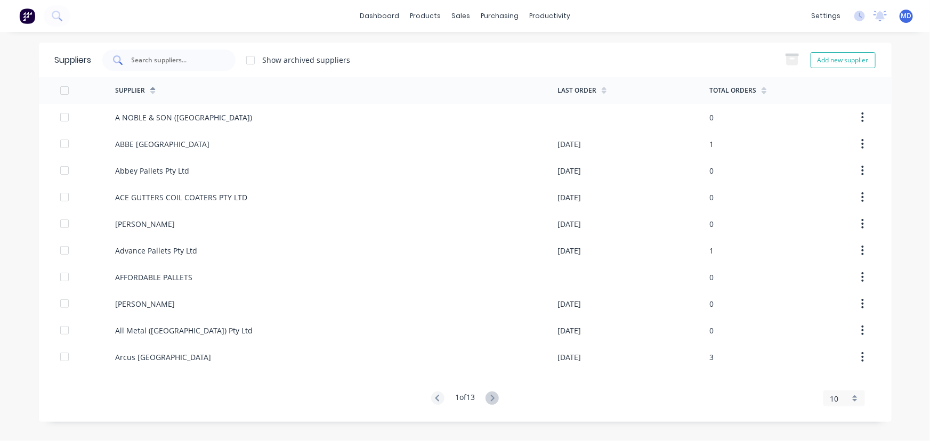
click at [186, 62] on input "text" at bounding box center [175, 60] width 88 height 11
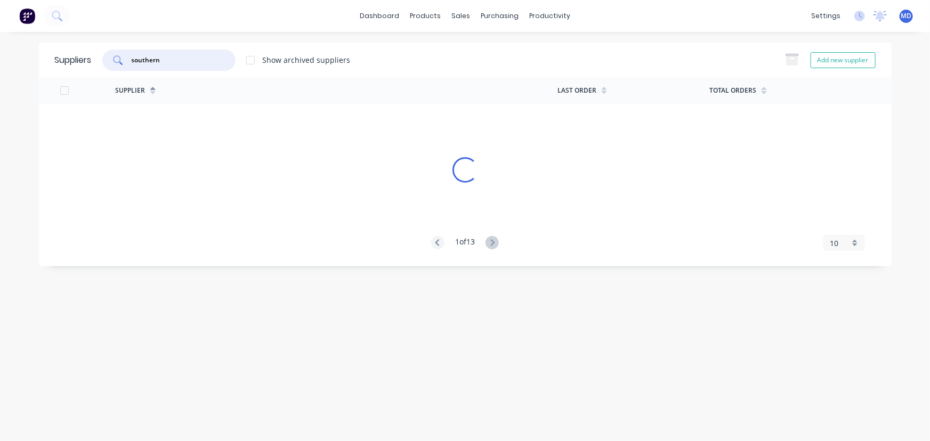
type input "southern"
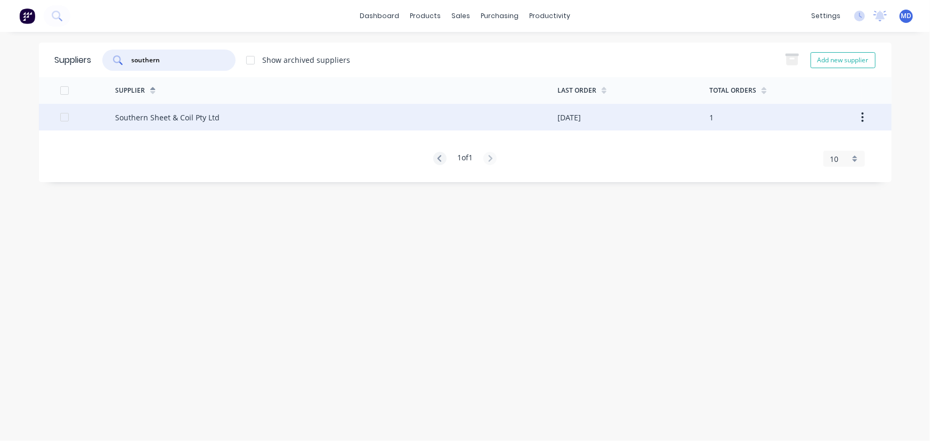
click at [186, 117] on div "Southern Sheet & Coil Pty Ltd" at bounding box center [167, 117] width 104 height 11
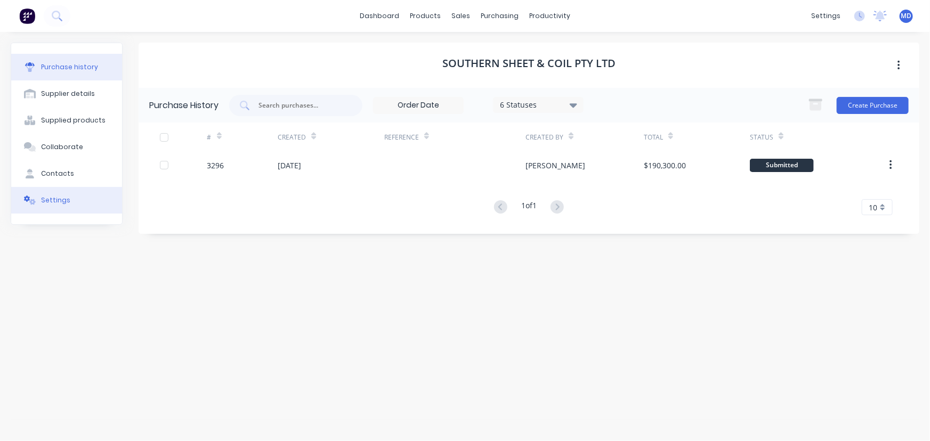
click at [54, 170] on div "Contacts" at bounding box center [57, 174] width 33 height 10
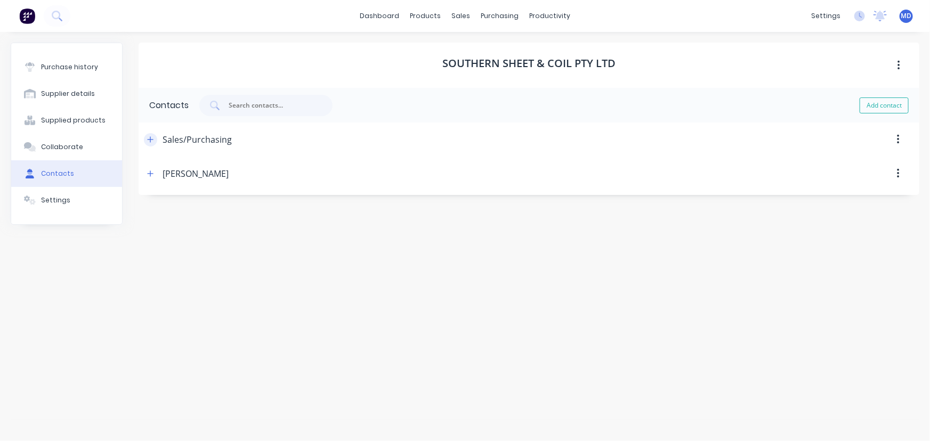
click at [150, 139] on icon "button" at bounding box center [150, 139] width 6 height 7
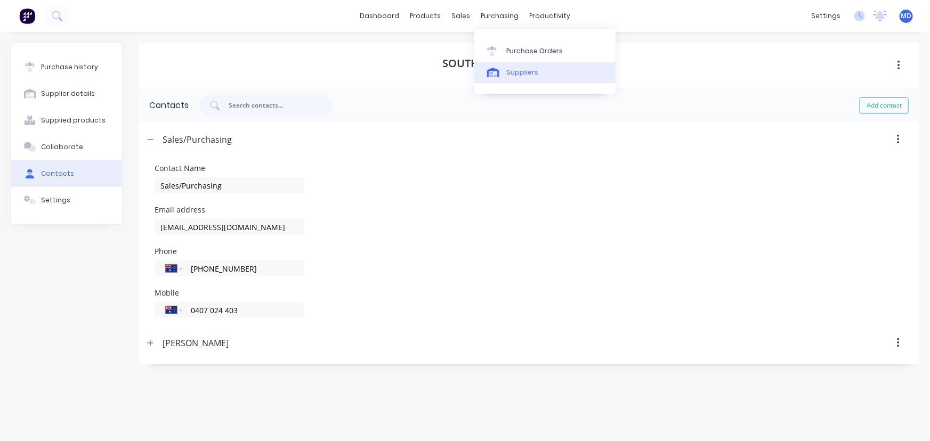
click at [521, 72] on div "Suppliers" at bounding box center [522, 73] width 32 height 10
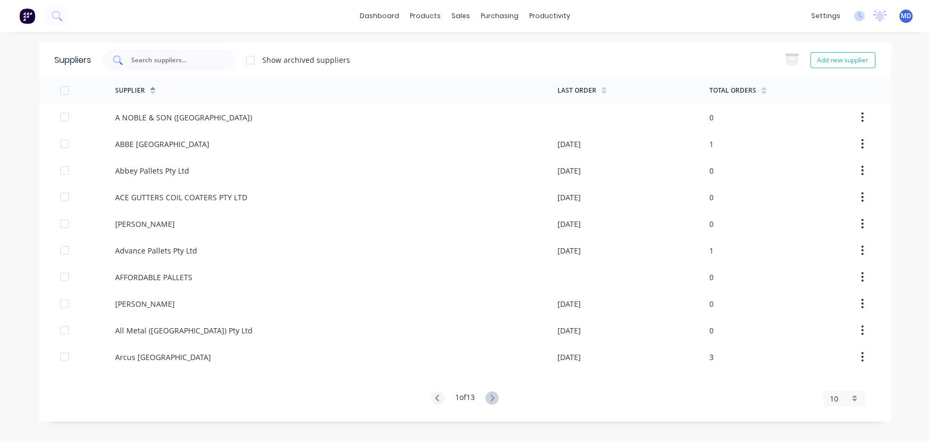
click at [182, 55] on input "text" at bounding box center [175, 60] width 88 height 11
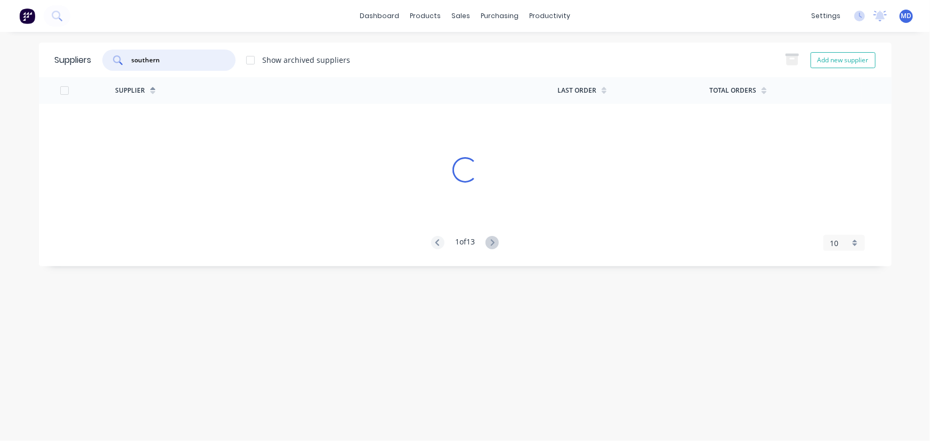
type input "southern"
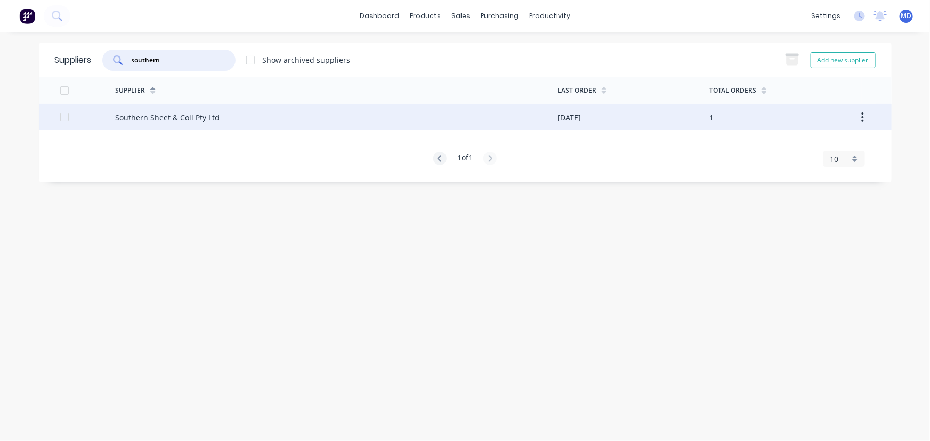
click at [181, 117] on div "Southern Sheet & Coil Pty Ltd" at bounding box center [167, 117] width 104 height 11
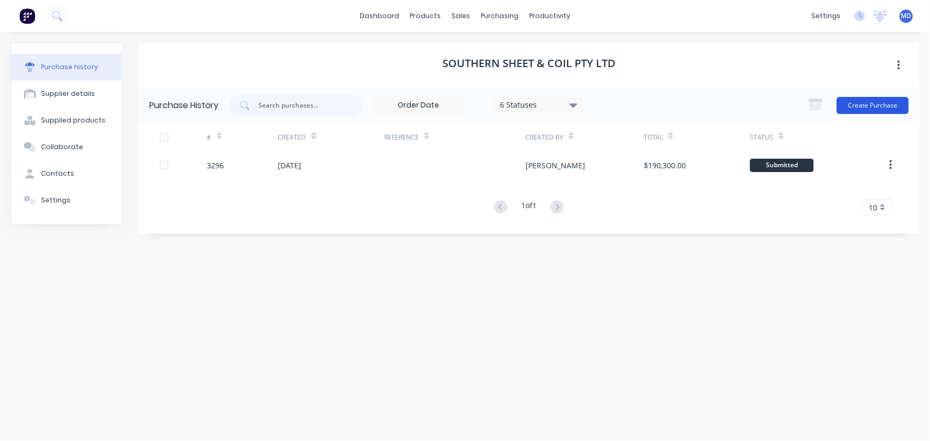
click at [884, 103] on button "Create Purchase" at bounding box center [872, 105] width 72 height 17
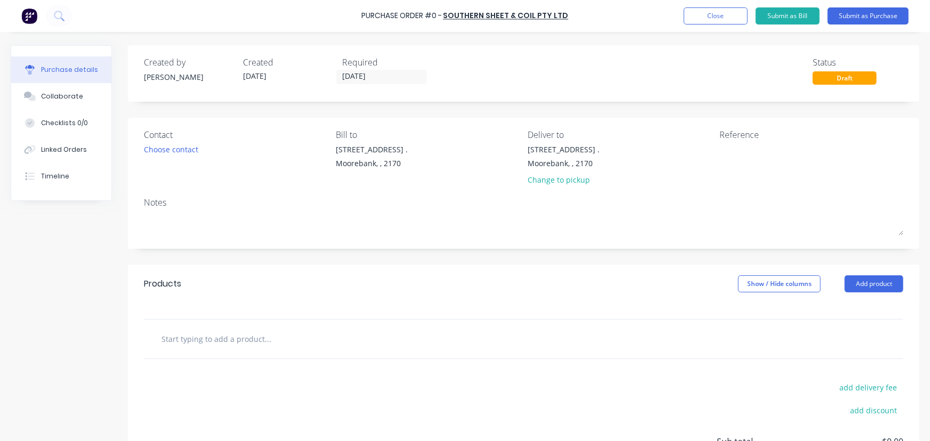
click at [353, 76] on input "[DATE]" at bounding box center [382, 76] width 90 height 13
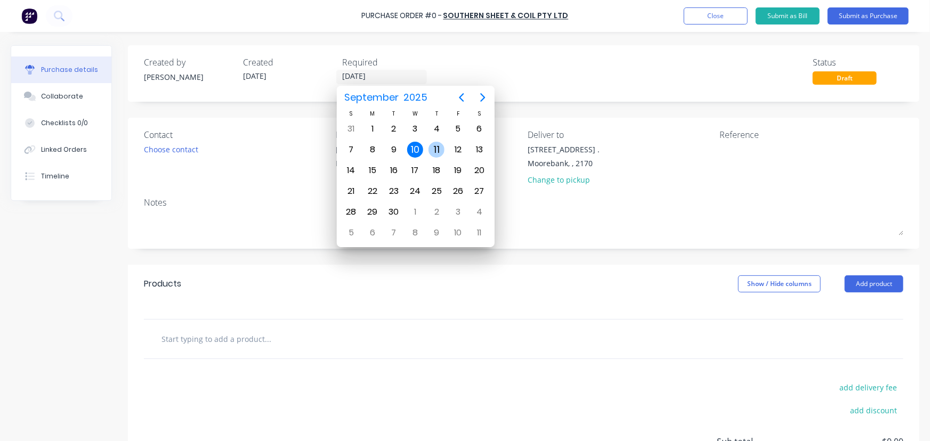
click at [436, 149] on div "11" at bounding box center [436, 150] width 16 height 16
type input "[DATE]"
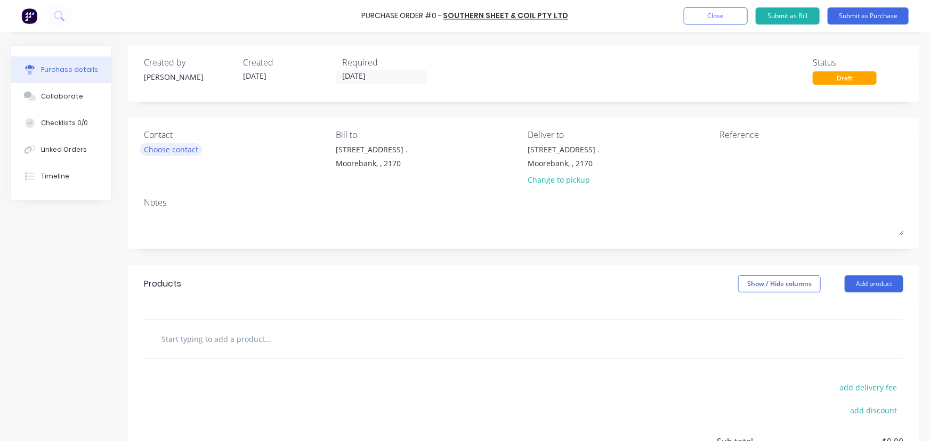
click at [169, 149] on div "Choose contact" at bounding box center [171, 149] width 54 height 11
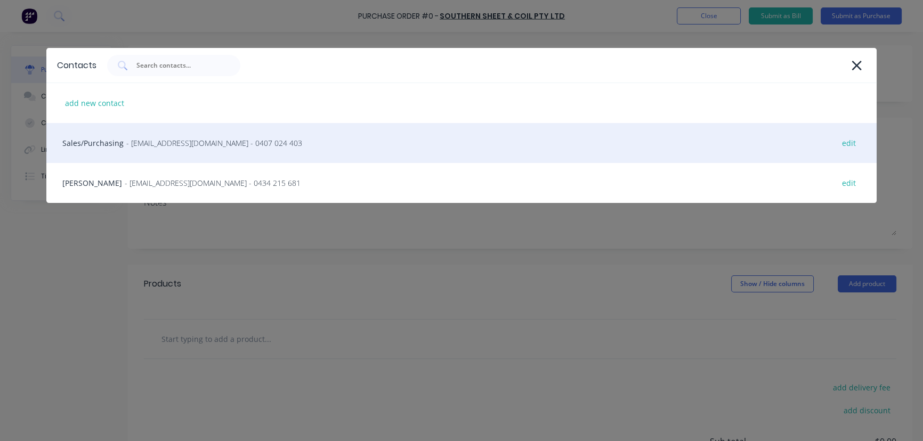
click at [99, 137] on div "Sales/Purchasing - [EMAIL_ADDRESS][DOMAIN_NAME] - 0407 024 403 edit" at bounding box center [461, 143] width 831 height 40
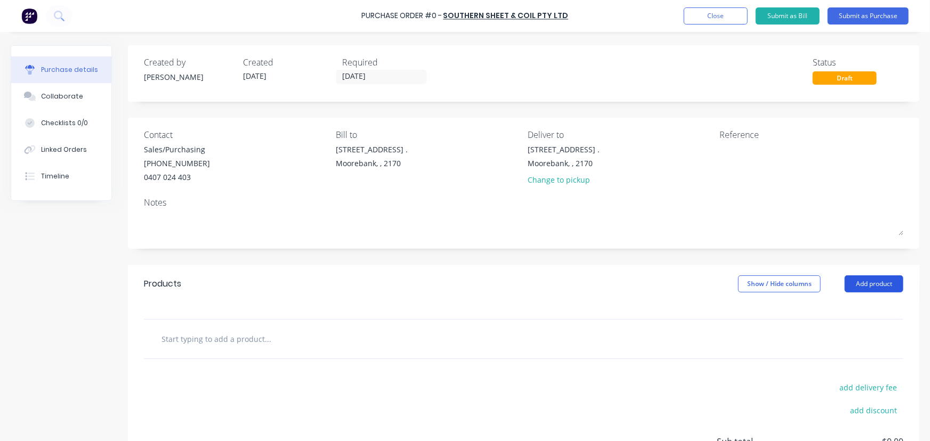
click at [871, 280] on button "Add product" at bounding box center [873, 283] width 59 height 17
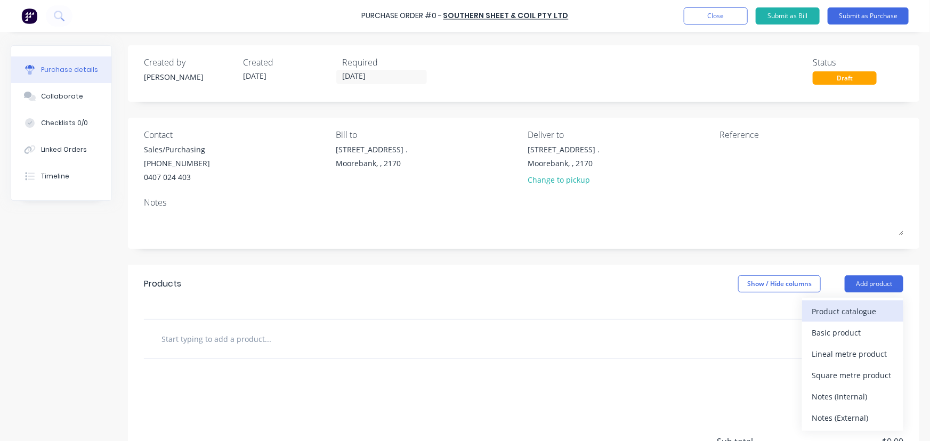
click at [850, 312] on div "Product catalogue" at bounding box center [852, 311] width 82 height 15
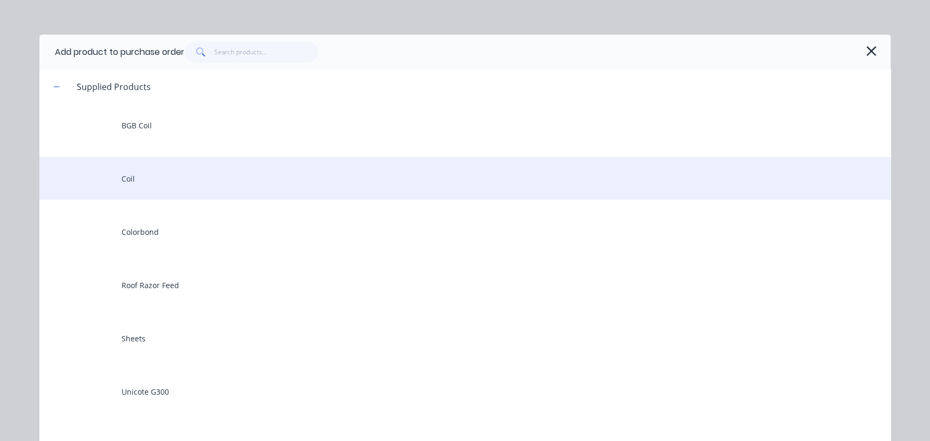
click at [127, 177] on div "Coil" at bounding box center [464, 178] width 851 height 43
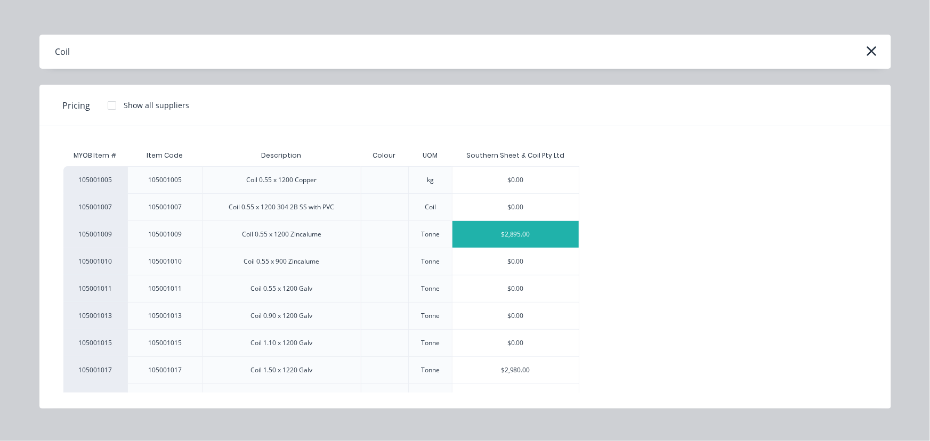
click at [524, 234] on div "$2,895.00" at bounding box center [515, 234] width 126 height 27
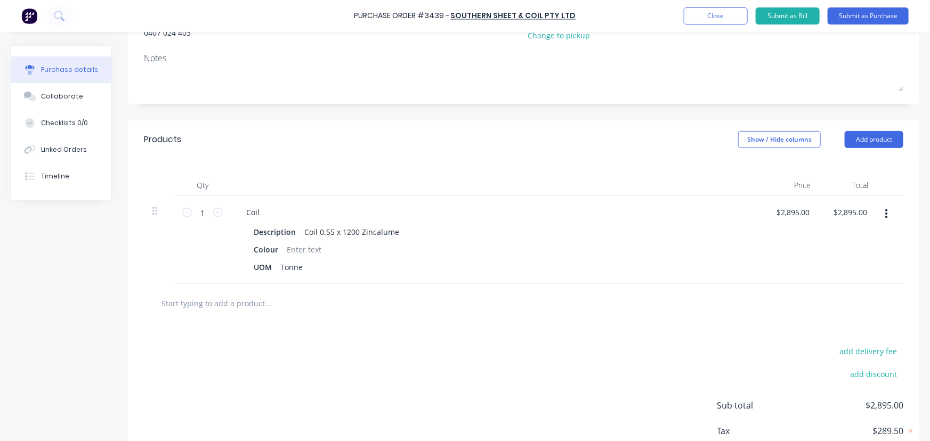
scroll to position [145, 0]
drag, startPoint x: 215, startPoint y: 209, endPoint x: 216, endPoint y: 215, distance: 5.4
click at [214, 211] on icon at bounding box center [218, 212] width 10 height 10
type input "2"
type input "$5,790.00"
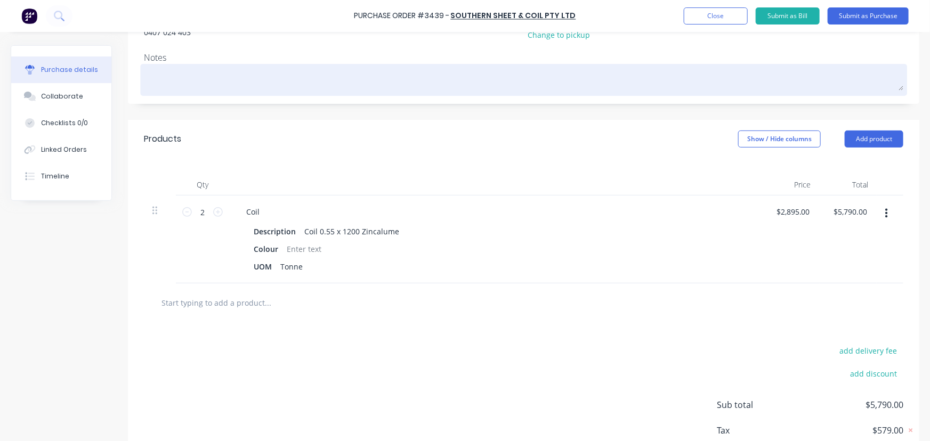
click at [197, 80] on textarea at bounding box center [523, 79] width 759 height 24
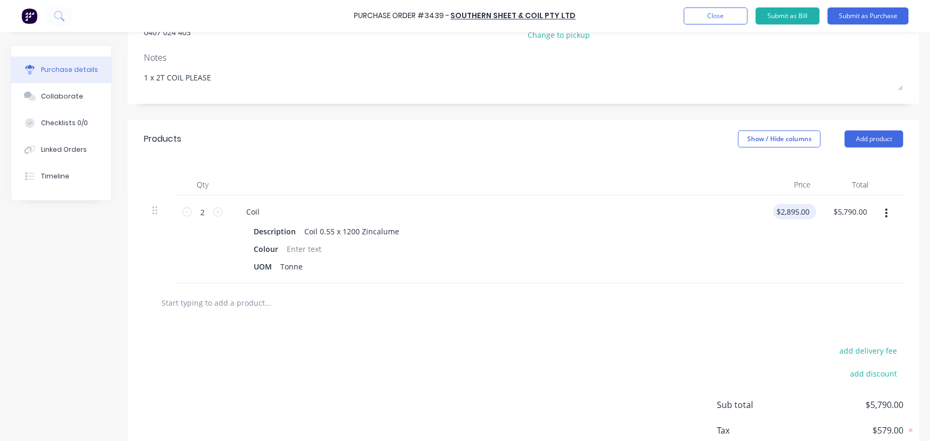
type textarea "1 x 2T COIL PLEASE"
click at [806, 210] on input "2895.00" at bounding box center [795, 211] width 33 height 15
type input "$2,146.00"
type input "$4,292.00"
click at [868, 10] on button "Submit as Purchase" at bounding box center [867, 15] width 81 height 17
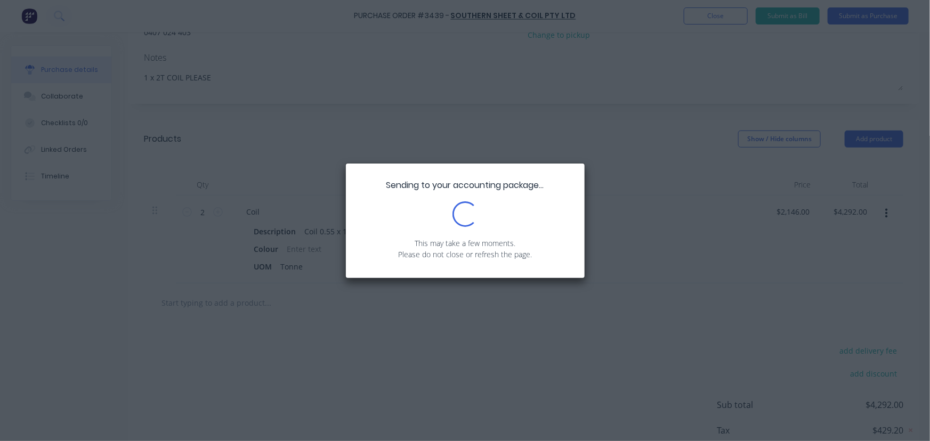
scroll to position [0, 0]
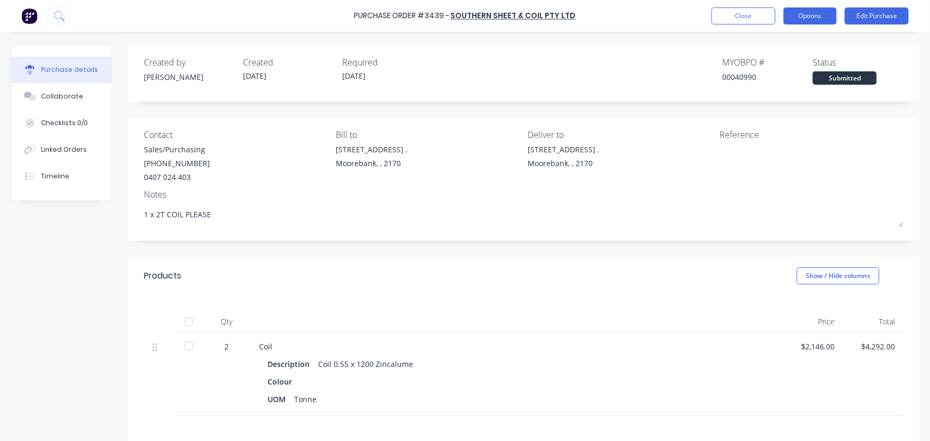
click at [810, 15] on button "Options" at bounding box center [809, 15] width 53 height 17
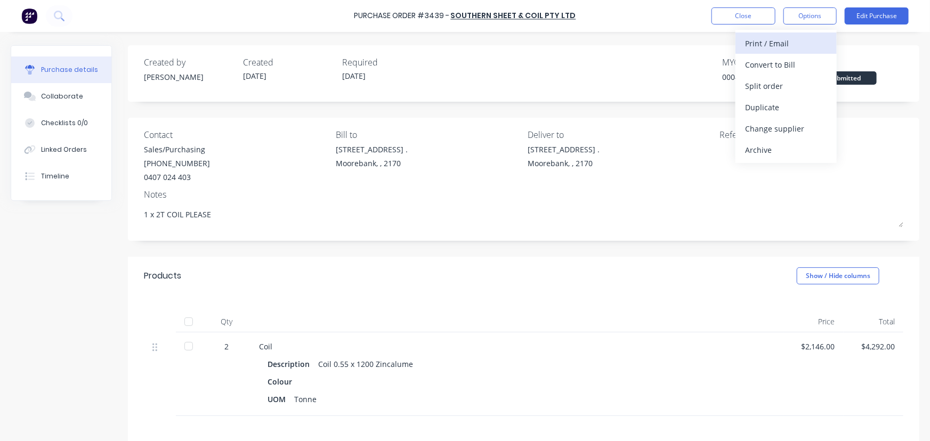
click at [784, 38] on div "Print / Email" at bounding box center [786, 43] width 82 height 15
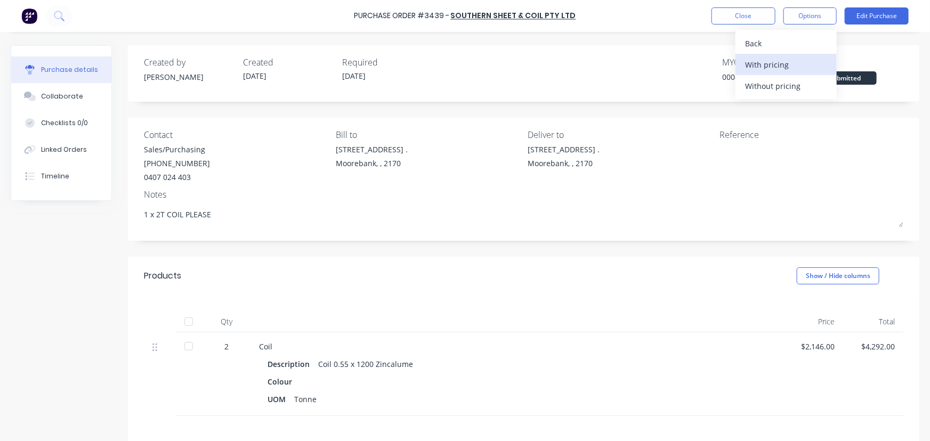
click at [774, 64] on div "With pricing" at bounding box center [786, 64] width 82 height 15
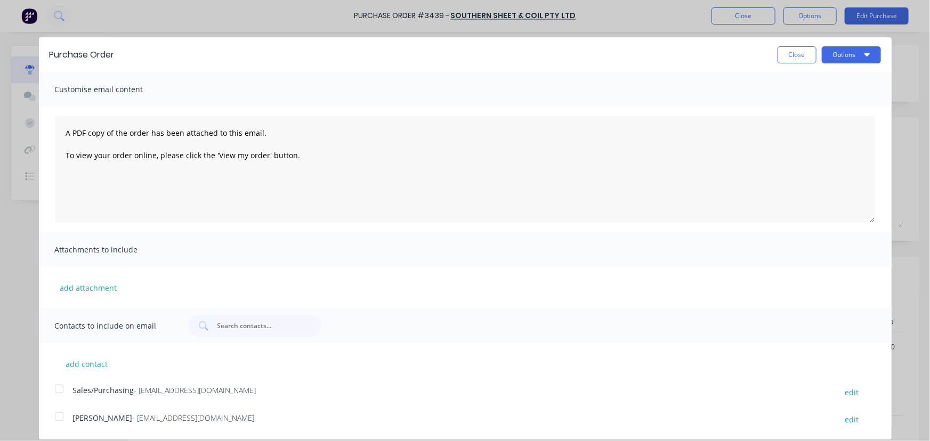
click at [59, 389] on div at bounding box center [58, 388] width 21 height 21
click at [846, 53] on button "Options" at bounding box center [851, 54] width 59 height 17
click at [799, 102] on div "Email" at bounding box center [830, 102] width 82 height 15
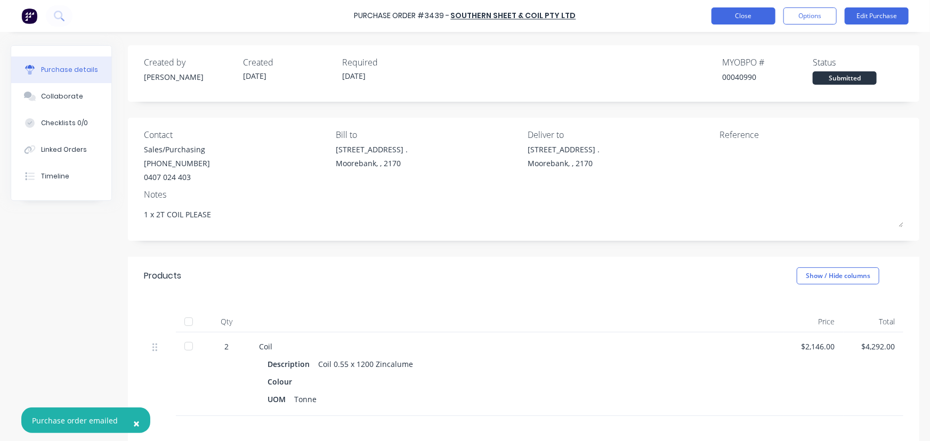
click at [753, 17] on button "Close" at bounding box center [743, 15] width 64 height 17
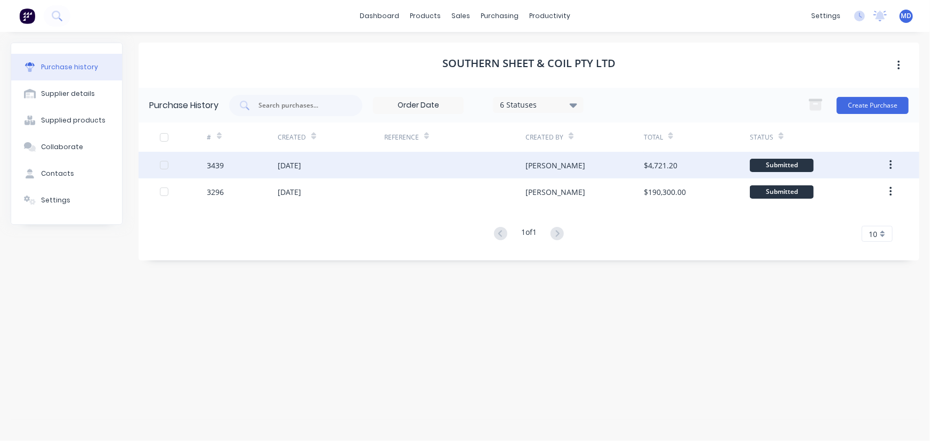
click at [556, 164] on div "[PERSON_NAME]" at bounding box center [584, 165] width 118 height 27
